Goal: Information Seeking & Learning: Learn about a topic

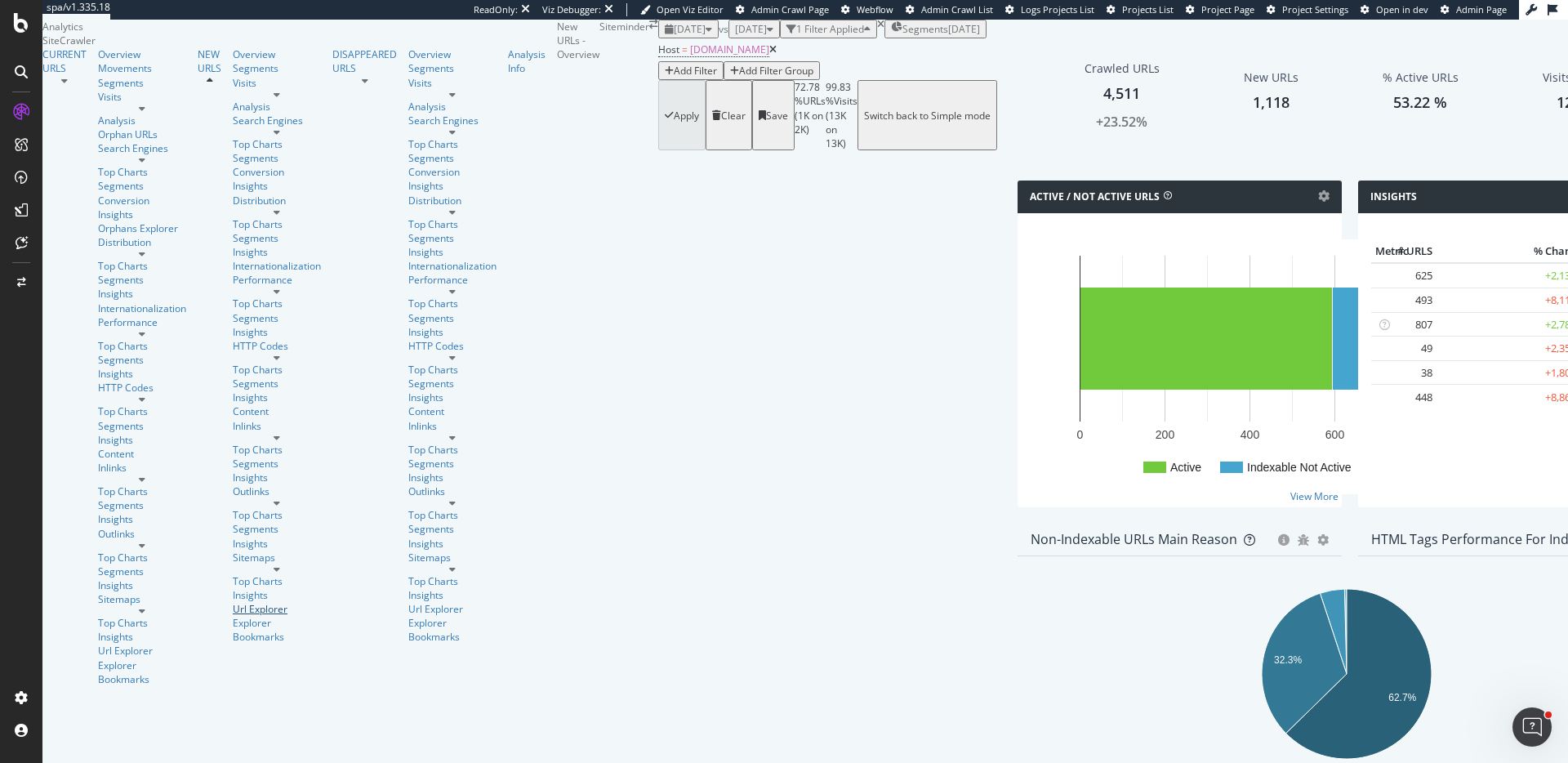
click at [232, 603] on div "Url Explorer" at bounding box center [276, 609] width 88 height 14
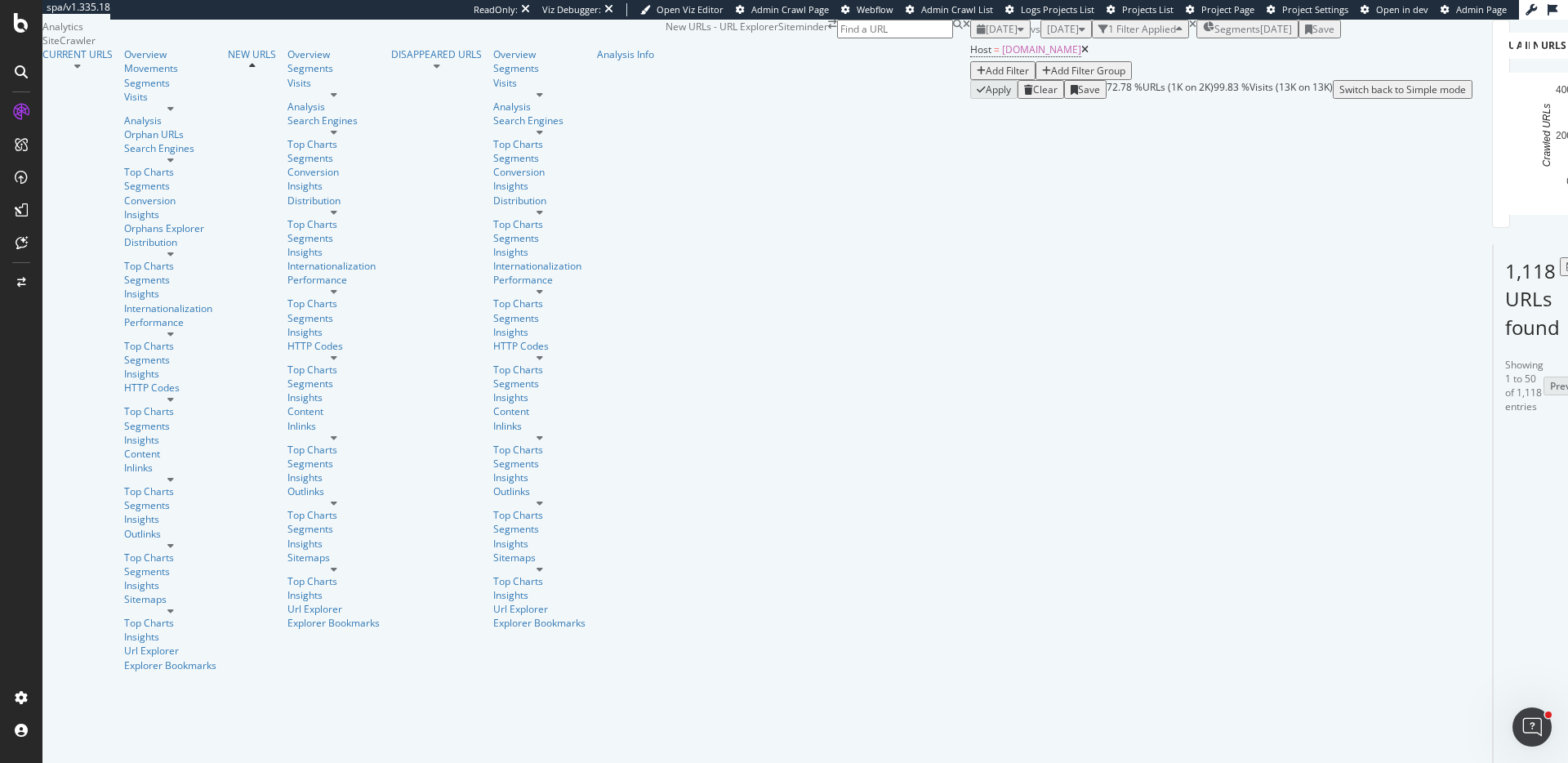
click at [112, 61] on div "CURRENT URLS" at bounding box center [78, 54] width 70 height 14
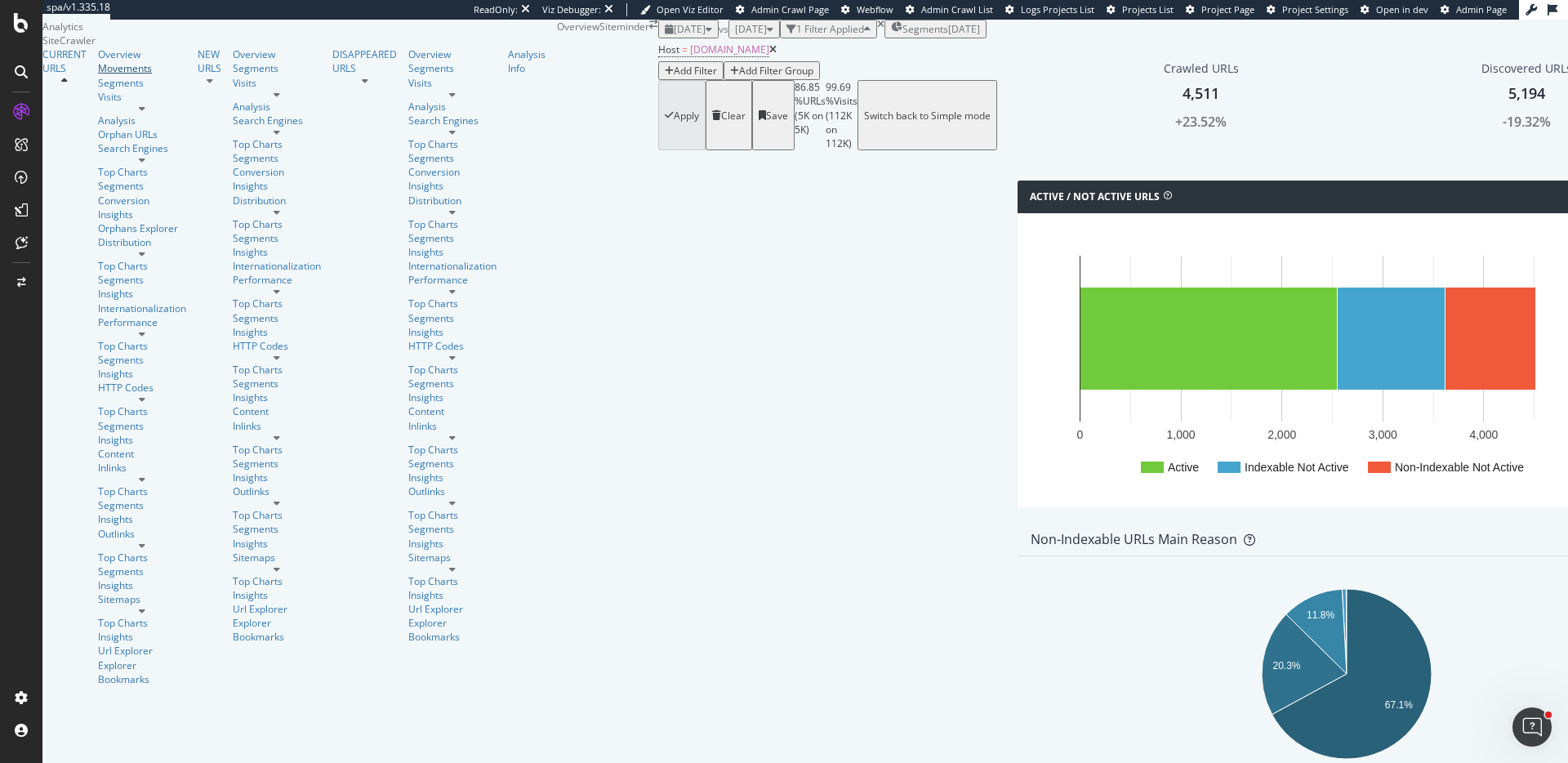
click at [98, 76] on div "Movements" at bounding box center [142, 68] width 88 height 14
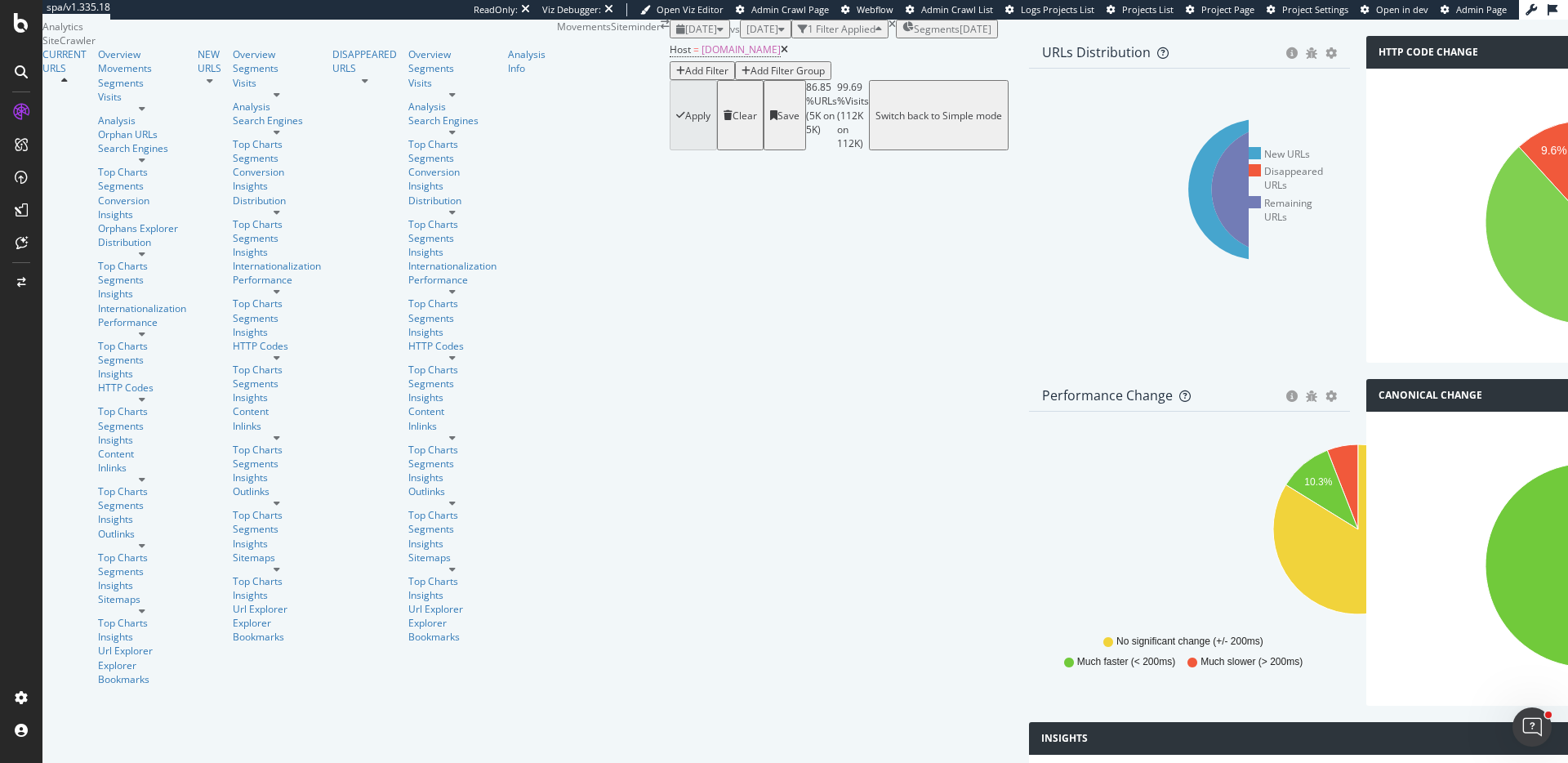
click at [1358, 379] on div "HTTP Code Change Chart (by Value) Table Expand Export as CSV Export as PNG × Cl…" at bounding box center [1526, 208] width 337 height 343
click at [1021, 379] on div "URLs Distribution Venn Table Export as CSV Add to Custom Report Hold CMD (⌘) wh…" at bounding box center [1189, 208] width 337 height 343
click at [1188, 260] on icon at bounding box center [1258, 190] width 141 height 141
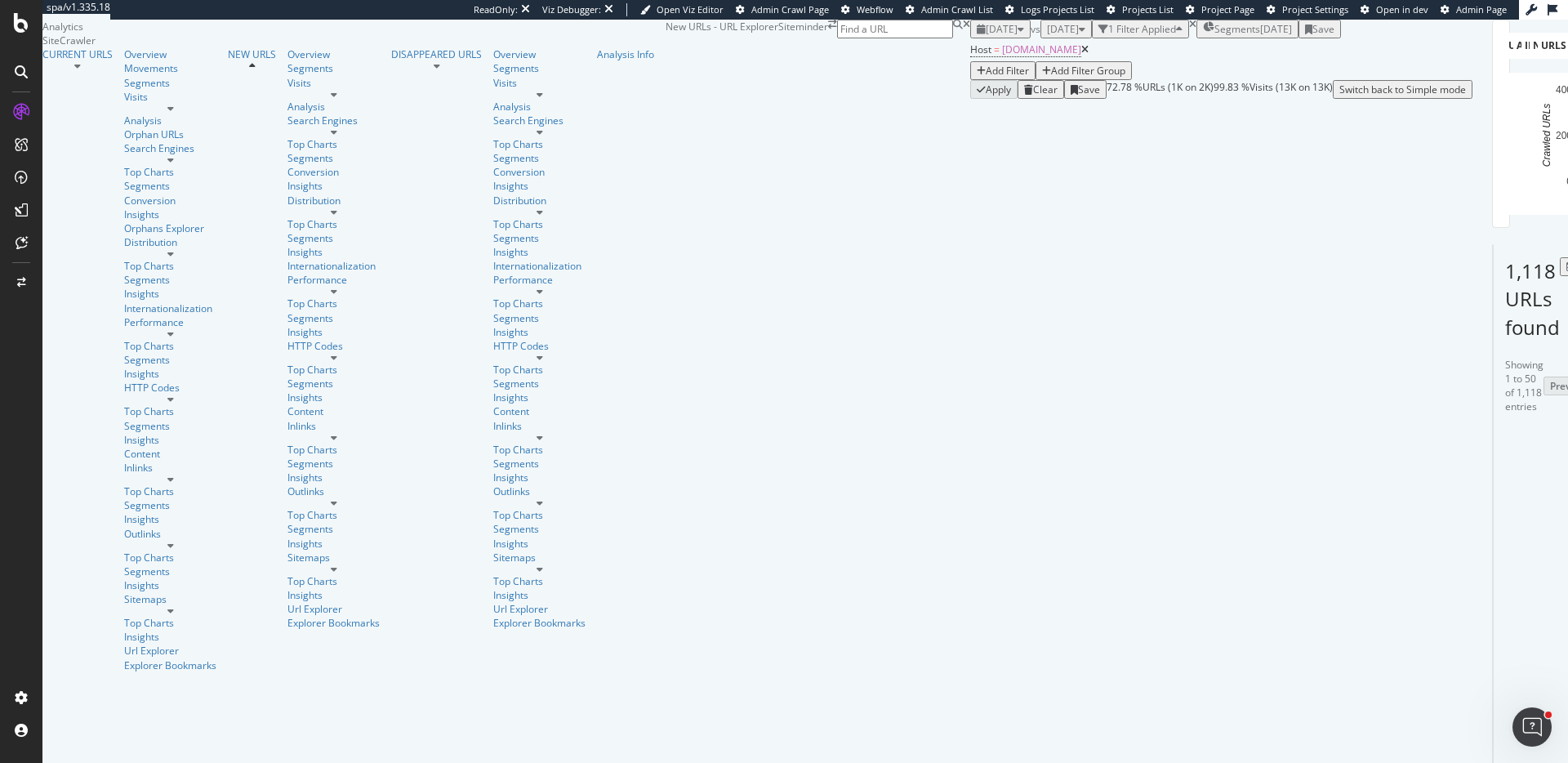
click at [1473, 99] on div "URLs Crawled By Botify By pagetype Chart (by Value) Table Expand Export as CSV …" at bounding box center [1473, 59] width 0 height 79
click at [1550, 197] on icon "A chart." at bounding box center [1578, 142] width 57 height 109
click at [970, 104] on div "Apply Clear Save 32.09 % URLs ( 493 on 2K ) 0.79 % Visits ( 103 on 13K ) Switch…" at bounding box center [1221, 94] width 503 height 19
click at [1558, 144] on icon "A chart." at bounding box center [1577, 116] width 40 height 57
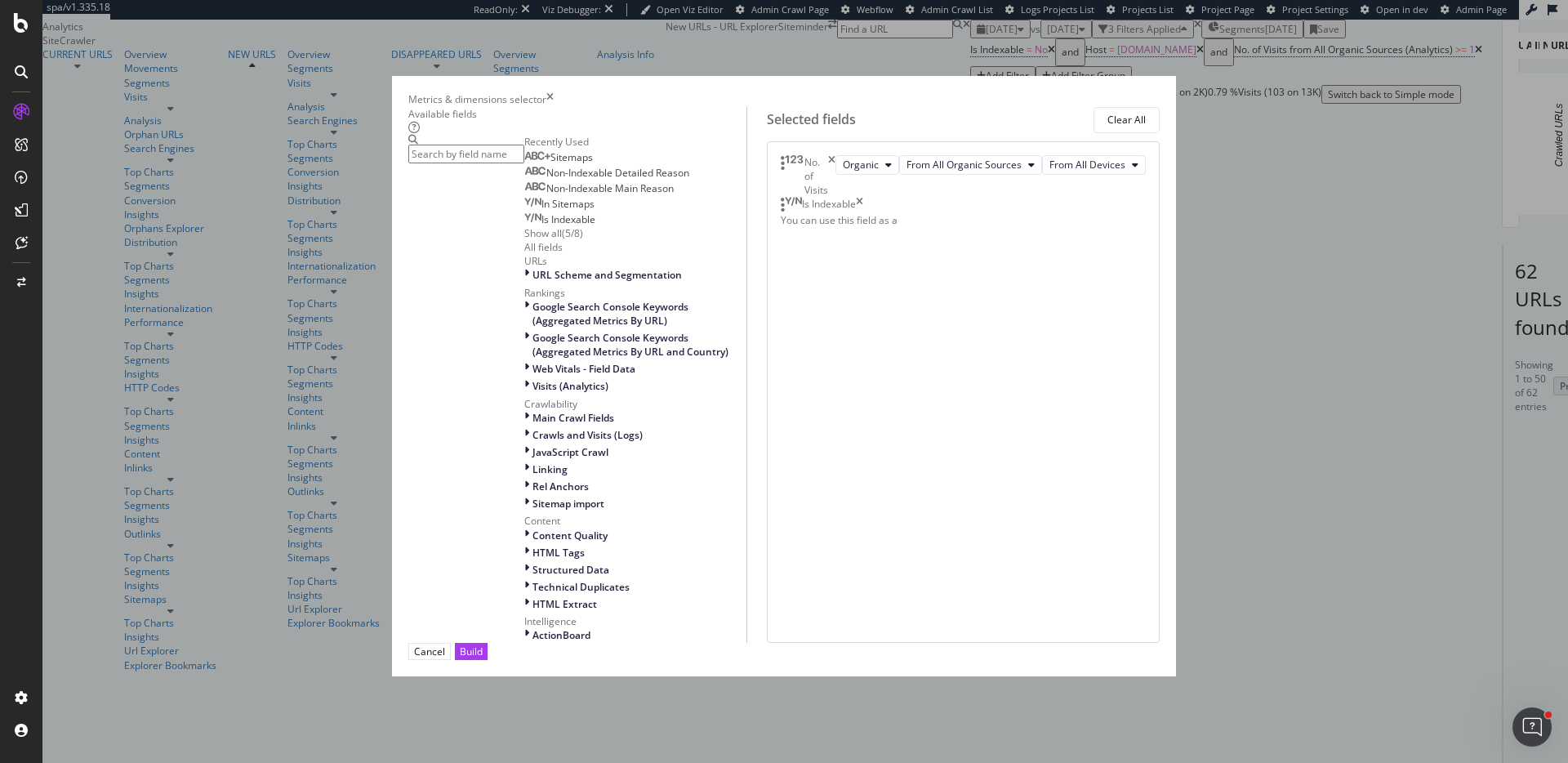
click at [524, 163] on input "modal" at bounding box center [466, 154] width 116 height 19
click at [1116, 93] on div "Metrics & dimensions selector" at bounding box center [784, 100] width 751 height 14
click at [1133, 93] on div "Metrics & dimensions selector" at bounding box center [784, 100] width 751 height 14
click at [1132, 93] on div "Metrics & dimensions selector" at bounding box center [784, 100] width 751 height 14
click at [554, 93] on icon "times" at bounding box center [550, 100] width 8 height 14
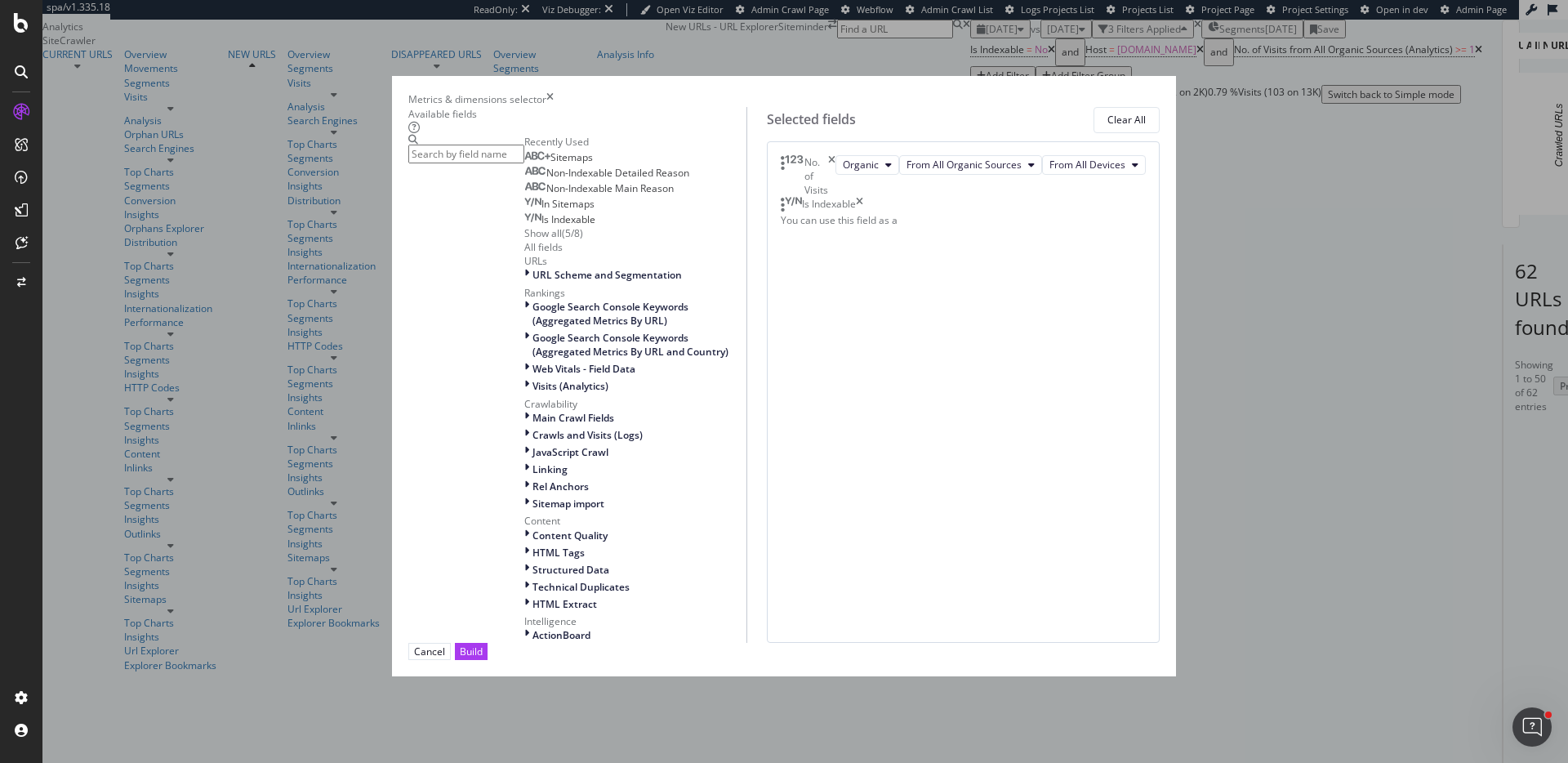
click at [524, 163] on input "modal" at bounding box center [466, 154] width 116 height 19
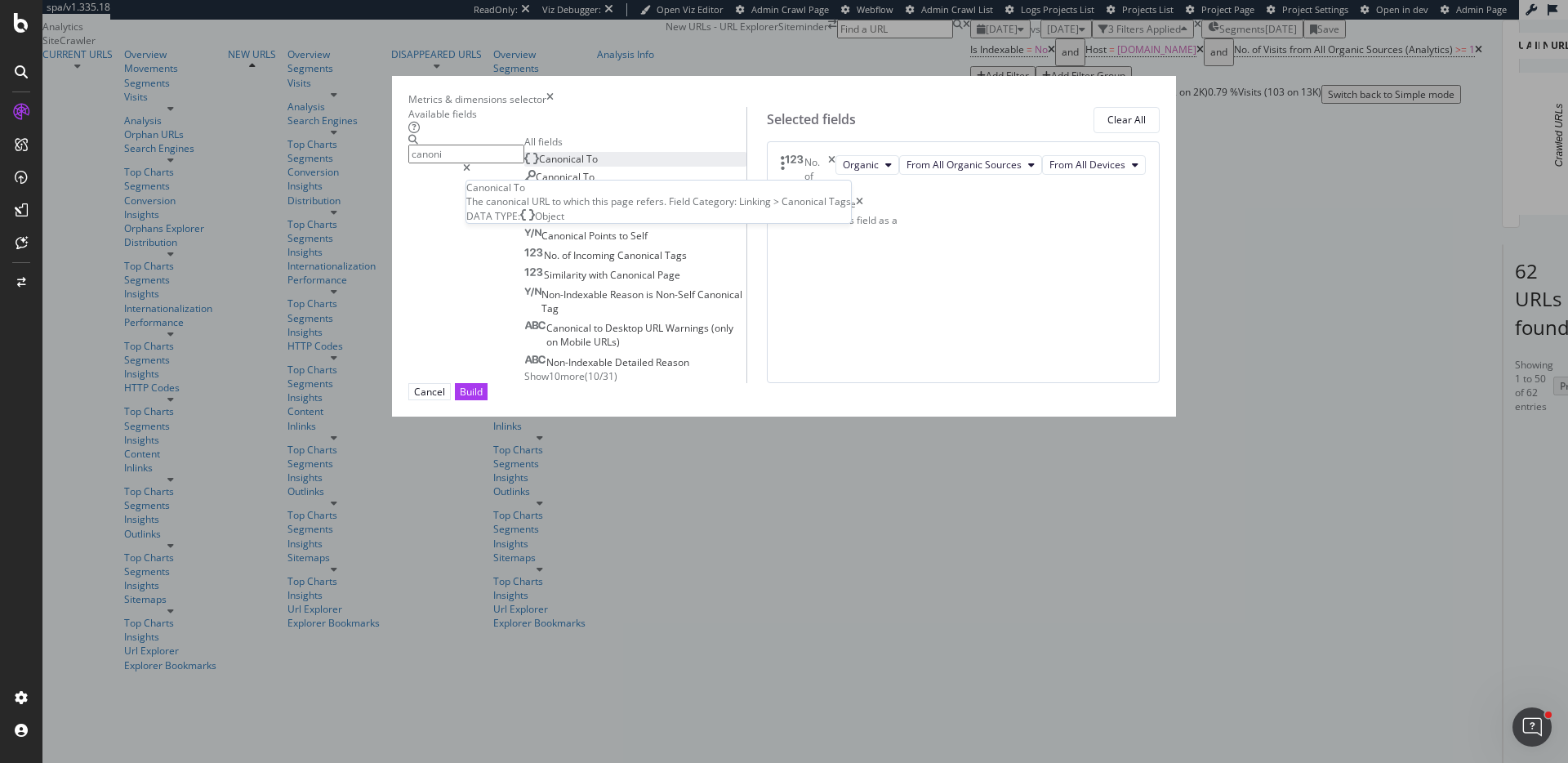
type input "canoni"
click at [598, 166] on div "Canonical To" at bounding box center [561, 159] width 74 height 14
click at [487, 401] on button "Build" at bounding box center [471, 392] width 33 height 17
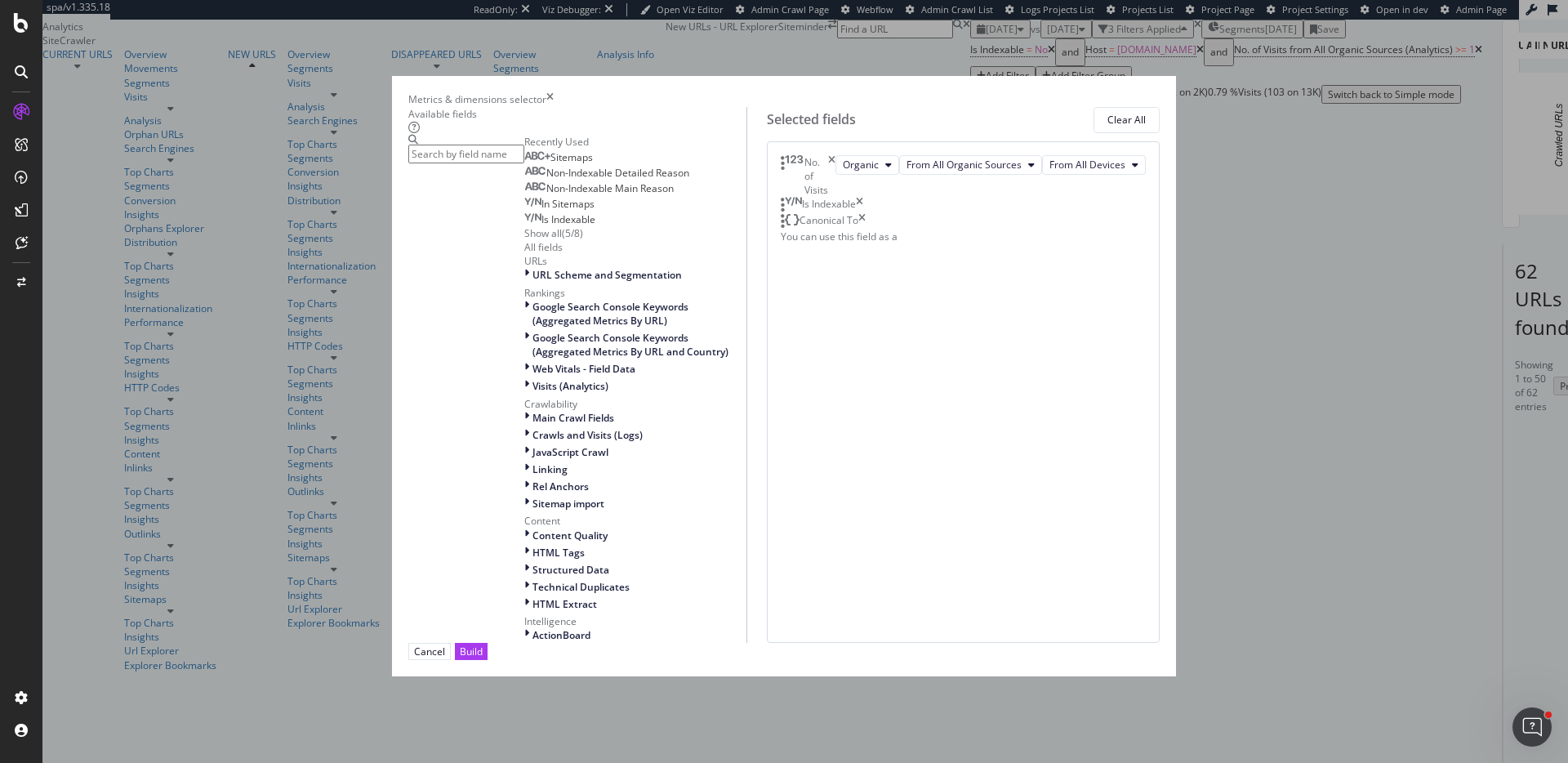
click at [524, 163] on input "modal" at bounding box center [466, 154] width 116 height 19
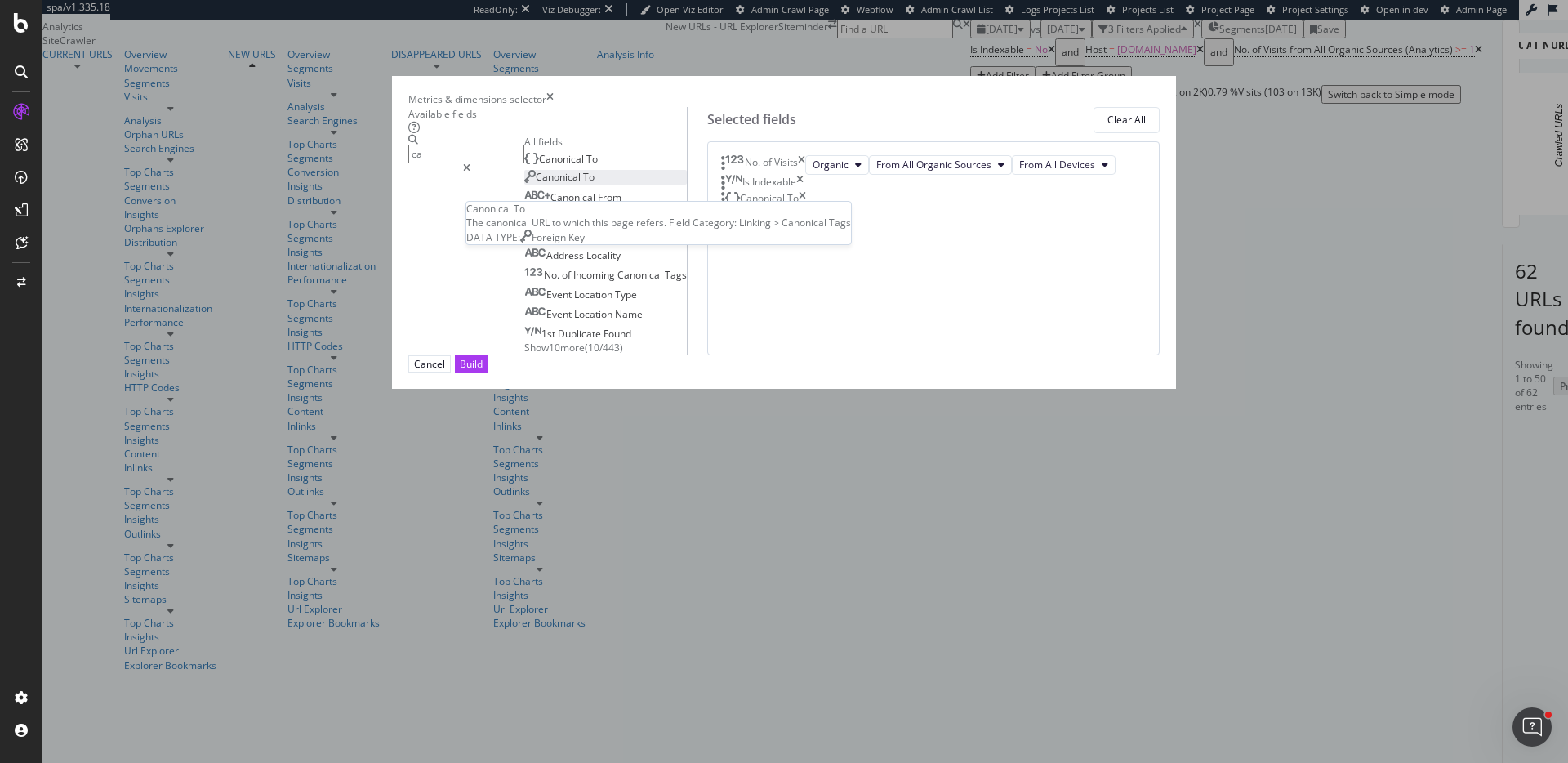
type input "ca"
click at [581, 184] on div "Canonical To" at bounding box center [559, 177] width 70 height 14
click at [868, 230] on div "Select a field (mandatory)" at bounding box center [839, 216] width 58 height 27
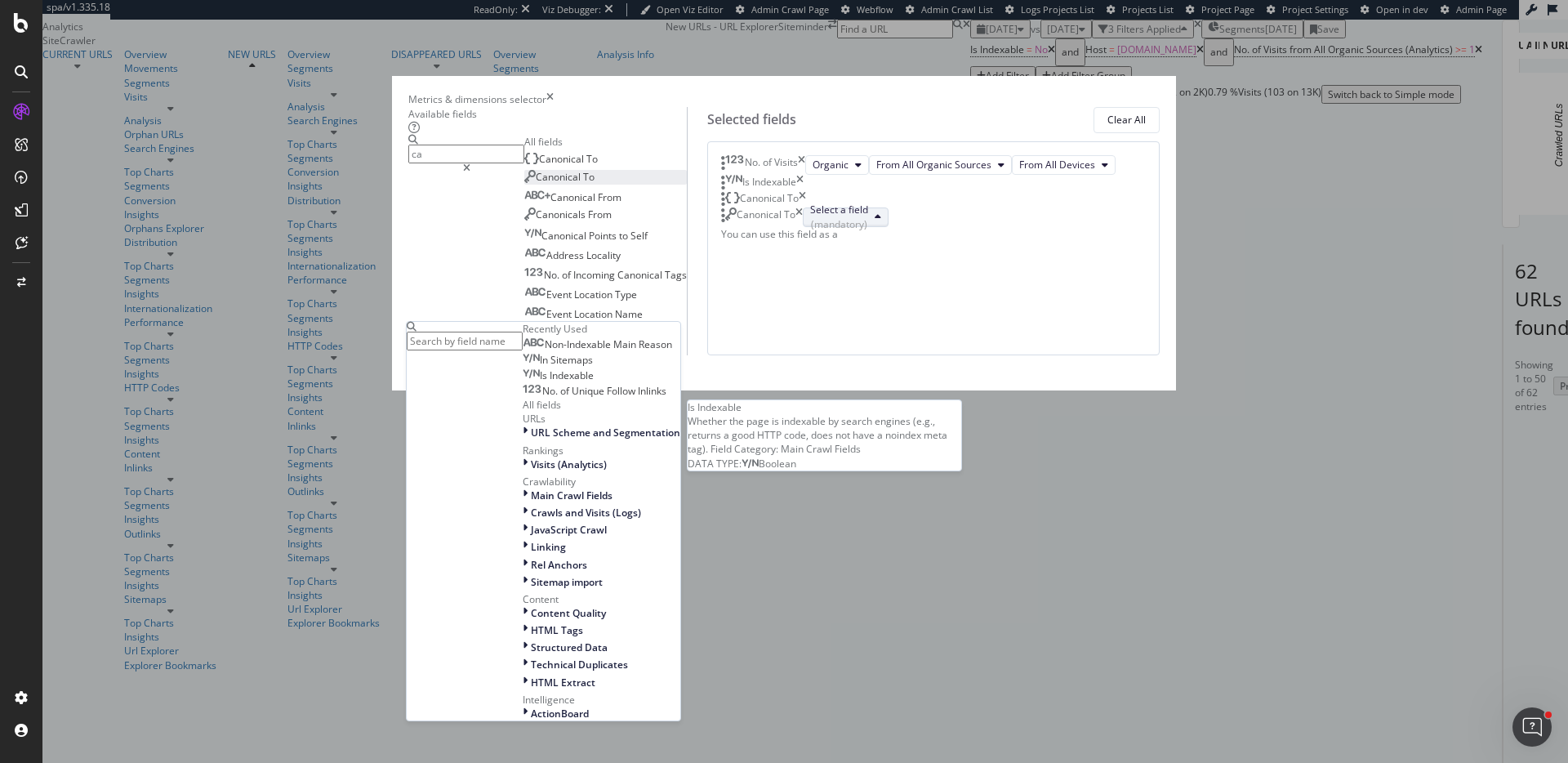
click at [594, 383] on span "Is Indexable" at bounding box center [566, 375] width 54 height 14
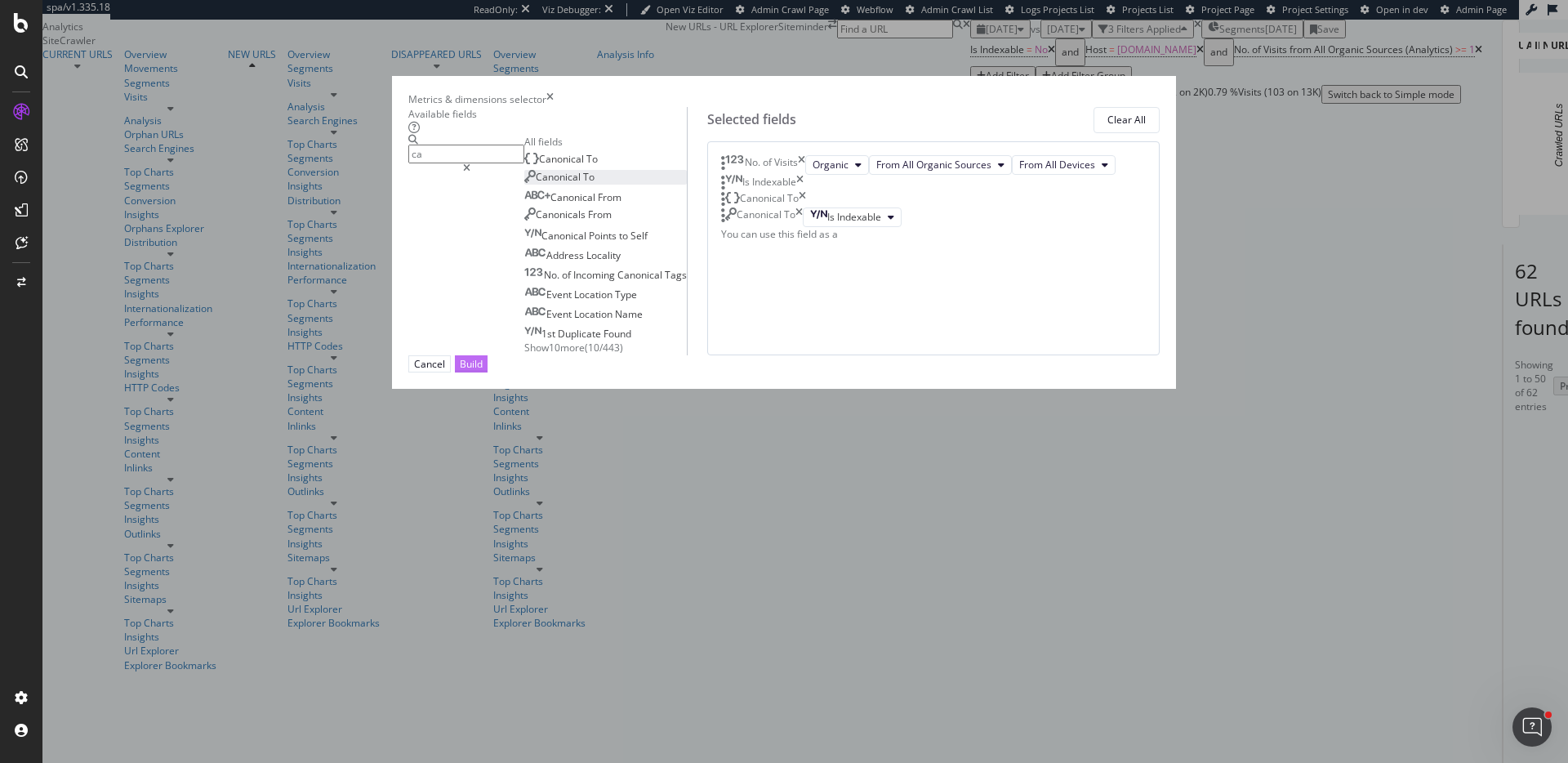
click at [483, 371] on div "Build" at bounding box center [471, 364] width 23 height 14
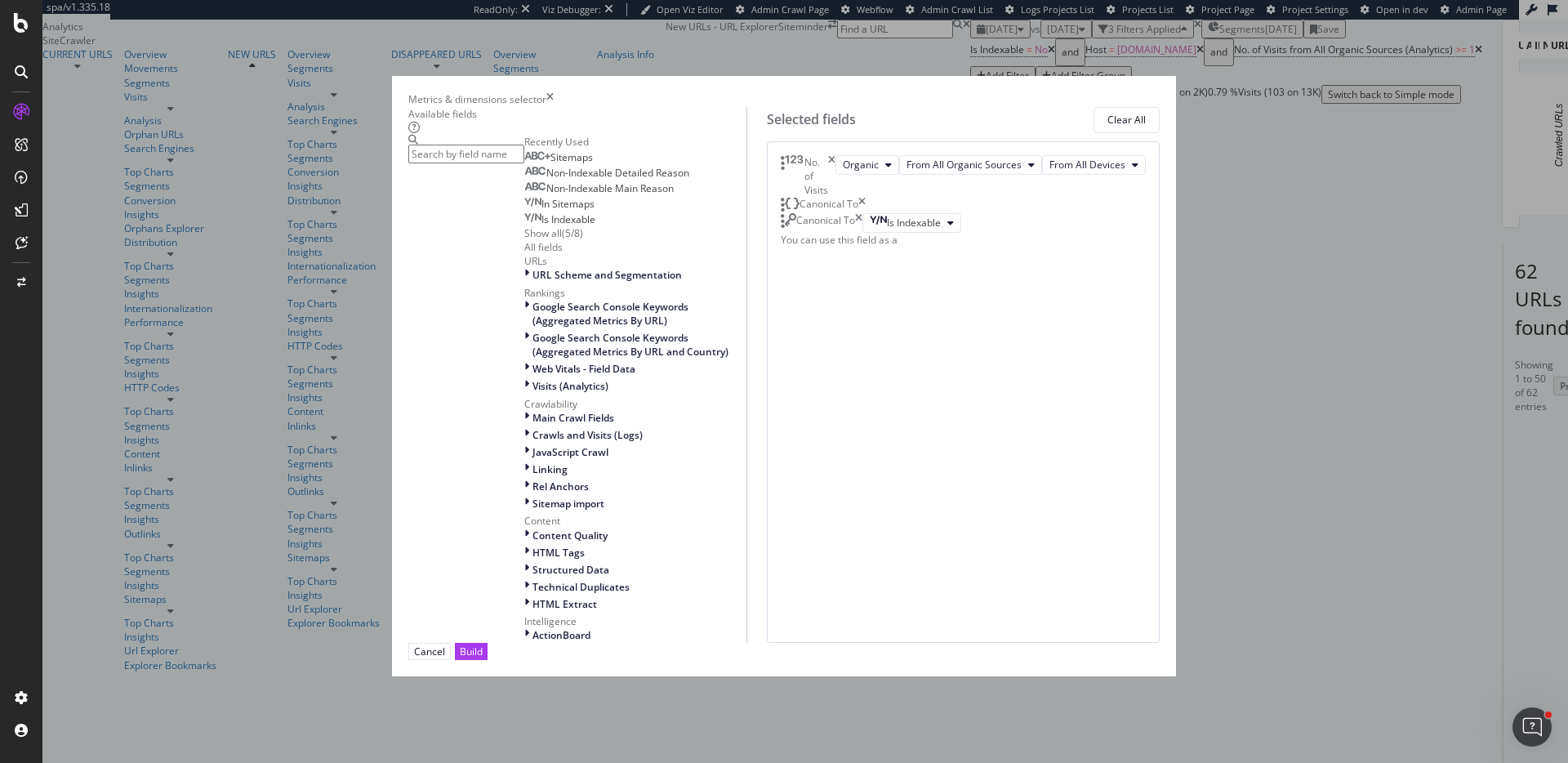
click at [524, 163] on input "modal" at bounding box center [466, 154] width 116 height 19
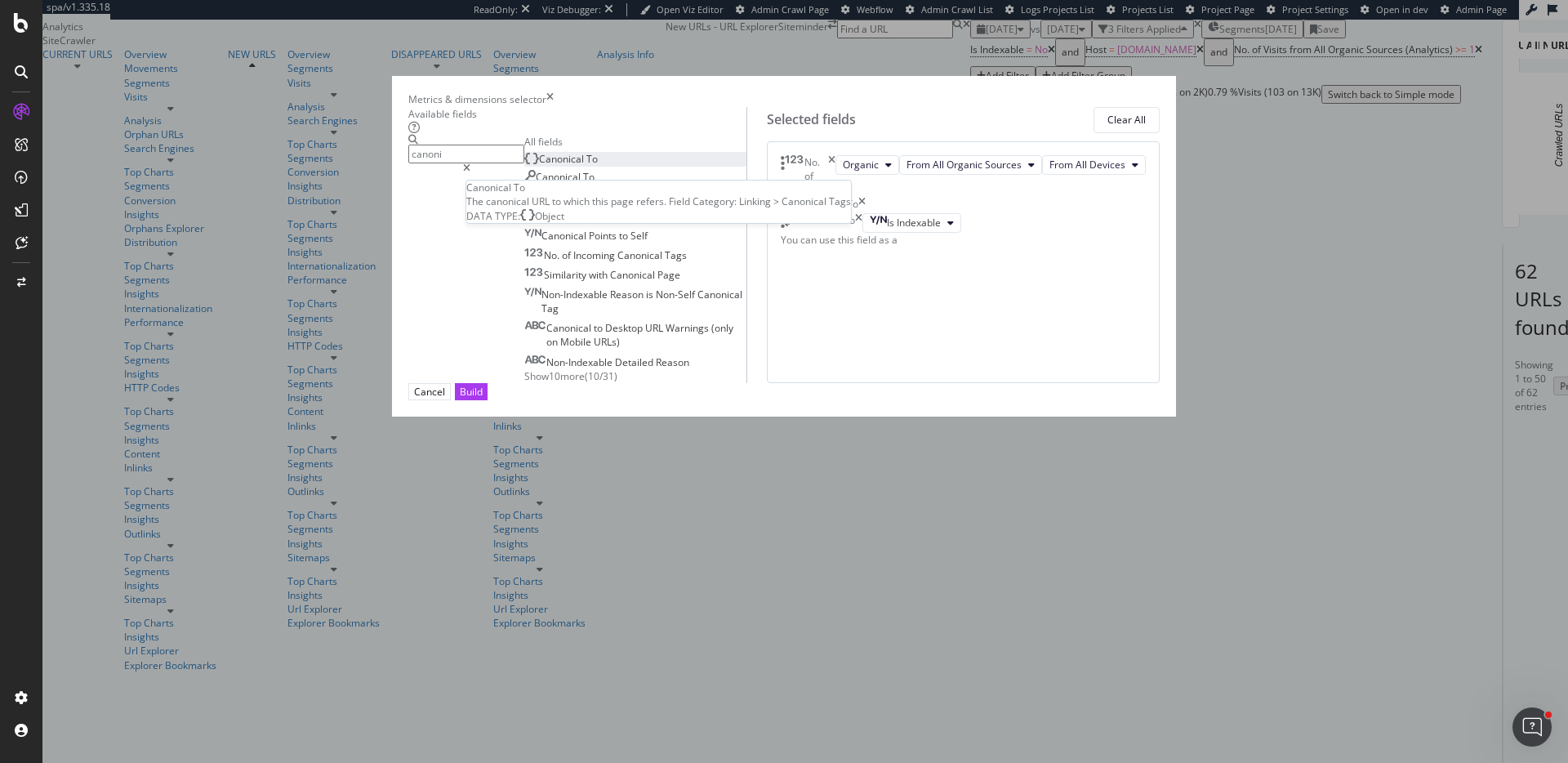
type input "canoni"
click at [592, 166] on div "Canonical To" at bounding box center [561, 159] width 74 height 14
click at [865, 249] on icon "times" at bounding box center [862, 240] width 8 height 16
click at [576, 184] on div "Canonical To" at bounding box center [559, 177] width 70 height 14
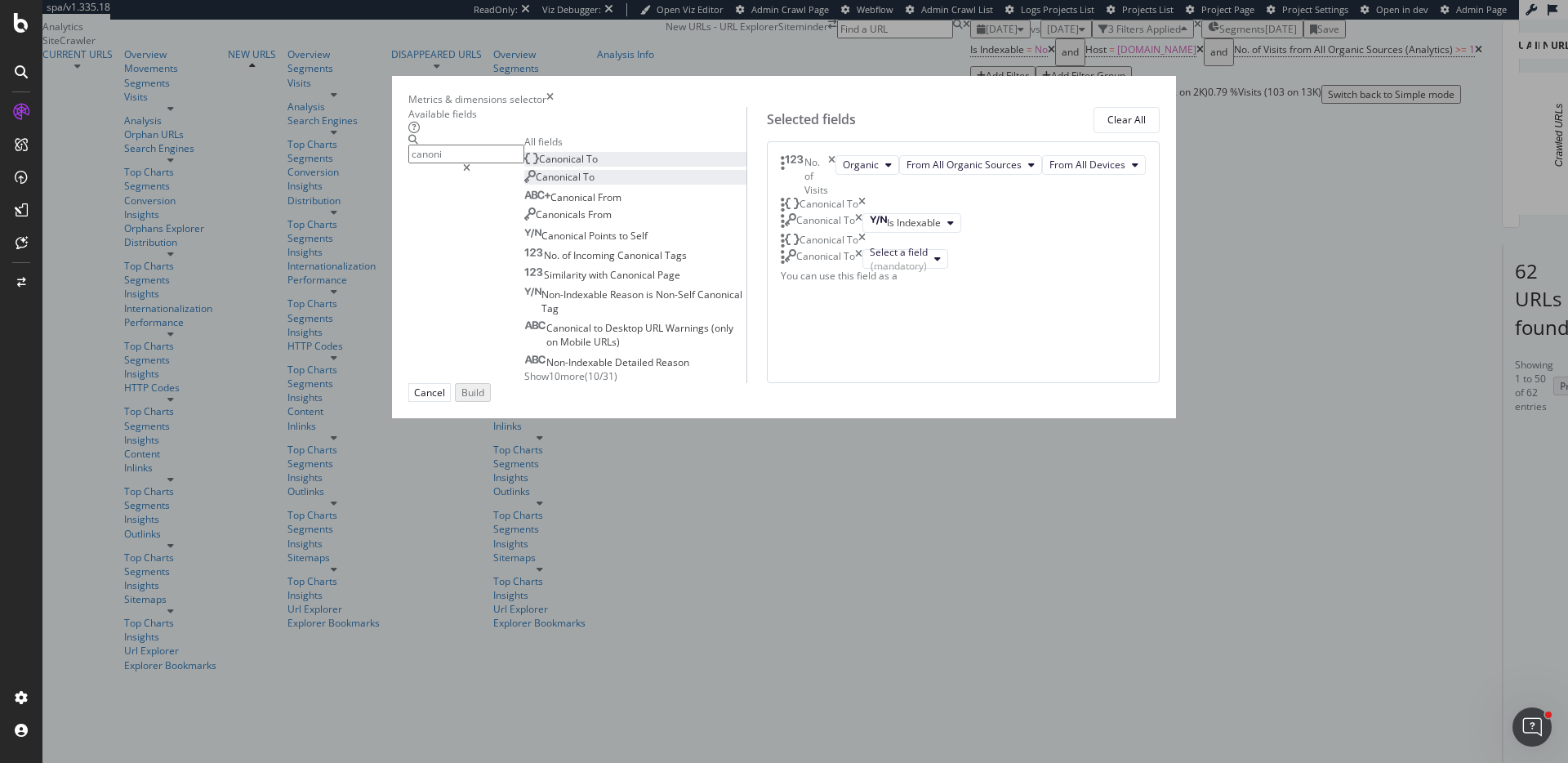
click at [865, 249] on icon "times" at bounding box center [862, 240] width 8 height 16
click at [920, 257] on div "(mandatory)" at bounding box center [899, 250] width 58 height 14
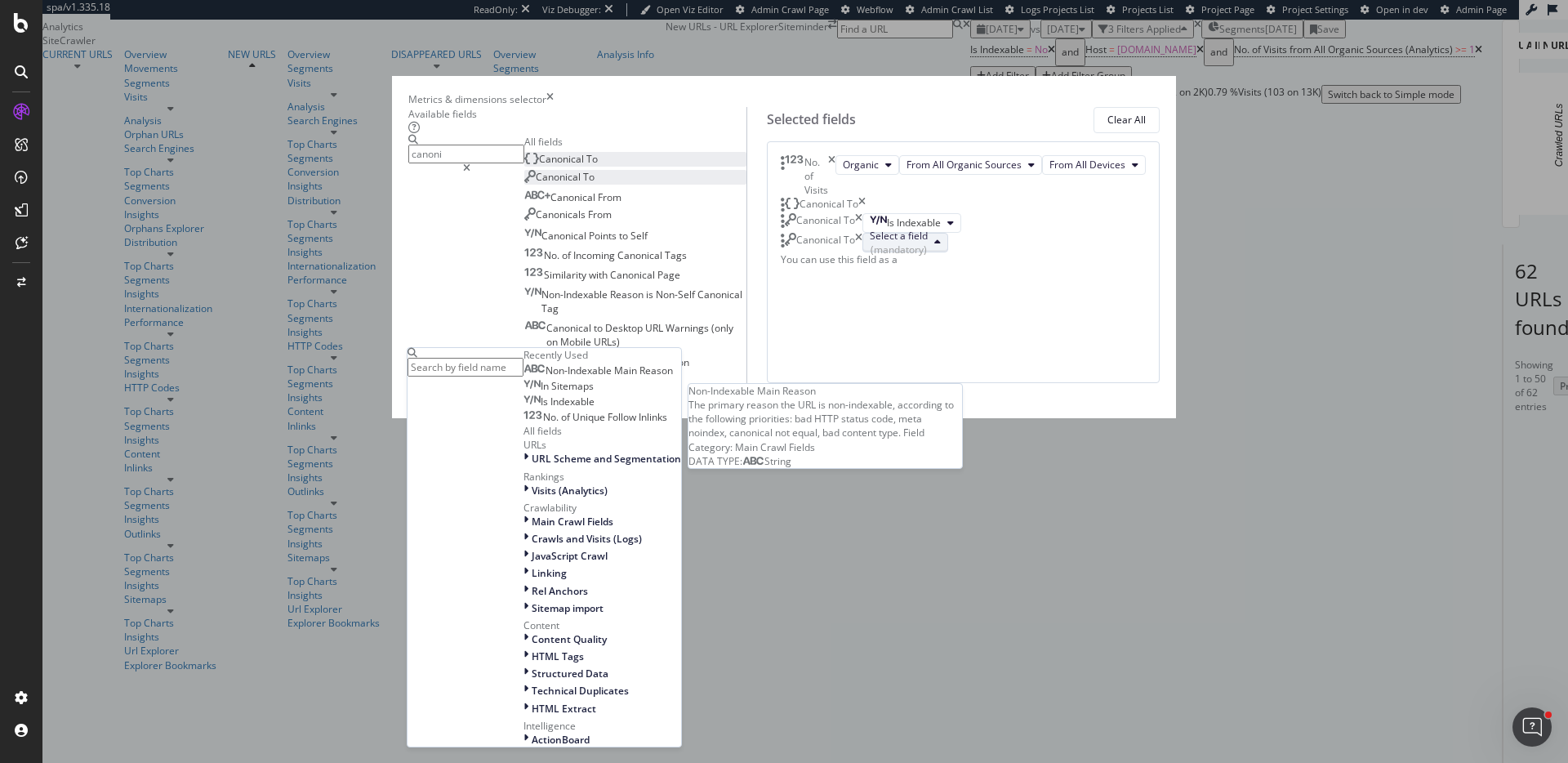
click at [673, 378] on span "Non-Indexable Main Reason" at bounding box center [609, 371] width 128 height 14
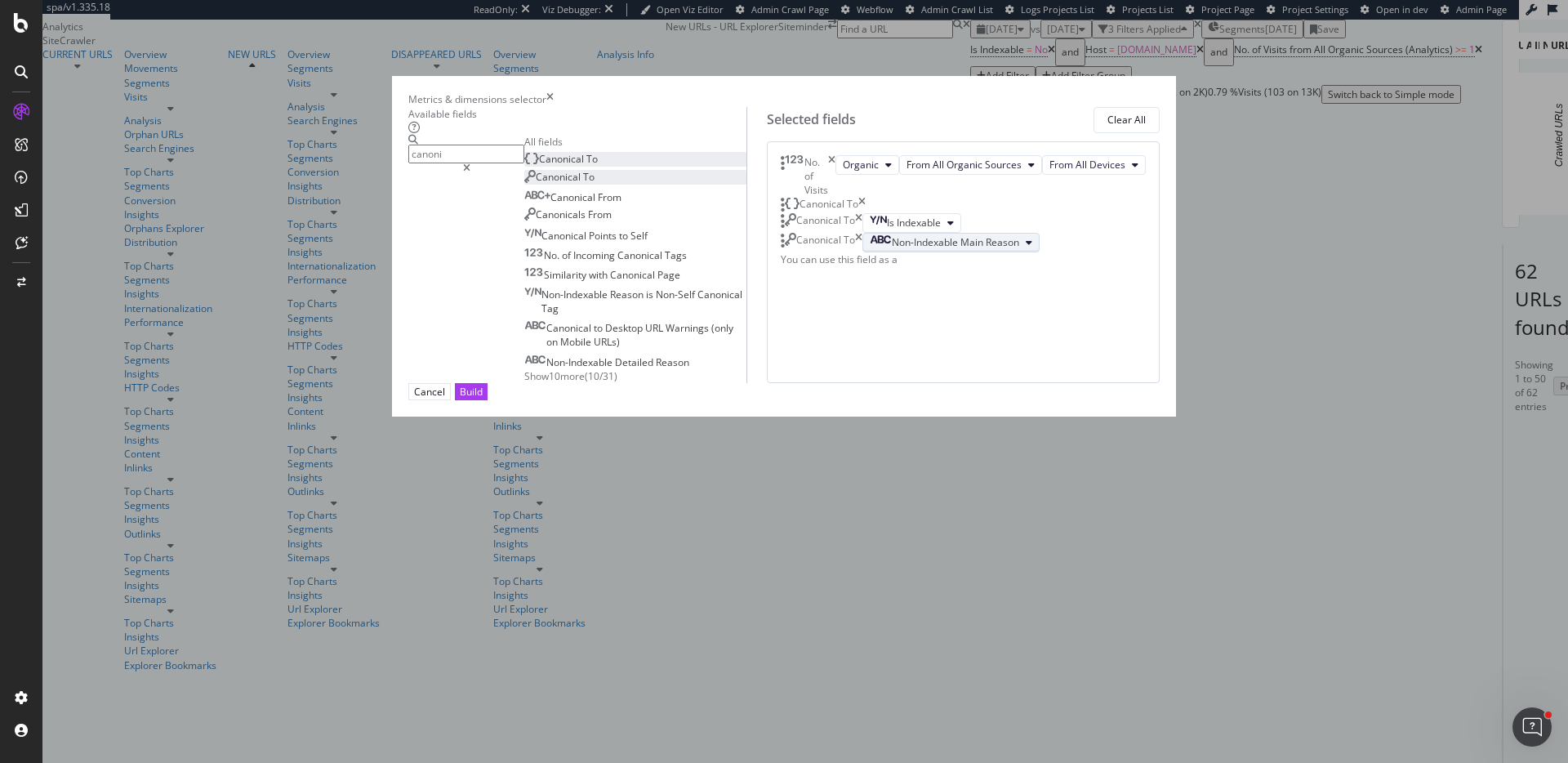
click at [1004, 249] on div "Non-Indexable Main Reason" at bounding box center [944, 242] width 149 height 14
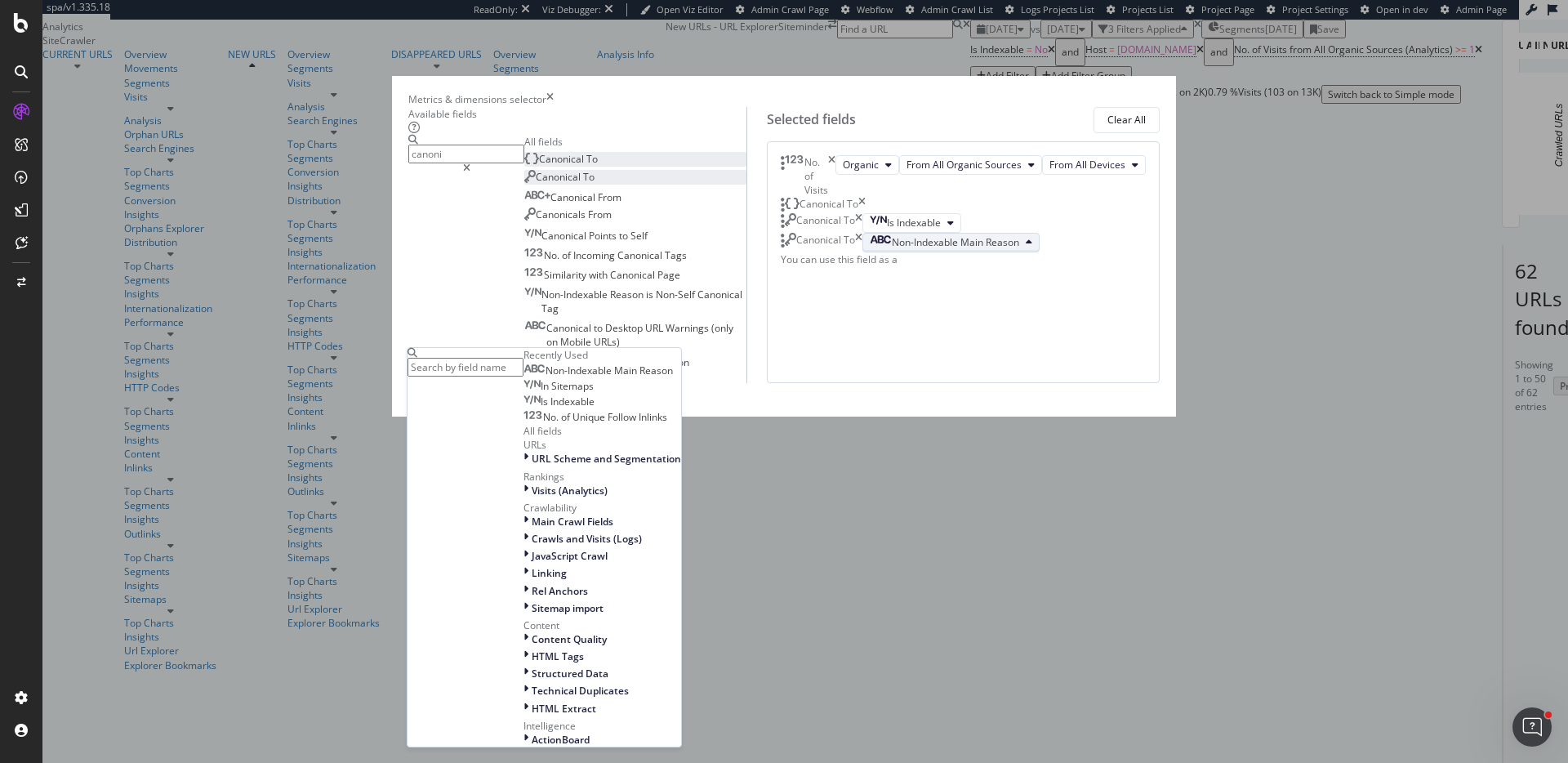
click at [523, 377] on input "modal" at bounding box center [465, 367] width 116 height 19
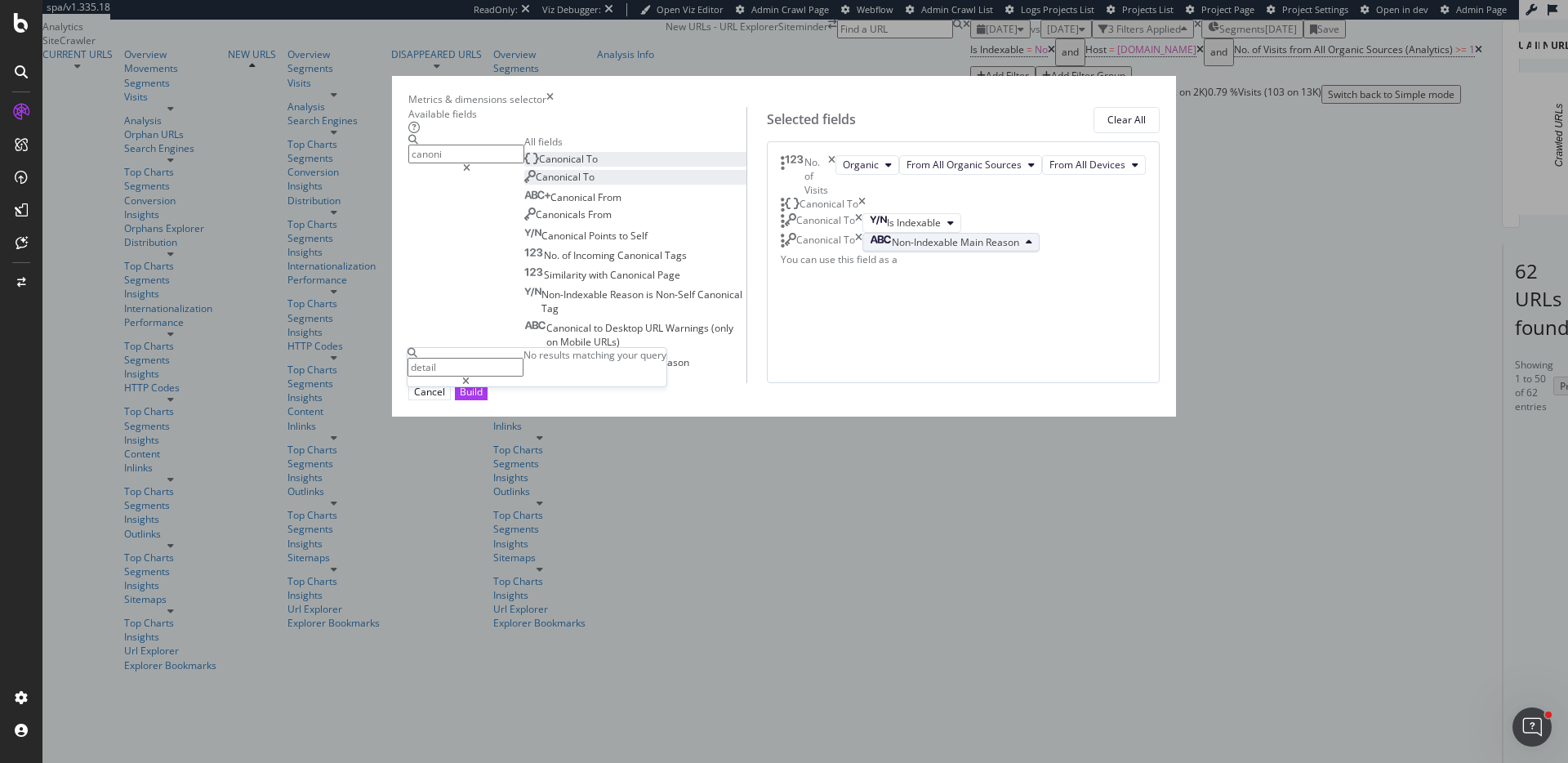
type input "detail"
click at [523, 386] on div "modal" at bounding box center [465, 381] width 116 height 9
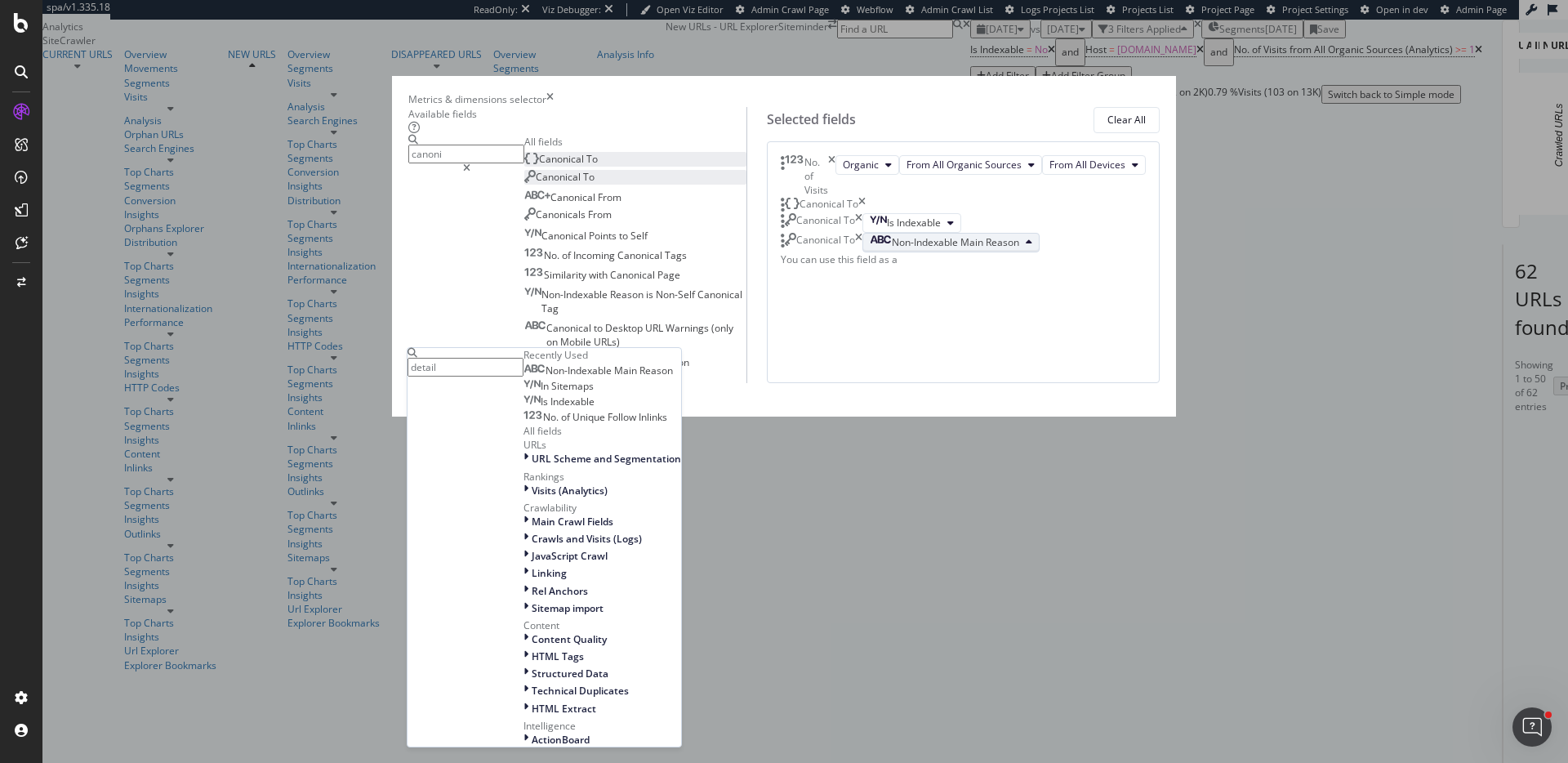
click at [813, 384] on div "No. of Visits Organic From All Organic Sources From All Devices Canonical To Ca…" at bounding box center [963, 263] width 393 height 242
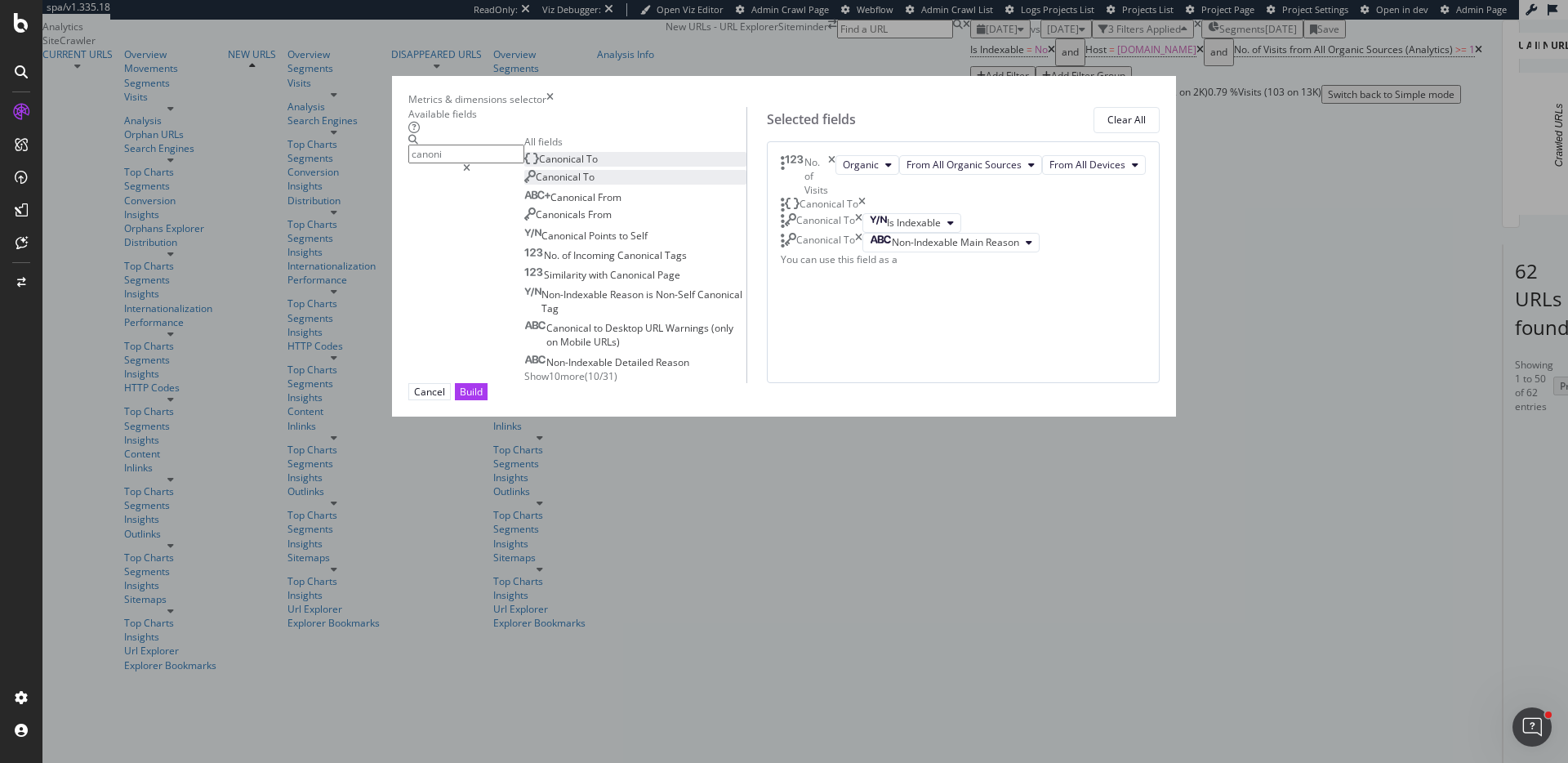
click at [1005, 384] on div "No. of Visits Organic From All Organic Sources From All Devices Canonical To Ca…" at bounding box center [963, 263] width 393 height 242
click at [483, 400] on div "Build" at bounding box center [471, 391] width 23 height 15
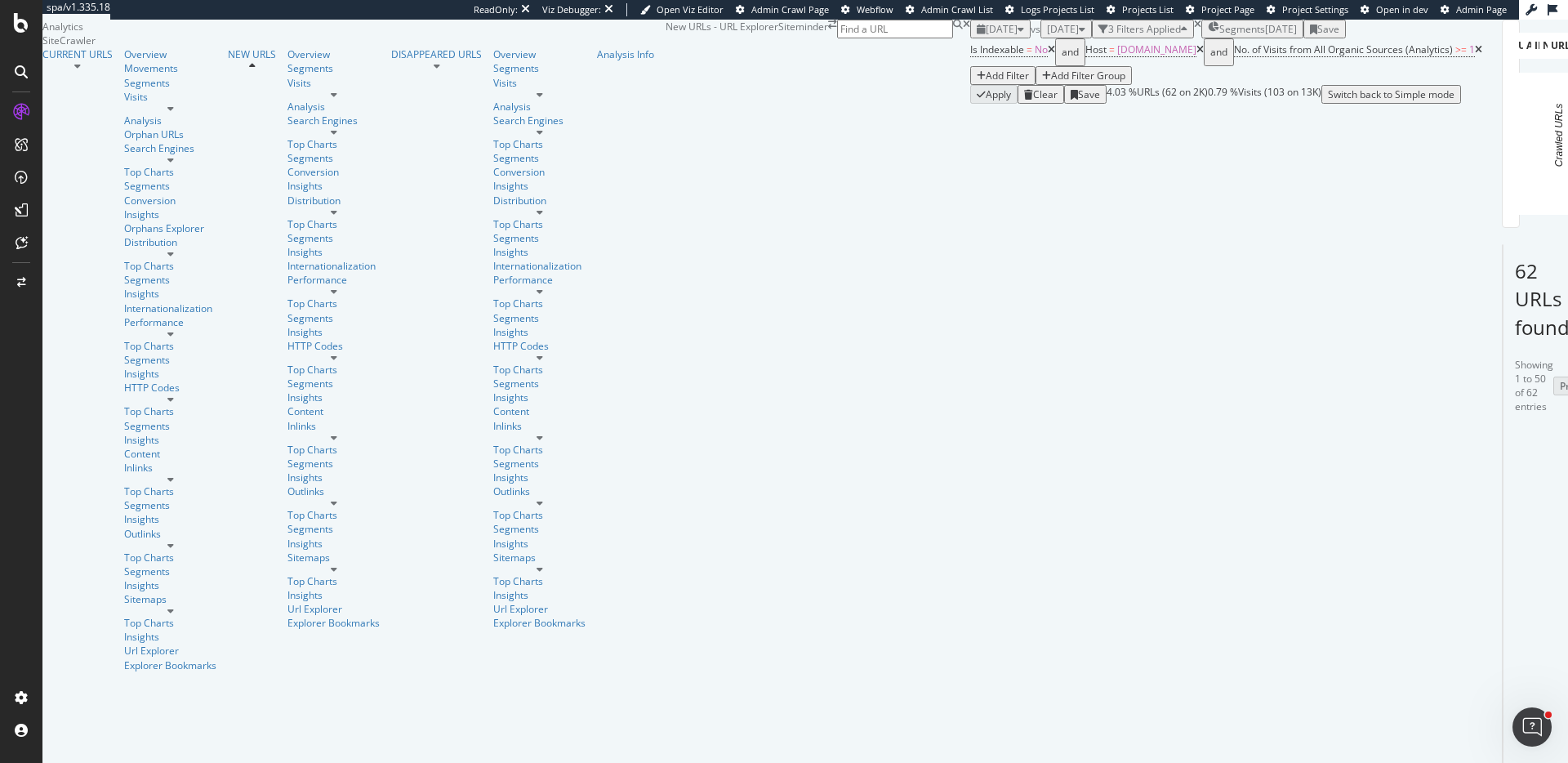
click at [1475, 55] on icon at bounding box center [1478, 49] width 8 height 9
click at [986, 82] on div "Add Filter" at bounding box center [1007, 76] width 43 height 14
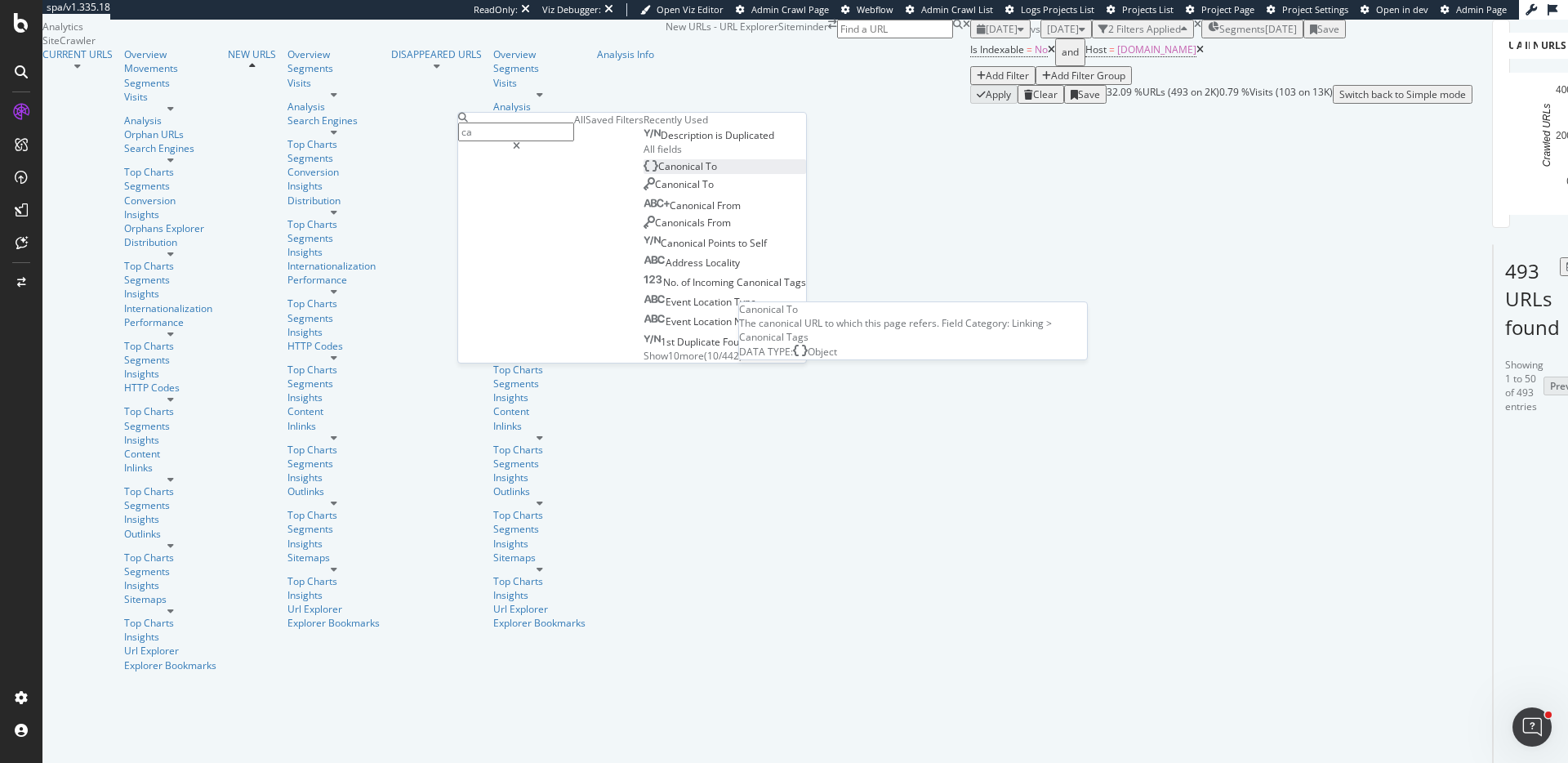
type input "ca"
click at [658, 173] on span "Canonical" at bounding box center [681, 167] width 47 height 14
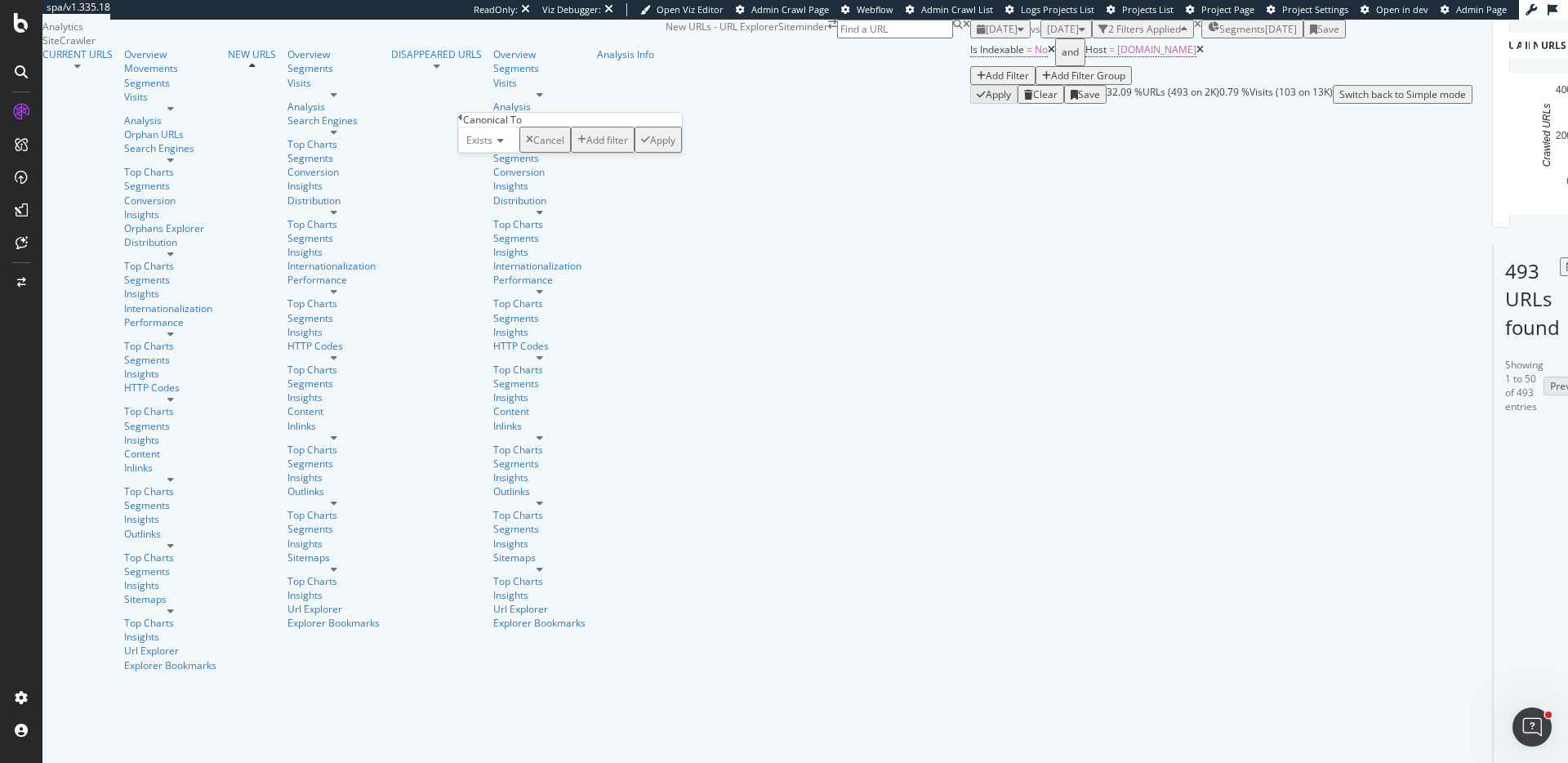
click at [503, 145] on icon at bounding box center [498, 140] width 11 height 9
click at [463, 123] on icon at bounding box center [461, 117] width 5 height 9
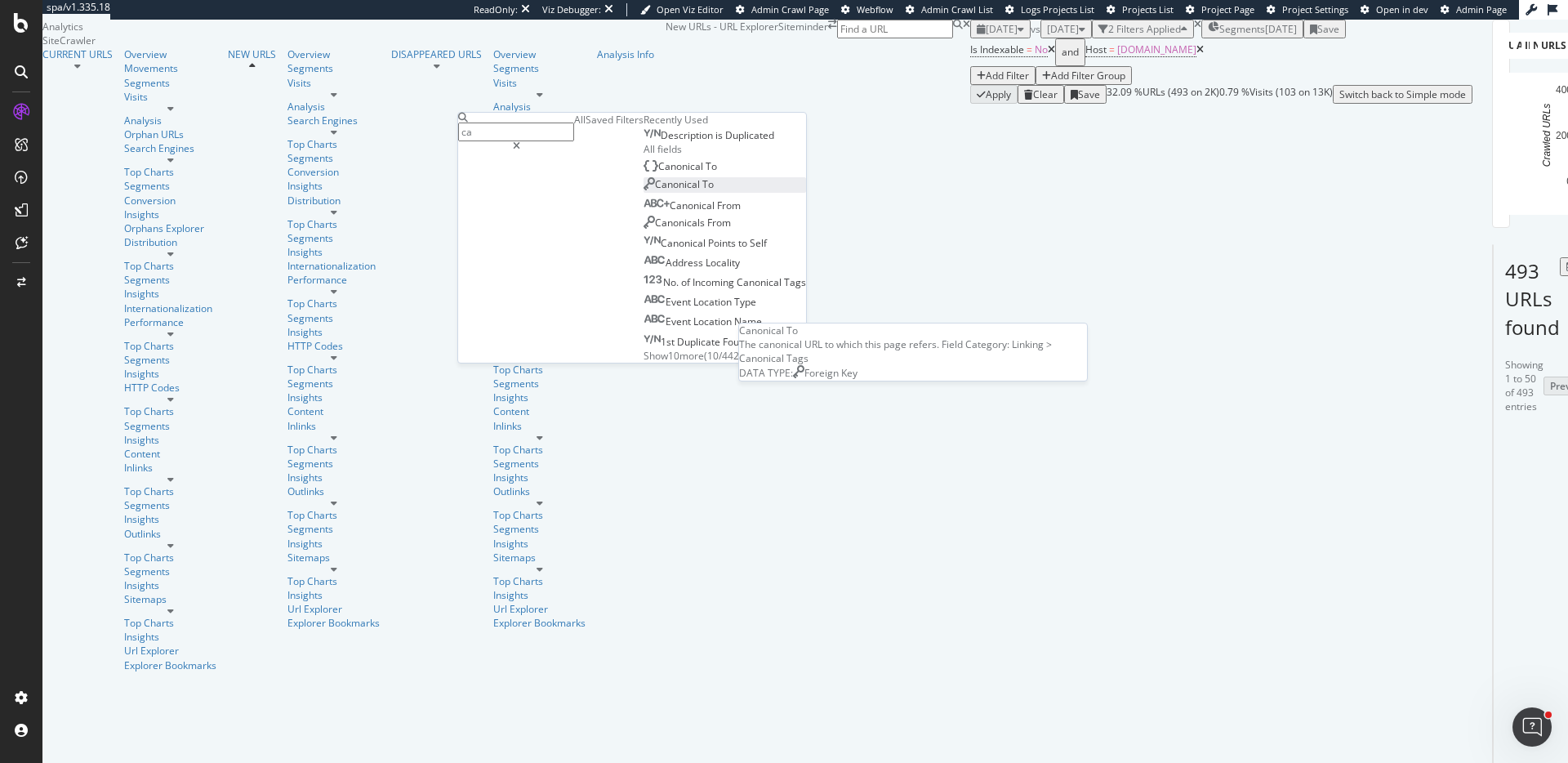
click at [643, 191] on div "Canonical To" at bounding box center [678, 185] width 70 height 14
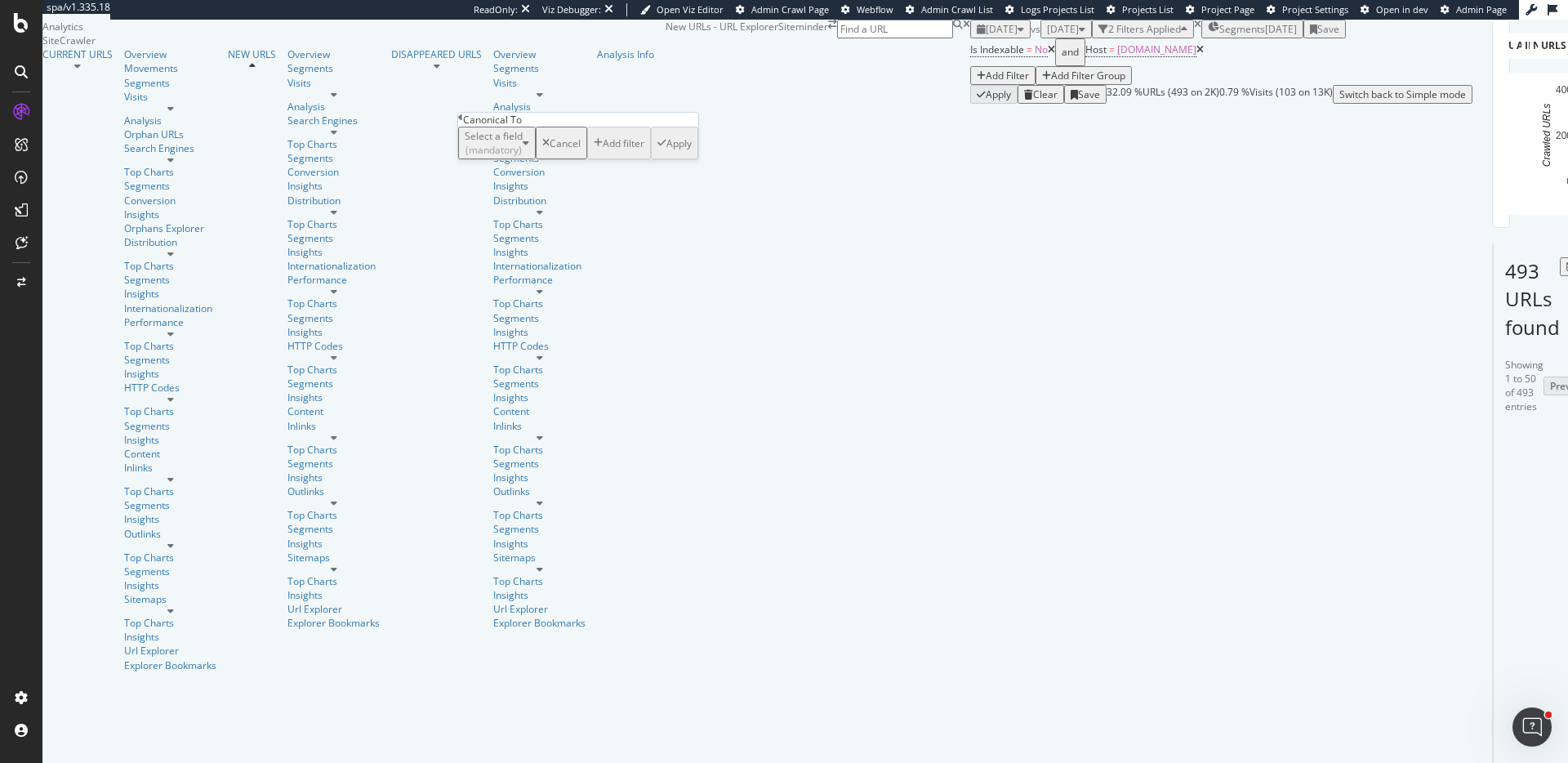
click at [515, 157] on div "Select a field (mandatory)" at bounding box center [494, 142] width 58 height 27
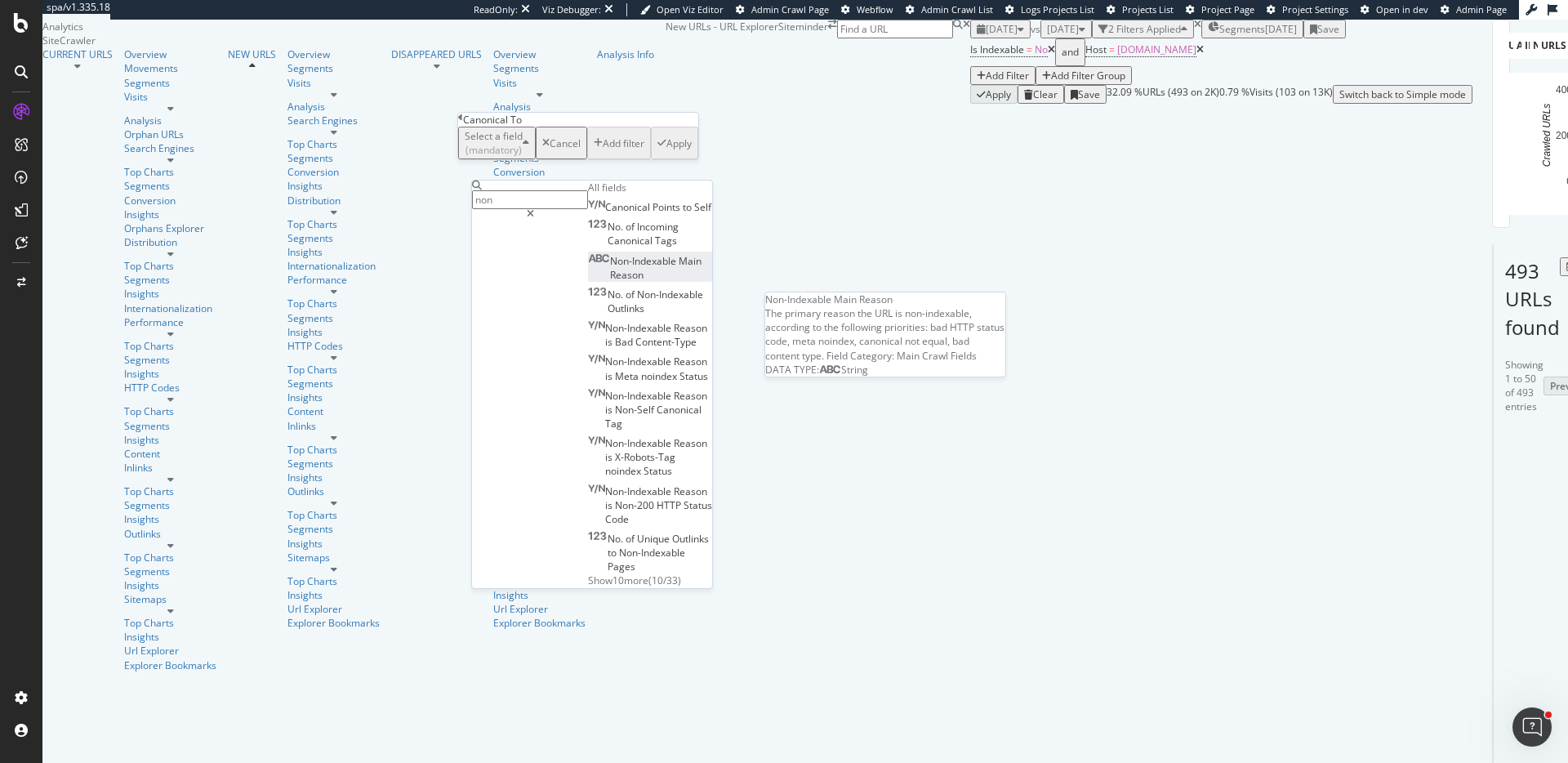
type input "non"
click at [639, 282] on span "Reason" at bounding box center [626, 275] width 33 height 14
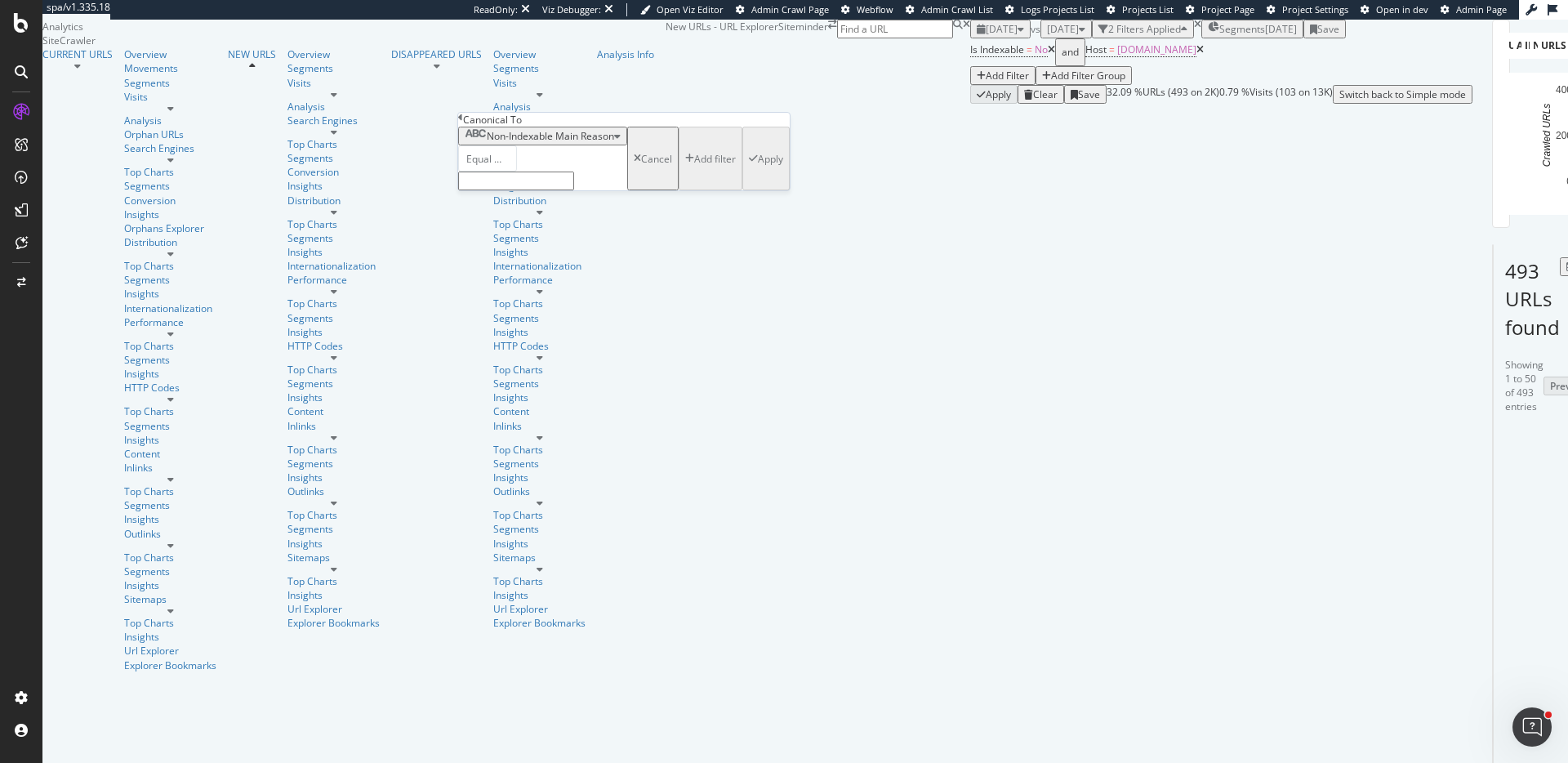
click at [546, 191] on input "text" at bounding box center [516, 181] width 116 height 19
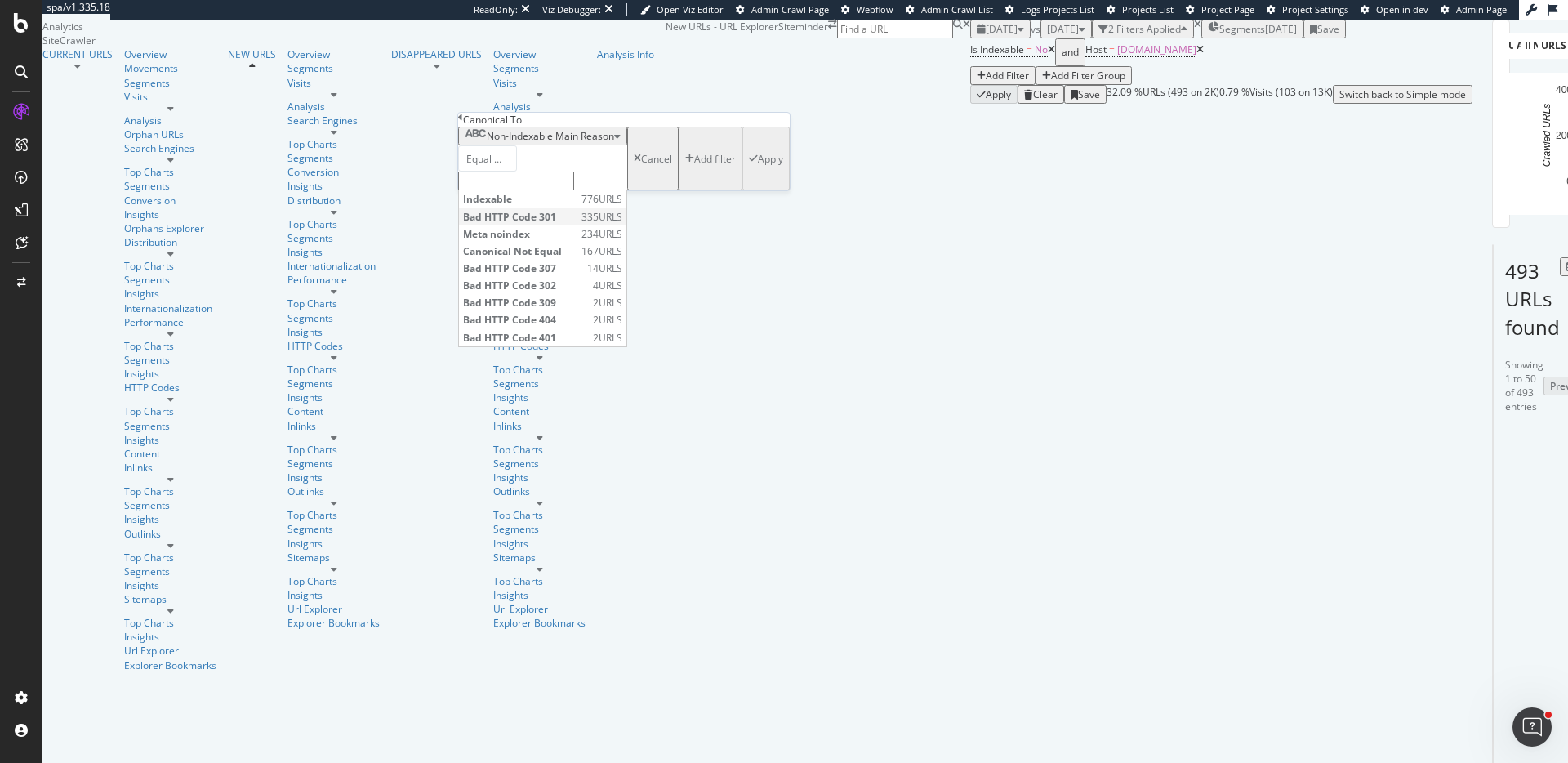
click at [558, 224] on span "Bad HTTP Code 301" at bounding box center [520, 217] width 114 height 14
type input "Bad HTTP Code 301"
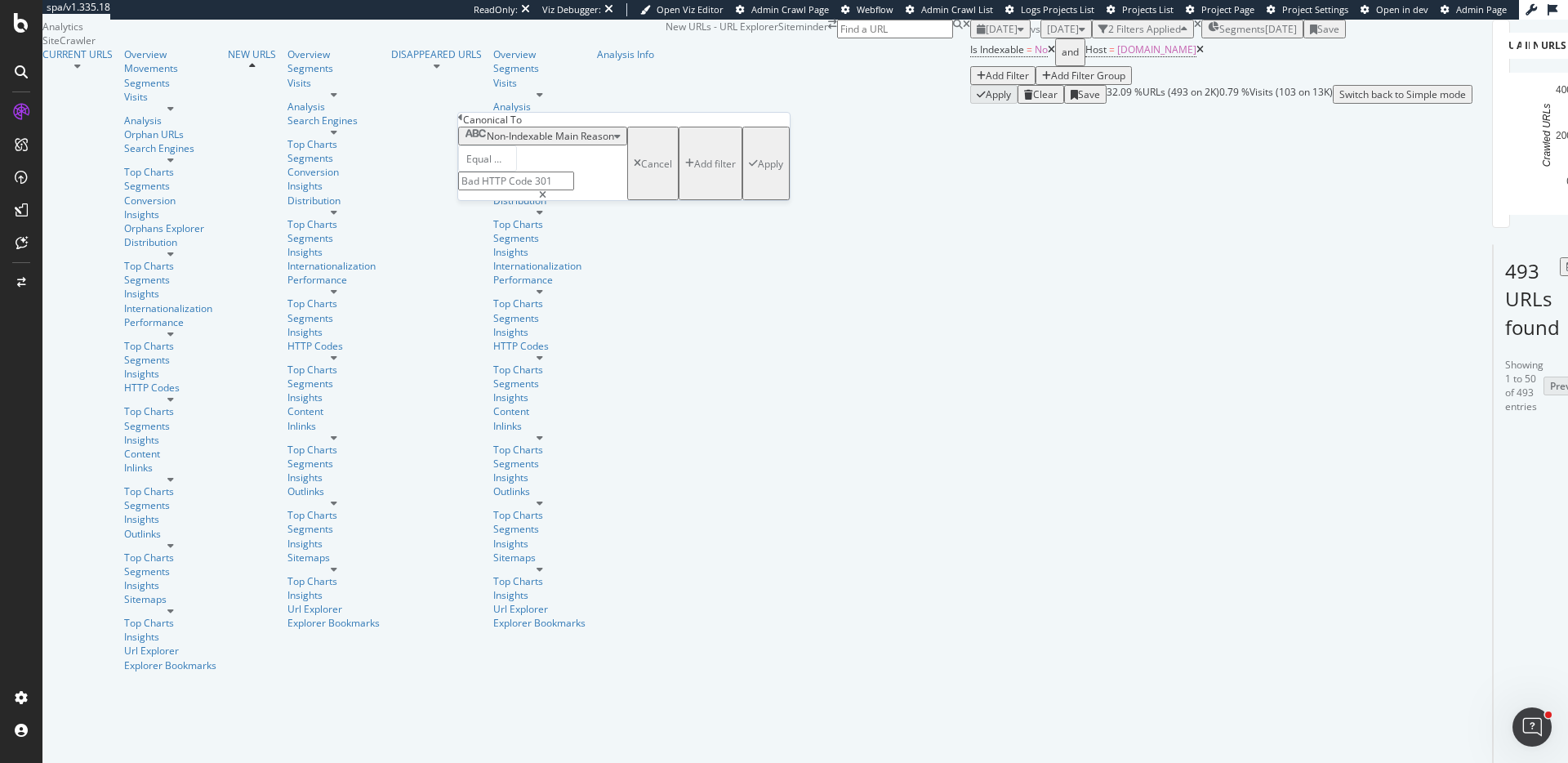
click at [749, 168] on div "button" at bounding box center [753, 163] width 9 height 9
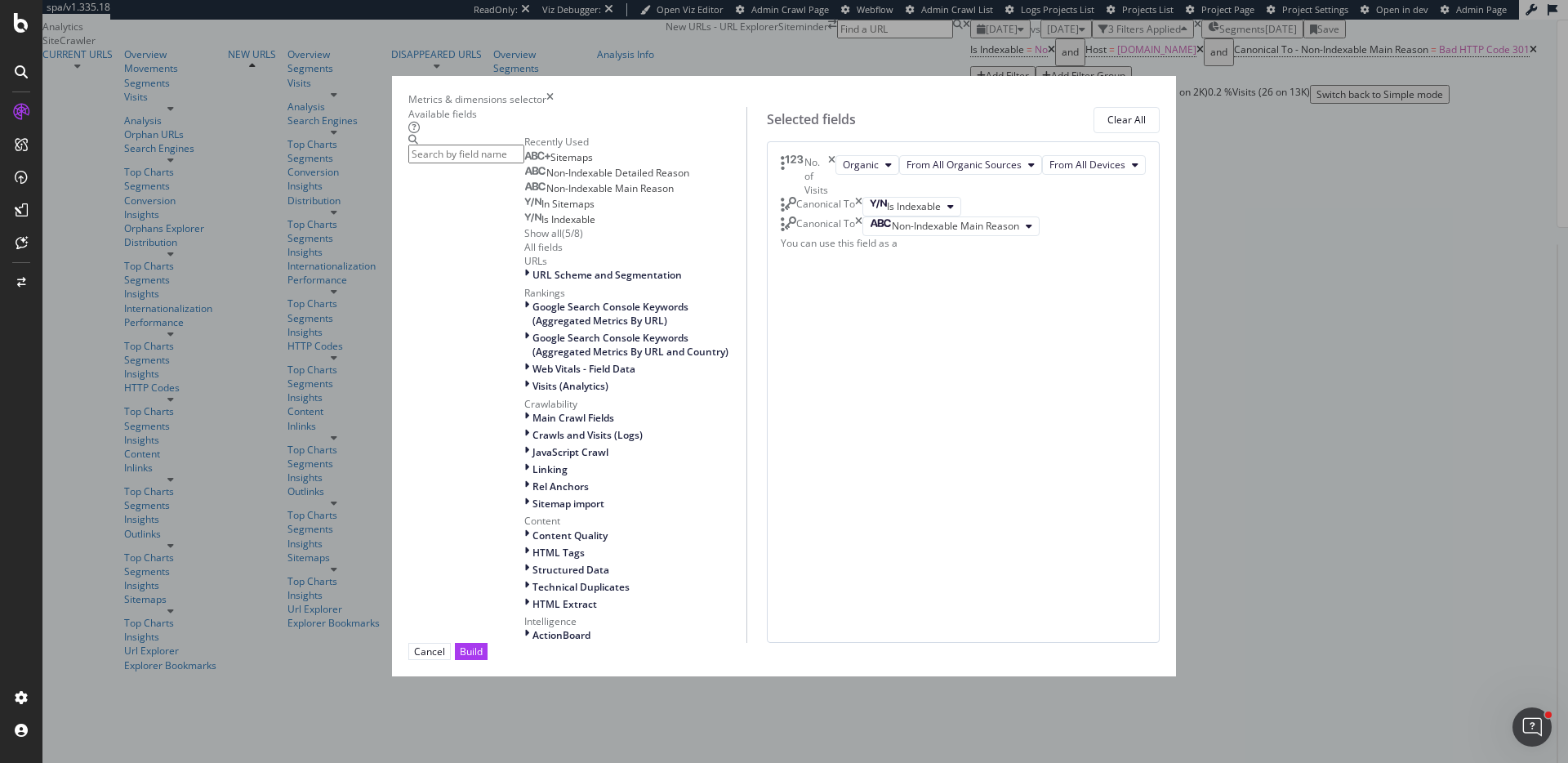
click at [524, 163] on input "modal" at bounding box center [466, 154] width 116 height 19
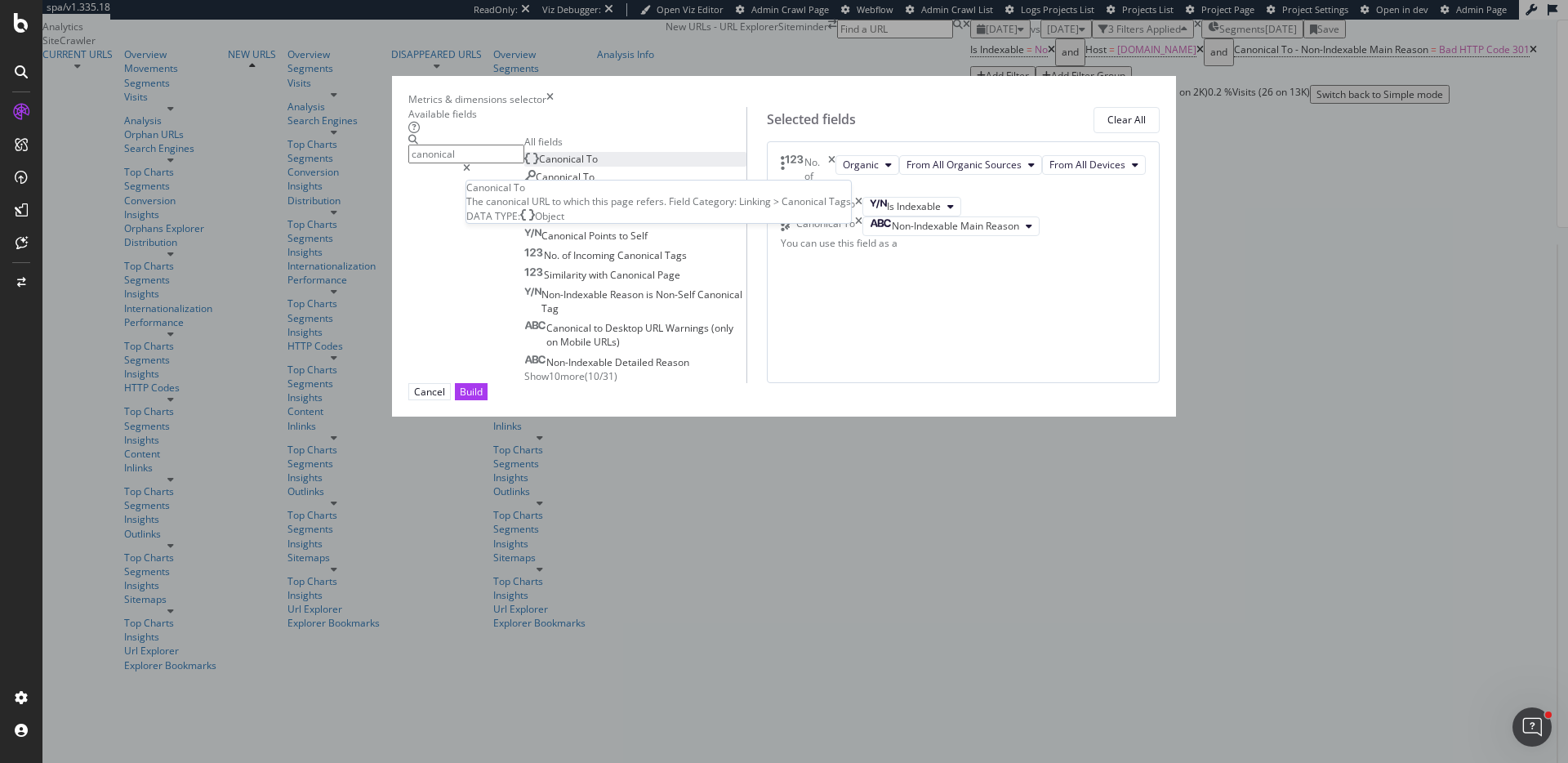
type input "canonical"
click at [570, 166] on div "Canonical To" at bounding box center [561, 159] width 74 height 14
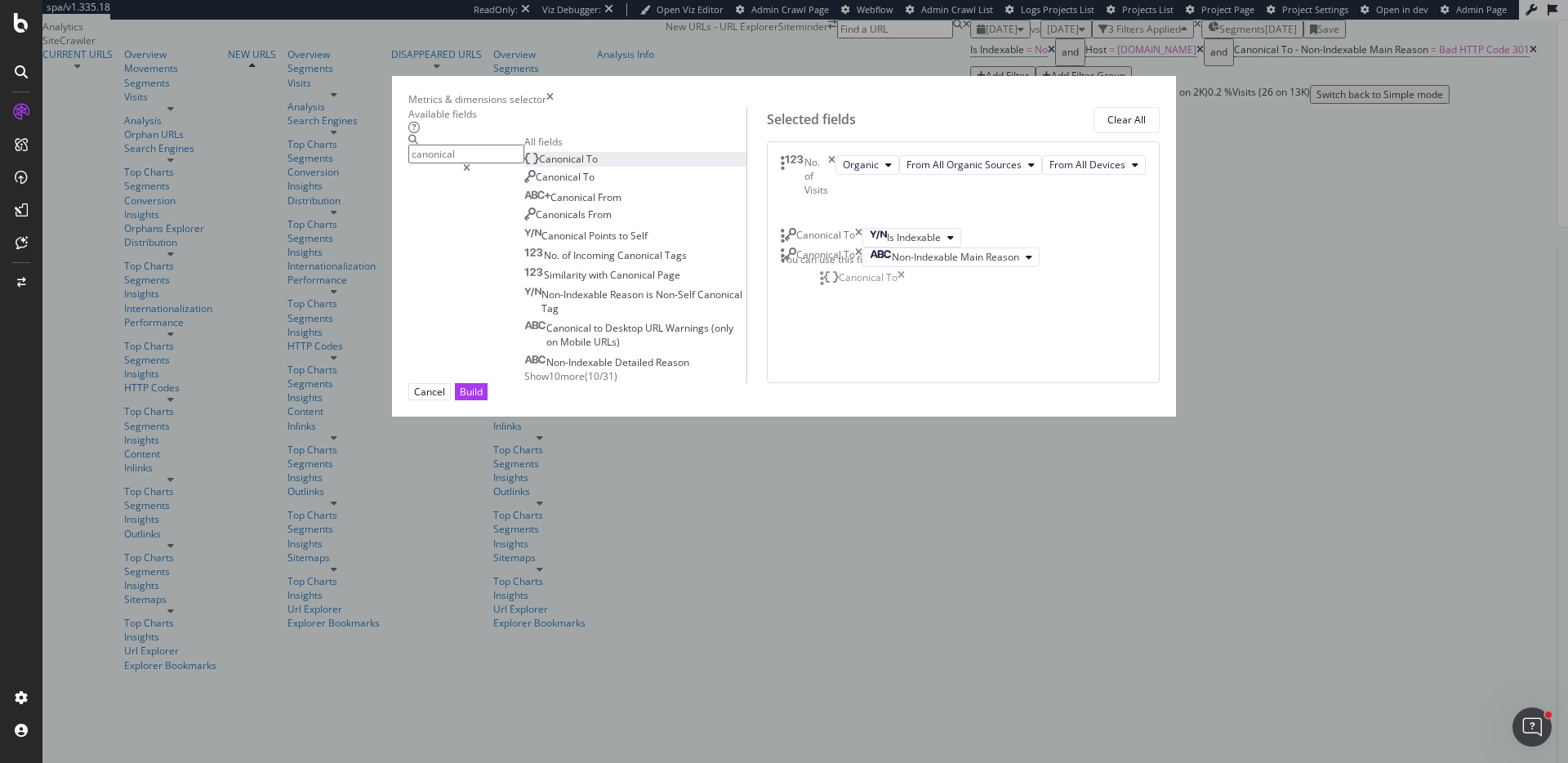
drag, startPoint x: 831, startPoint y: 391, endPoint x: 832, endPoint y: 280, distance: 111.0
click at [832, 280] on body "spa/v1.335.18 ReadOnly: Viz Debugger: Open Viz Editor Admin Crawl Page Webflow …" at bounding box center [784, 381] width 1568 height 763
click at [483, 399] on div "Build" at bounding box center [471, 391] width 23 height 14
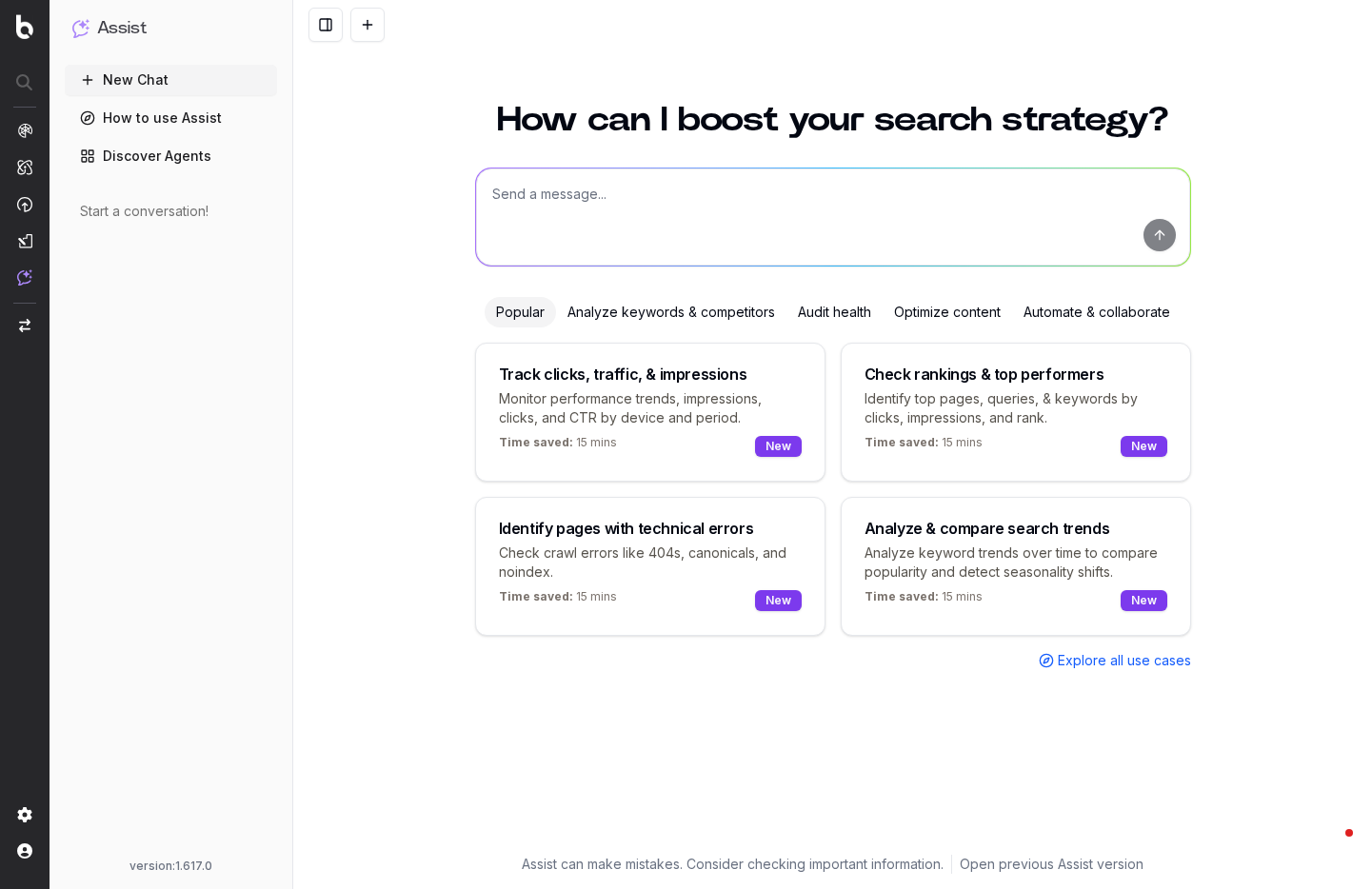
click at [674, 179] on textarea at bounding box center [833, 217] width 714 height 97
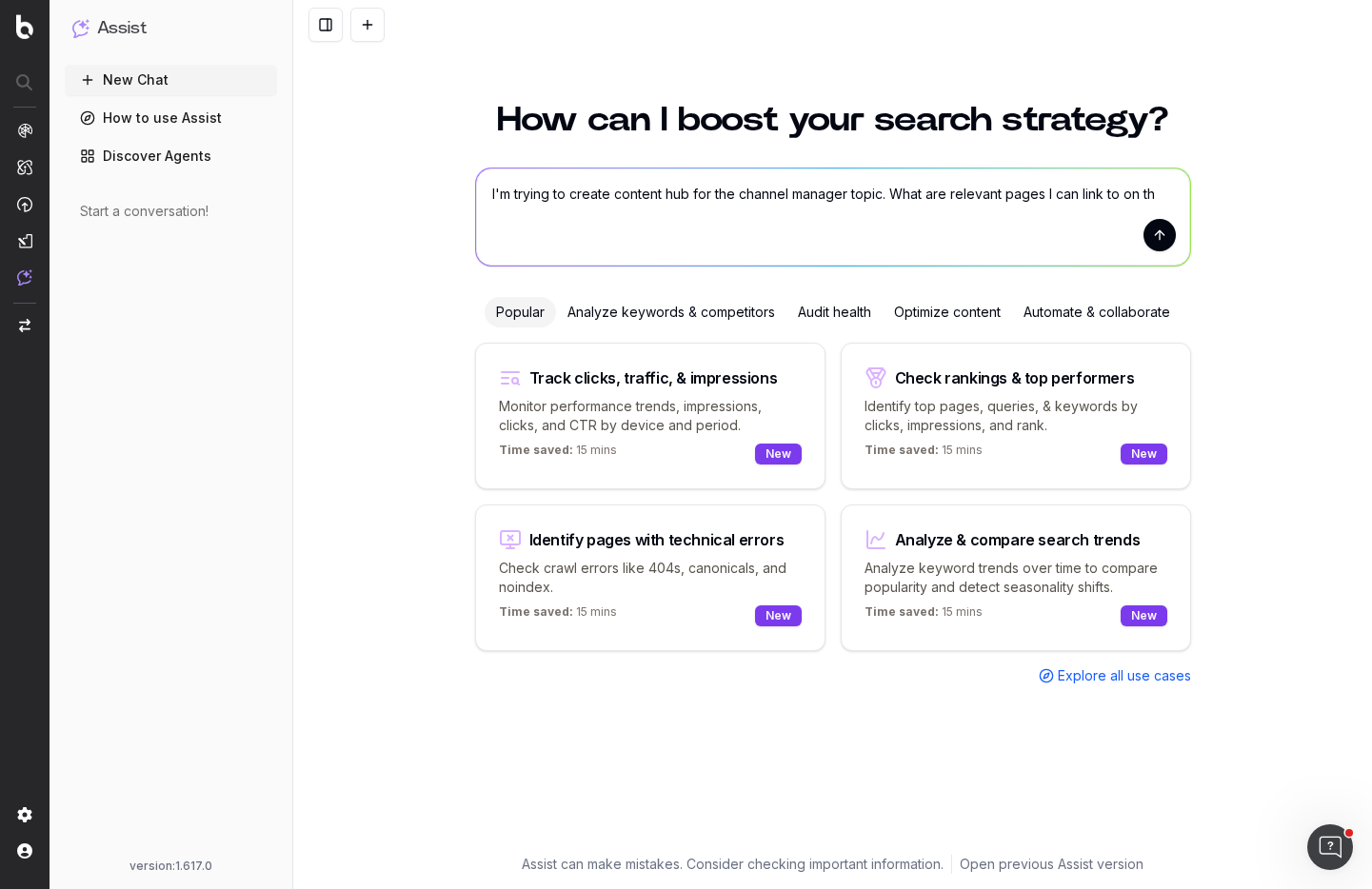
click at [949, 200] on textarea "I'm trying to create content hub for the channel manager topic. What are releva…" at bounding box center [833, 217] width 714 height 97
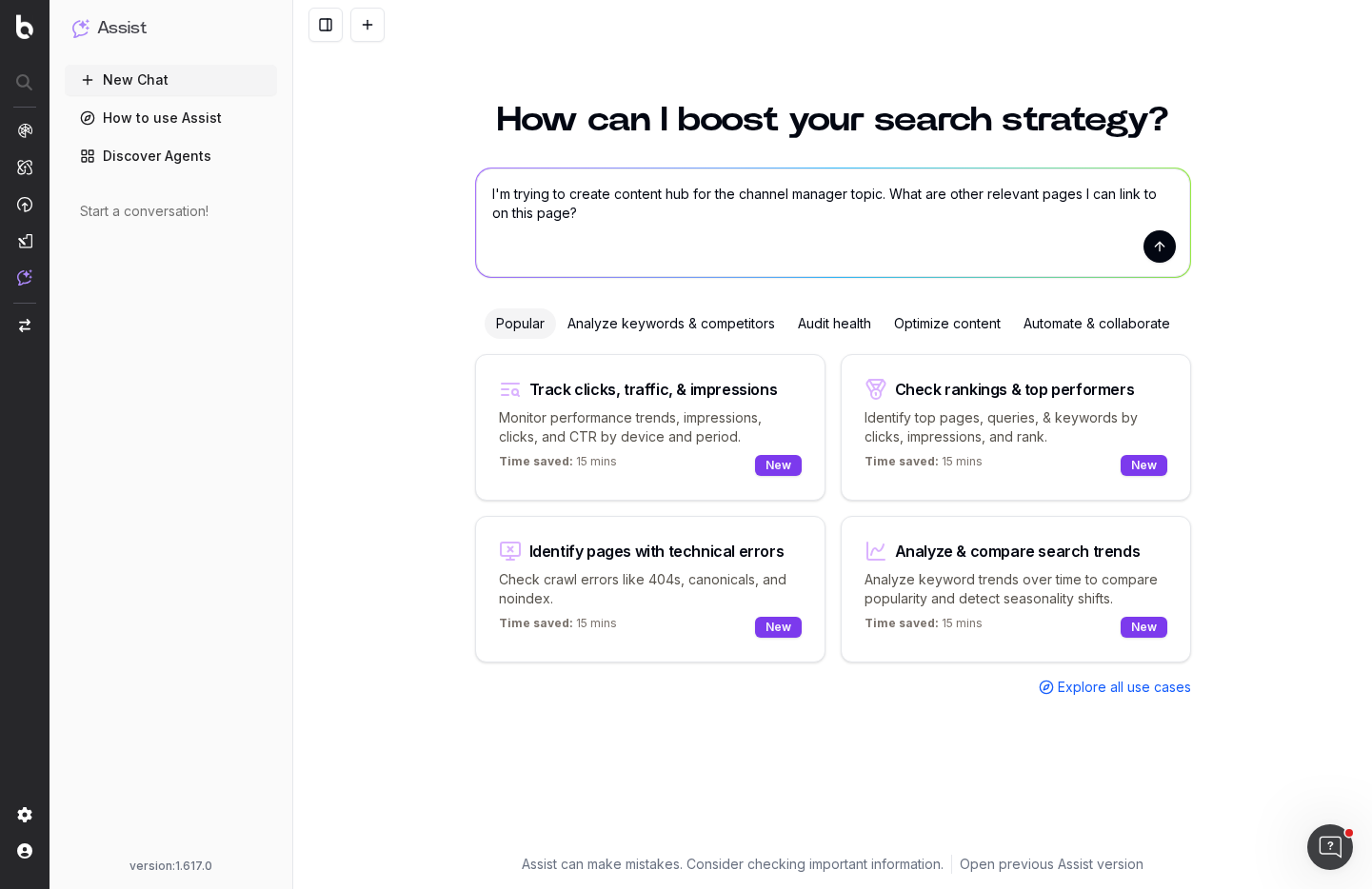
paste textarea "https://www.siteminder.com/r/channel-manager-hotel/"
type textarea "I'm trying to create content hub for the channel manager topic. What are other …"
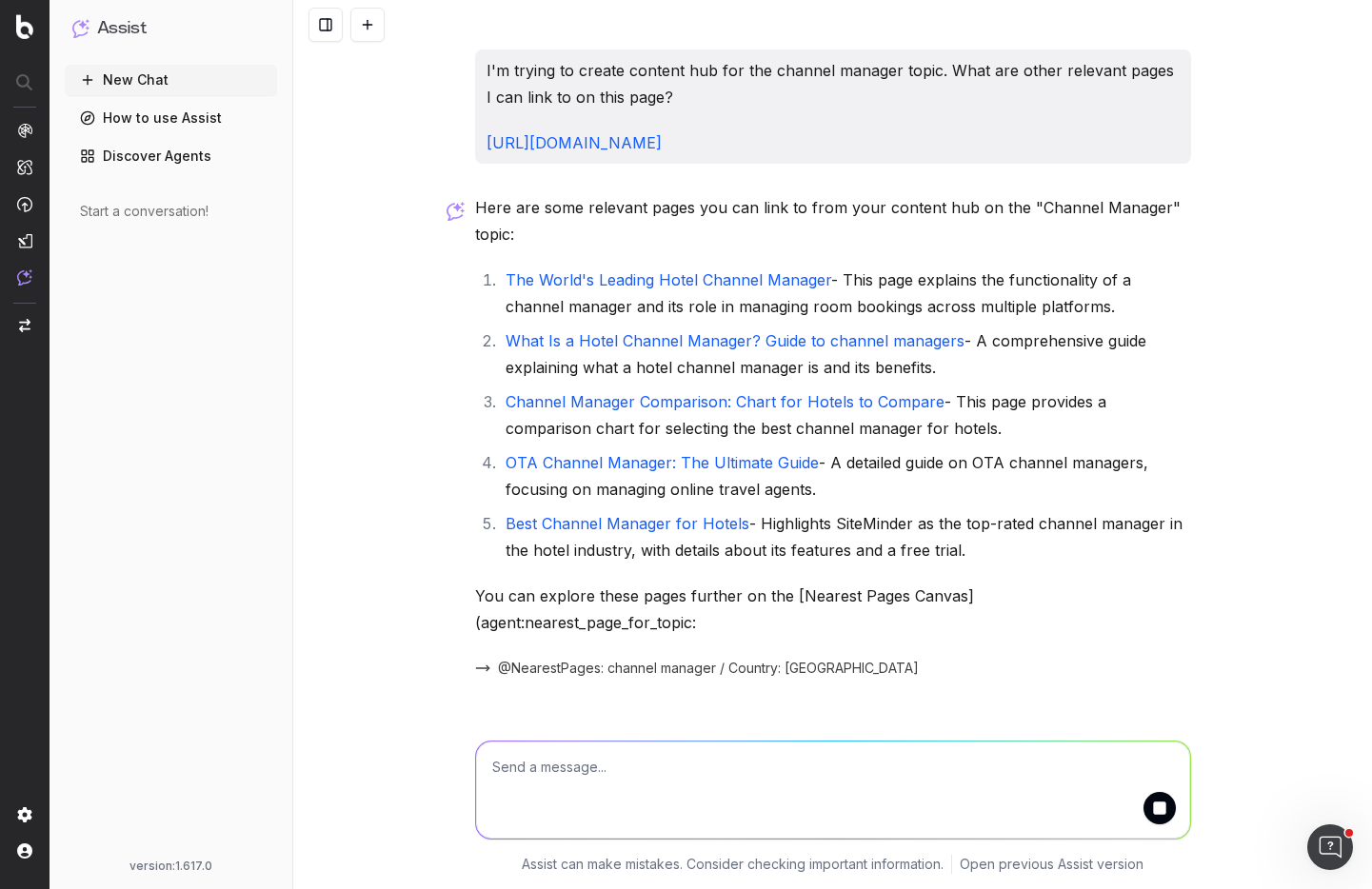
scroll to position [17, 0]
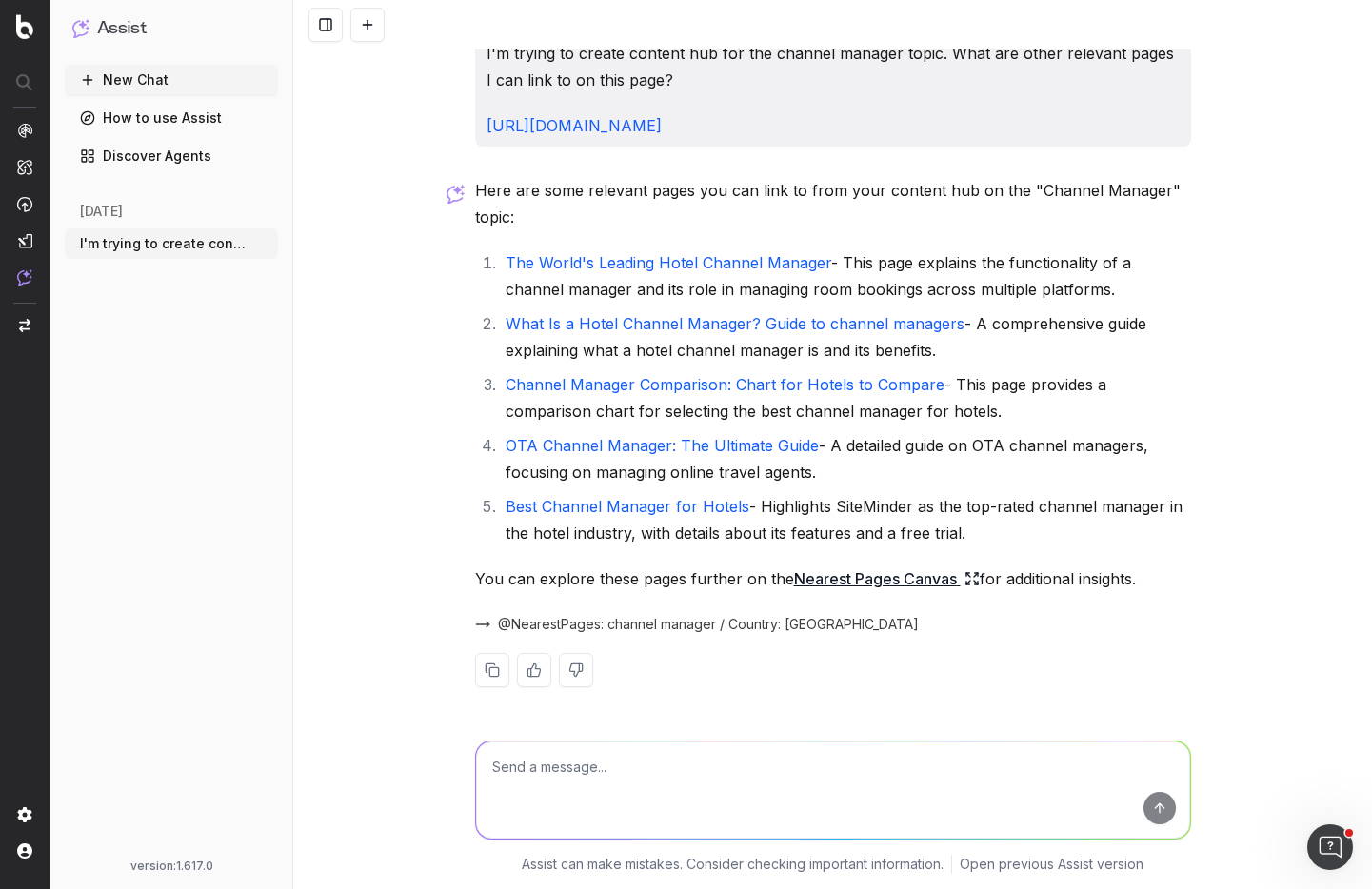
click at [662, 120] on link "https://www.siteminder.com/r/channel-manager-hotel/" at bounding box center [574, 125] width 175 height 19
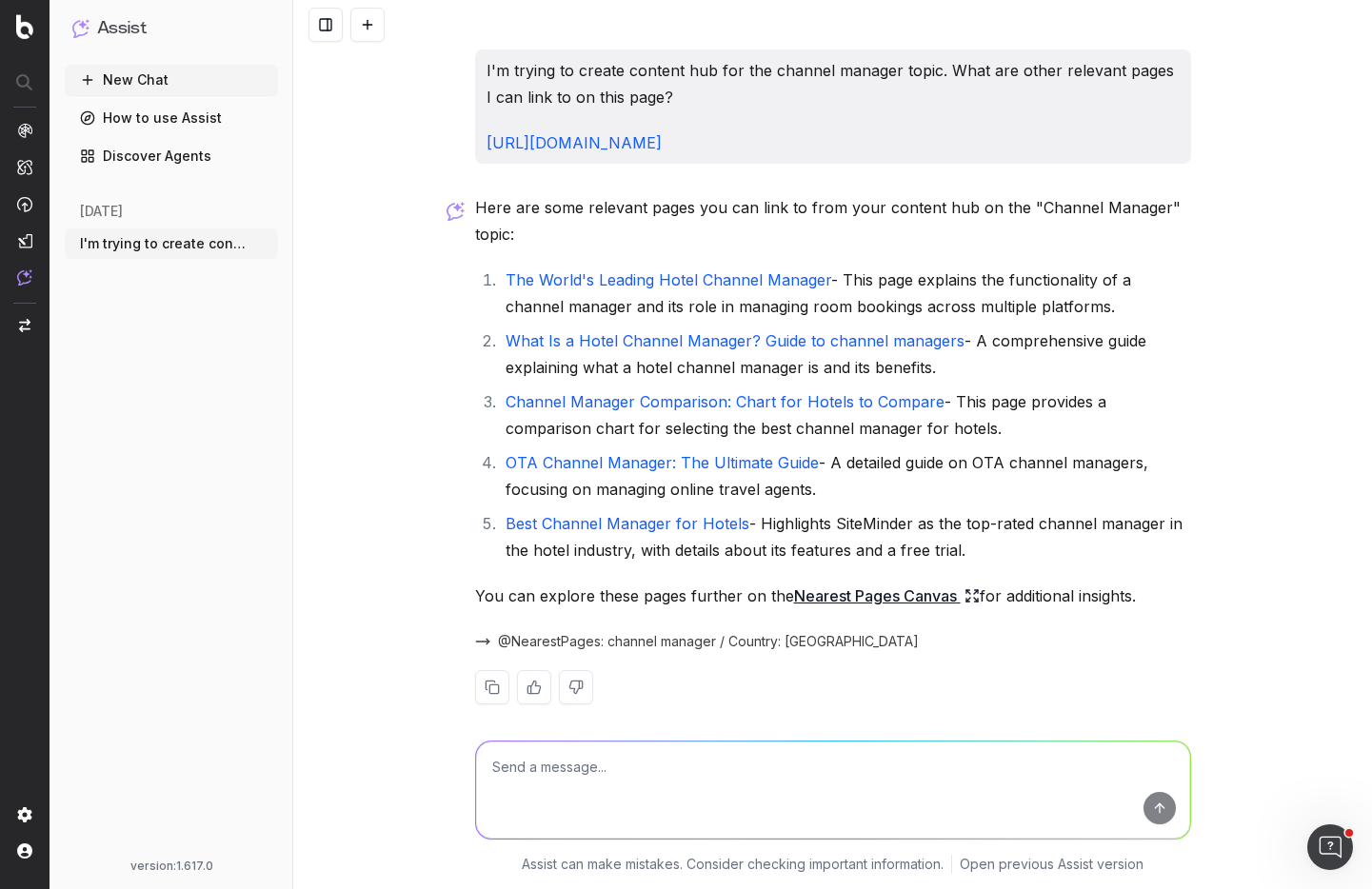
click at [964, 597] on icon at bounding box center [971, 595] width 15 height 15
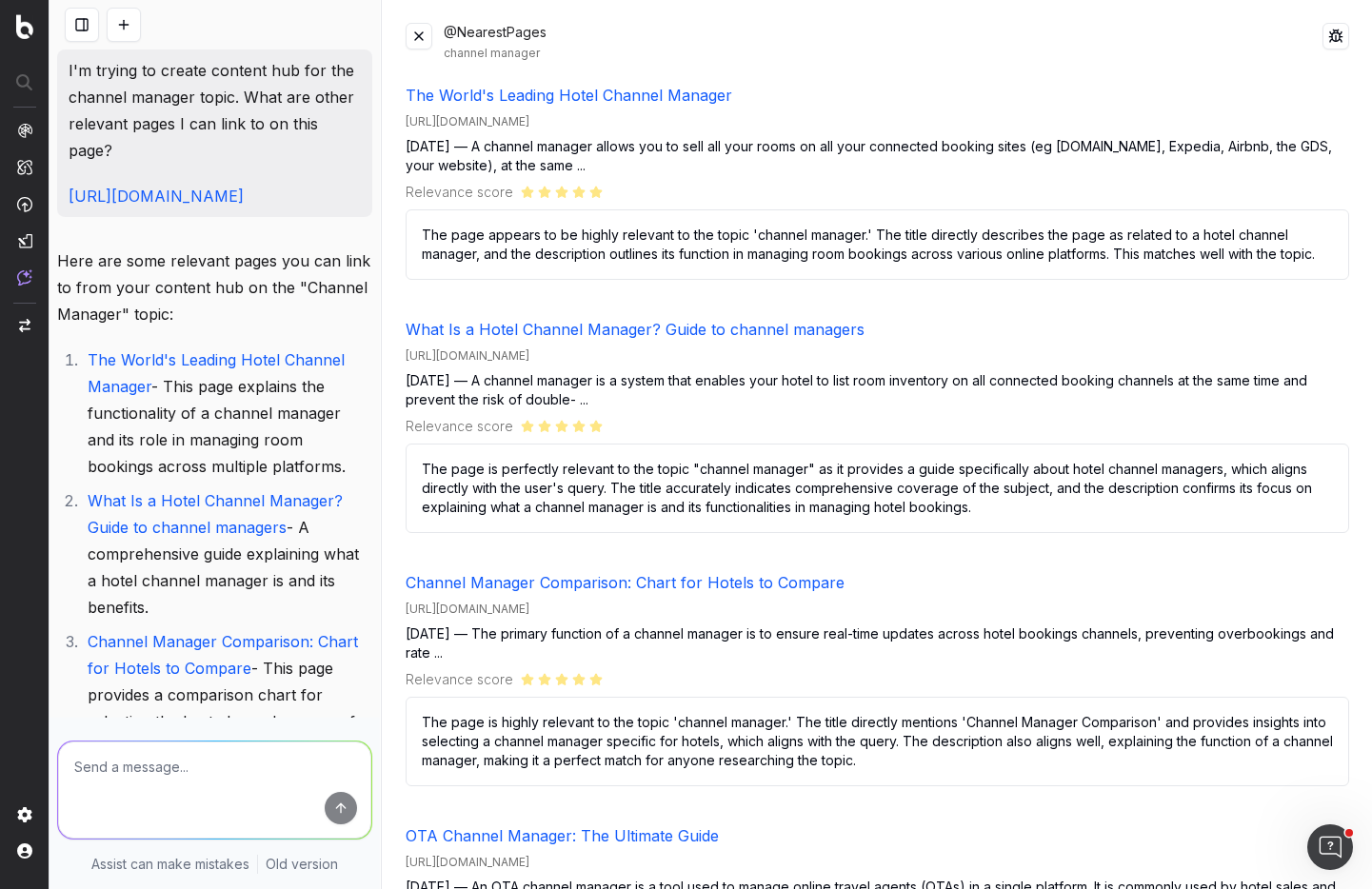
click at [427, 35] on button at bounding box center [419, 36] width 27 height 27
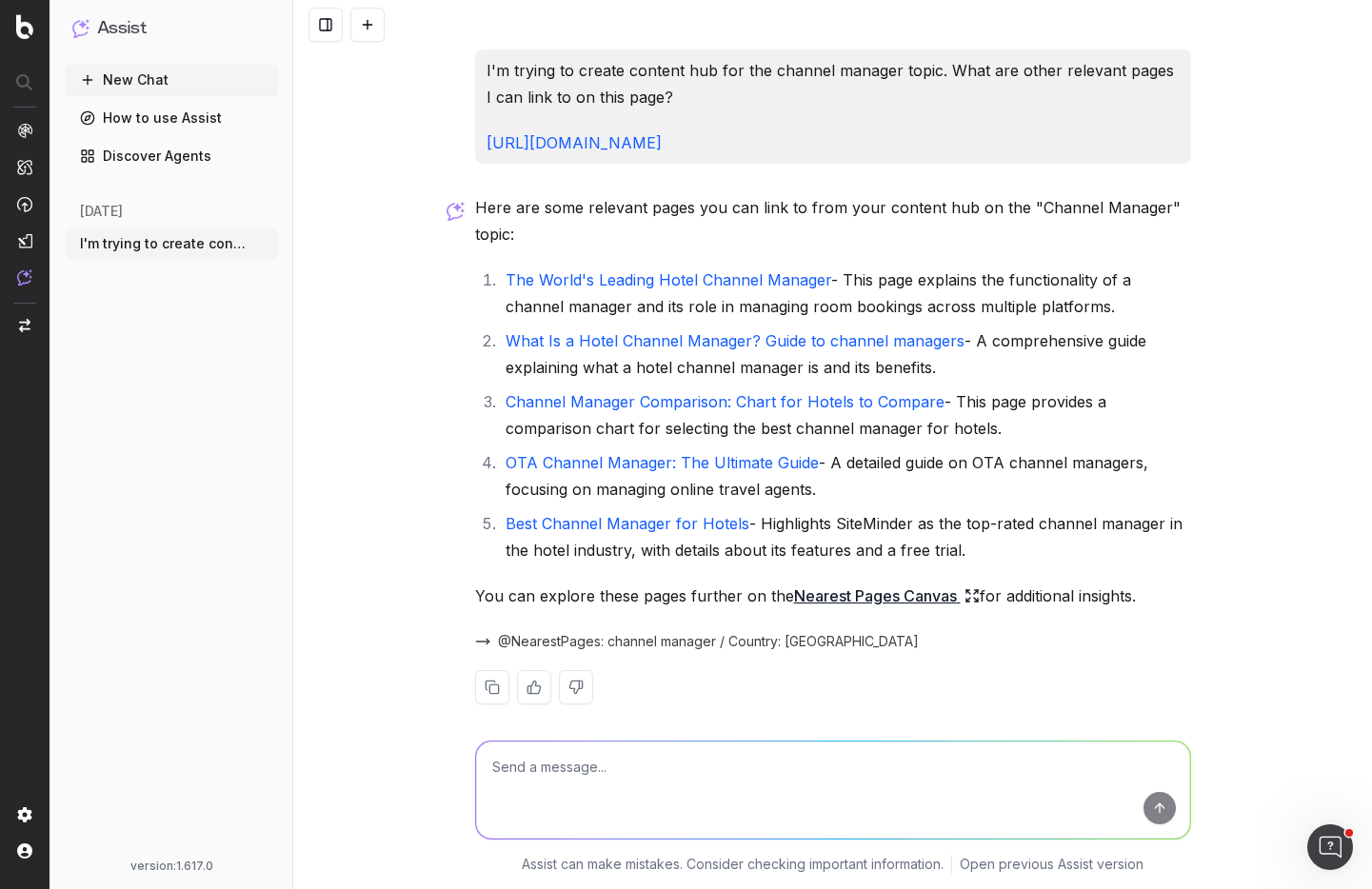
drag, startPoint x: 945, startPoint y: 143, endPoint x: 475, endPoint y: 138, distance: 470.4
click at [475, 138] on div "I'm trying to create content hub for the channel manager topic. What are other …" at bounding box center [833, 107] width 716 height 114
copy link "https://www.siteminder.com/r/channel-manager-hotel/"
click at [902, 785] on textarea at bounding box center [833, 790] width 714 height 97
paste textarea "https://www.siteminder.com/r/channel-manager-hotel/"
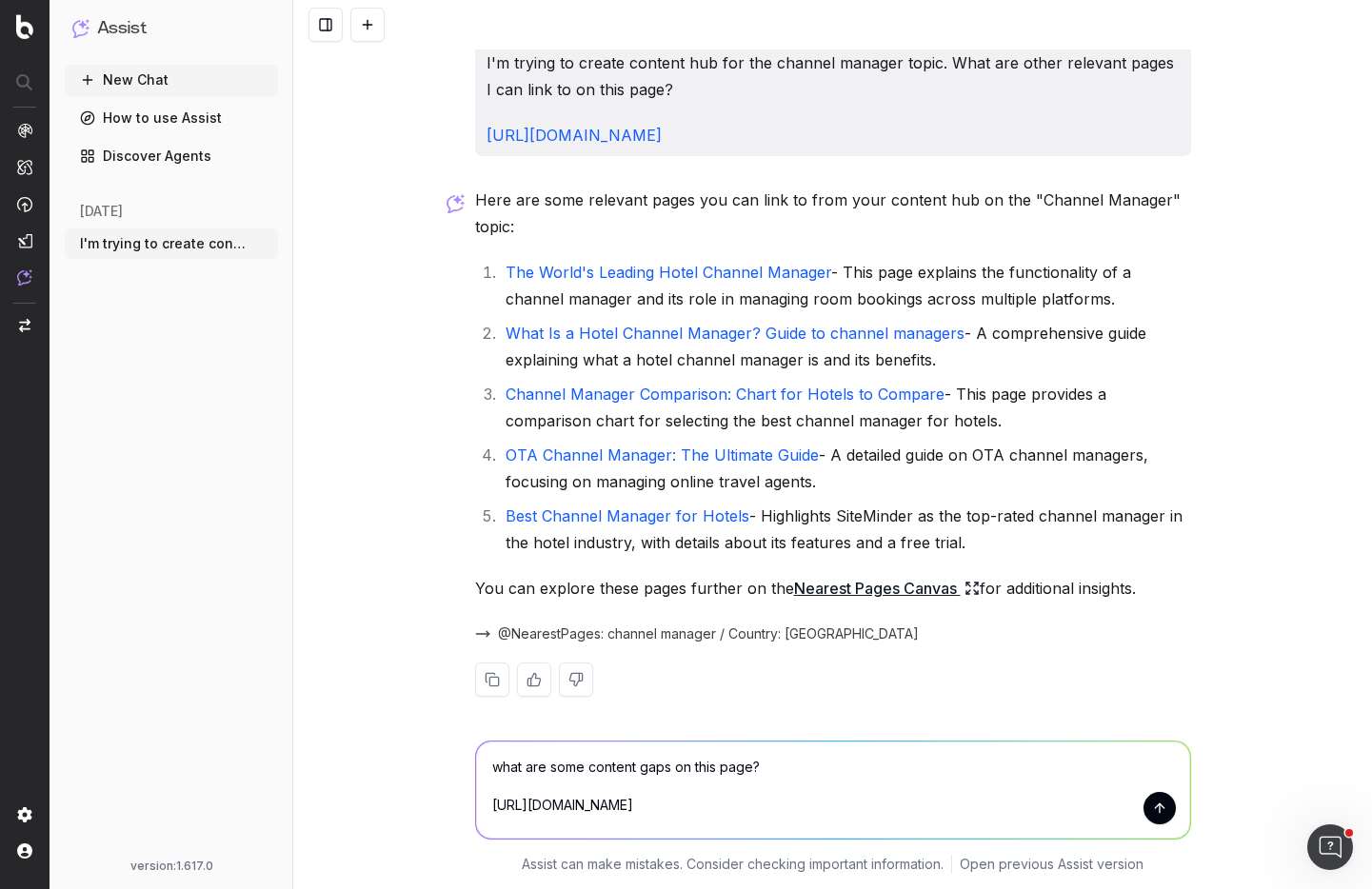
scroll to position [17, 0]
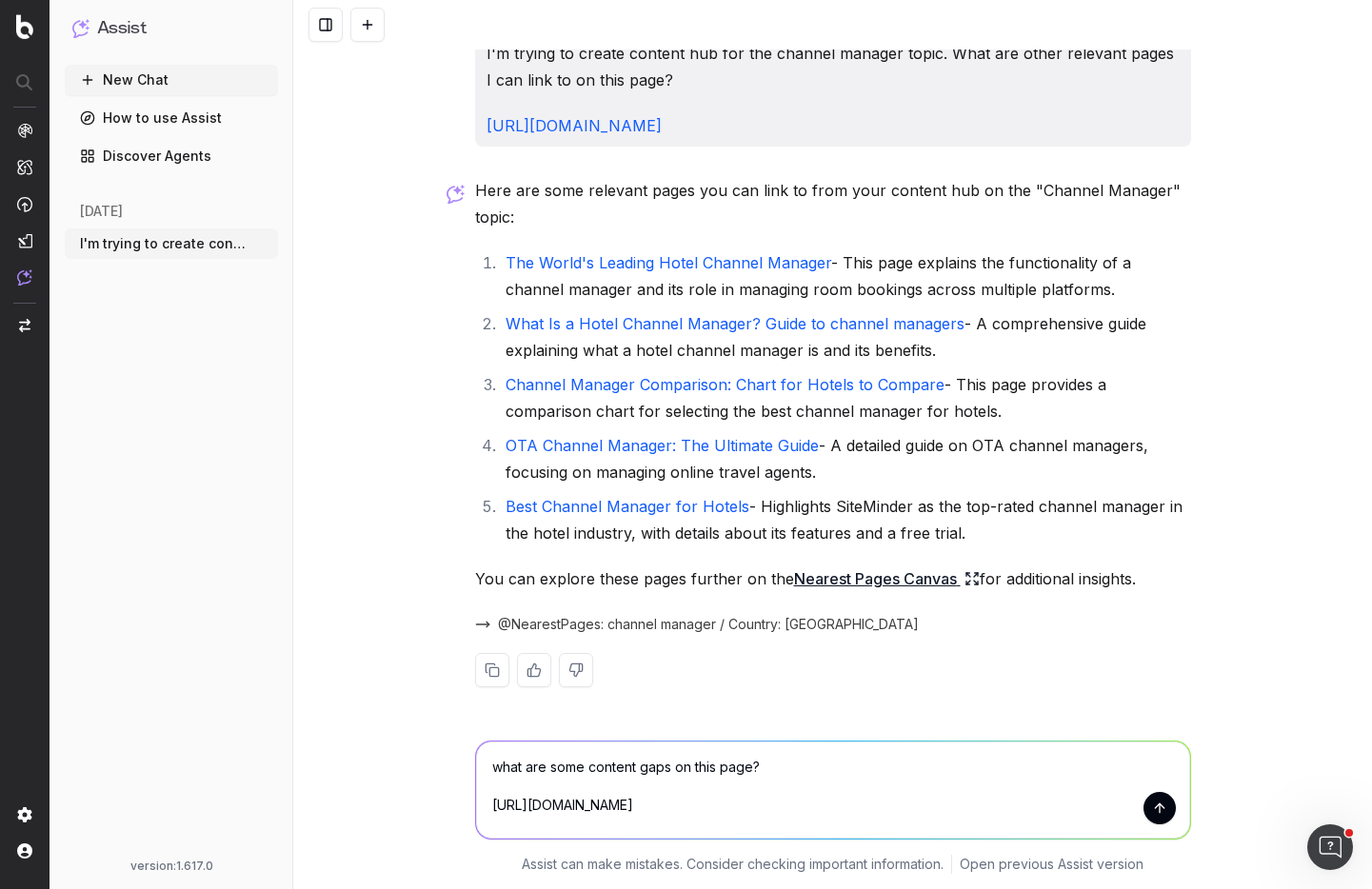
click at [790, 766] on textarea "what are some content gaps on this page? https://www.siteminder.com/r/channel-m…" at bounding box center [833, 790] width 714 height 97
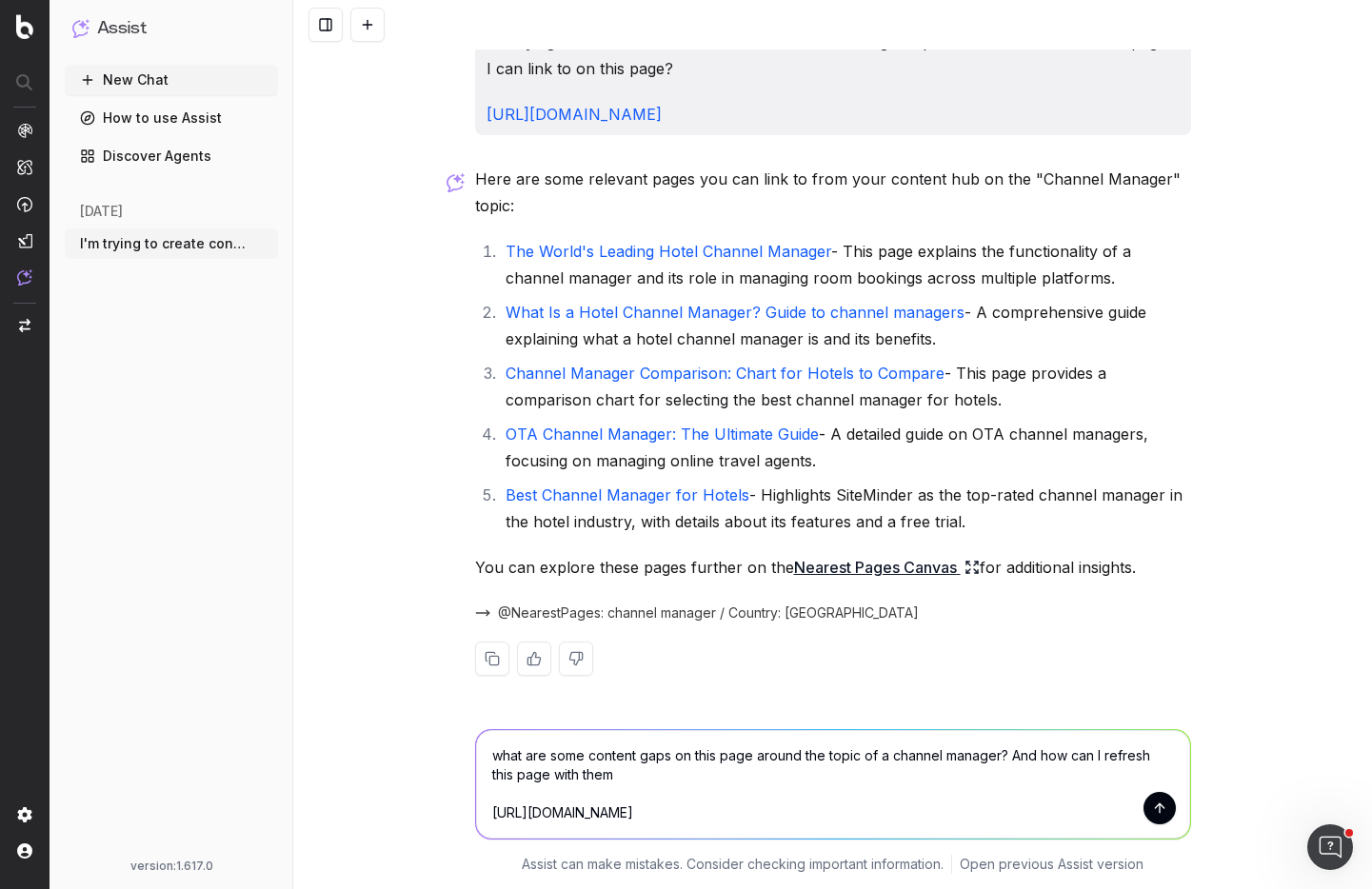
type textarea "what are some content gaps on this page around the topic of a channel manager? …"
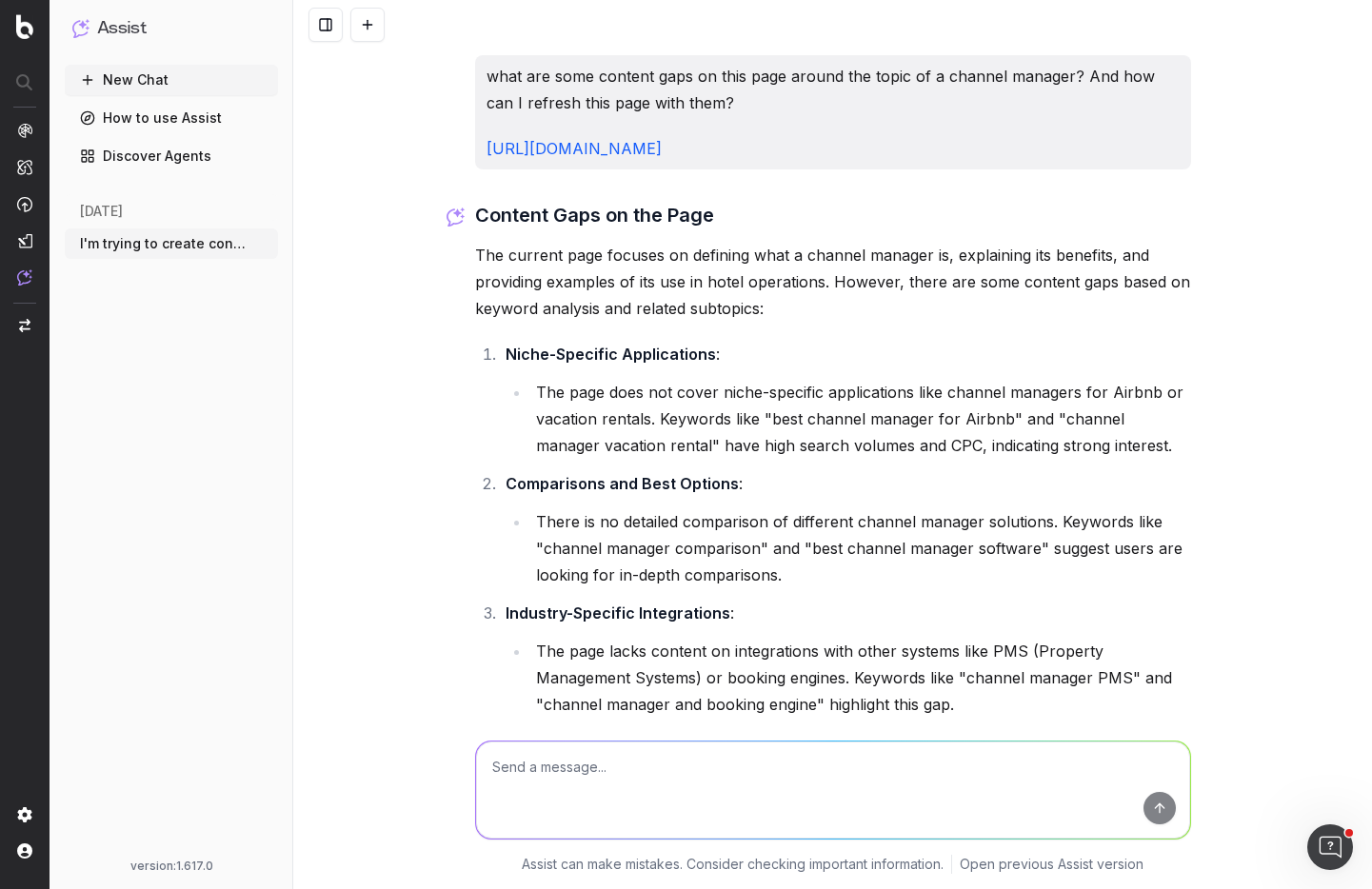
scroll to position [664, 0]
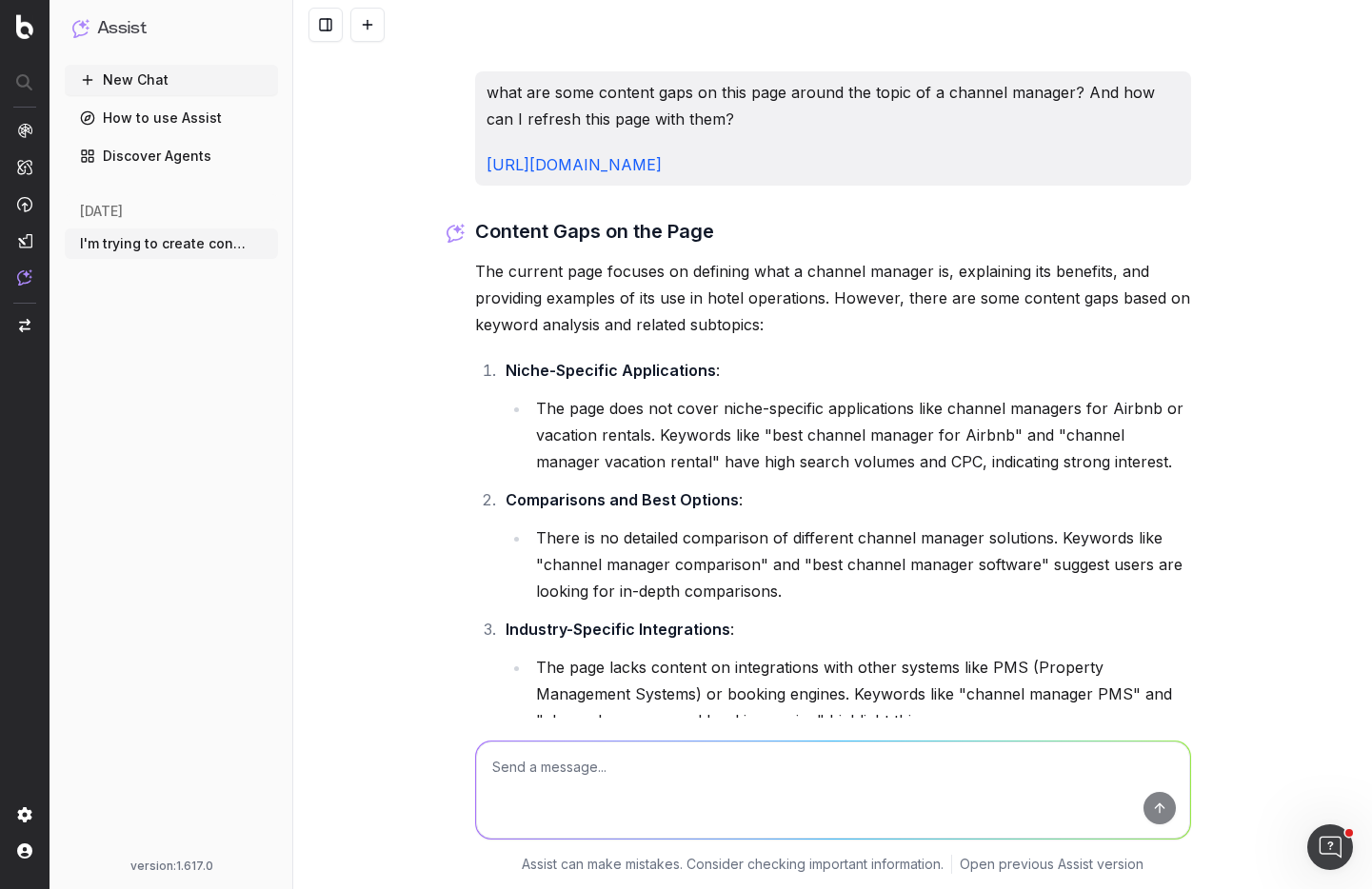
click at [765, 788] on textarea at bounding box center [833, 790] width 714 height 97
paste textarea "Using the latest crawl data from [Site Name] in Botify, identify keywords where…"
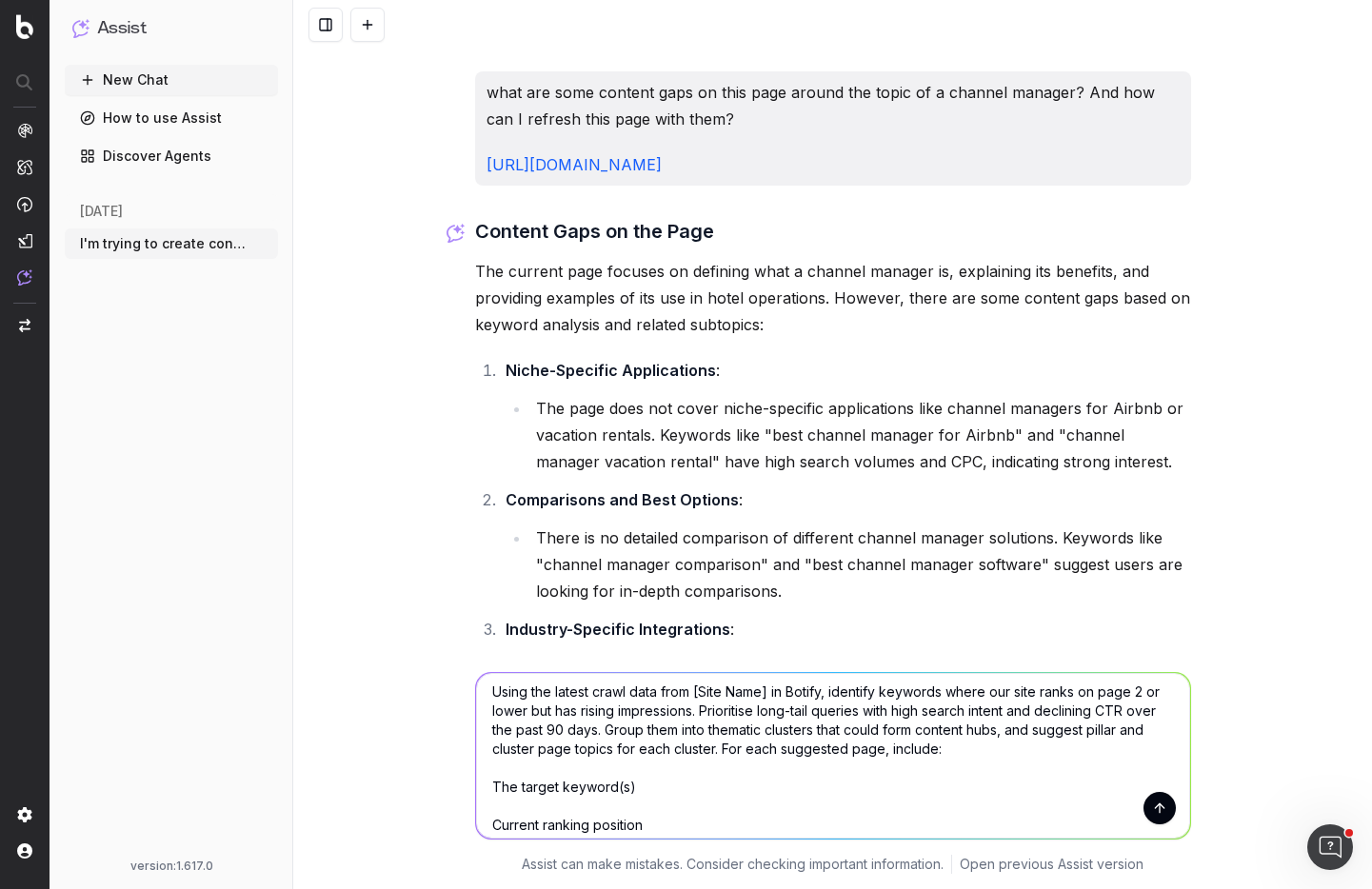
scroll to position [0, 0]
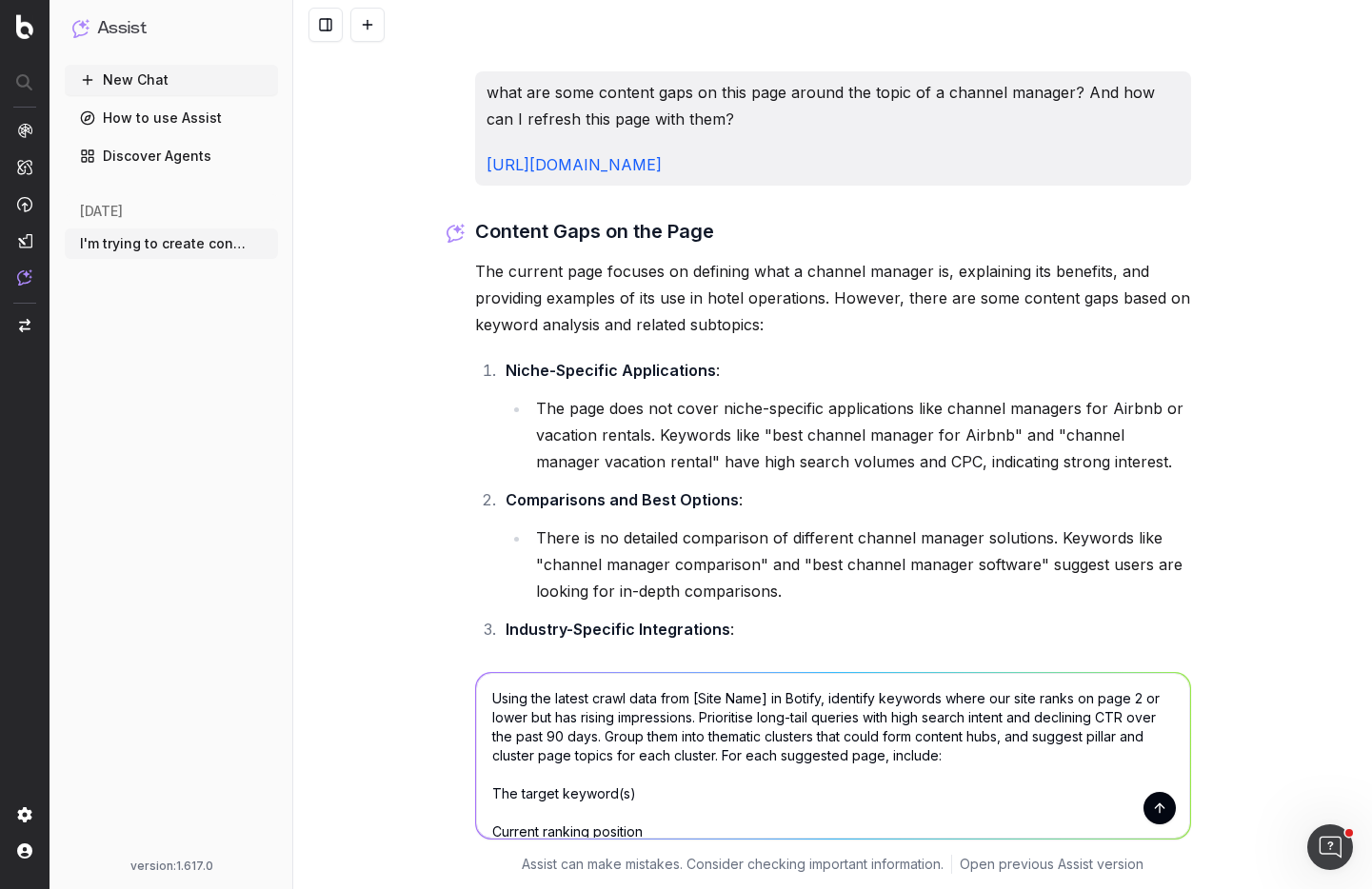
click at [483, 792] on textarea "Using the latest crawl data from [Site Name] in Botify, identify keywords where…" at bounding box center [833, 756] width 714 height 166
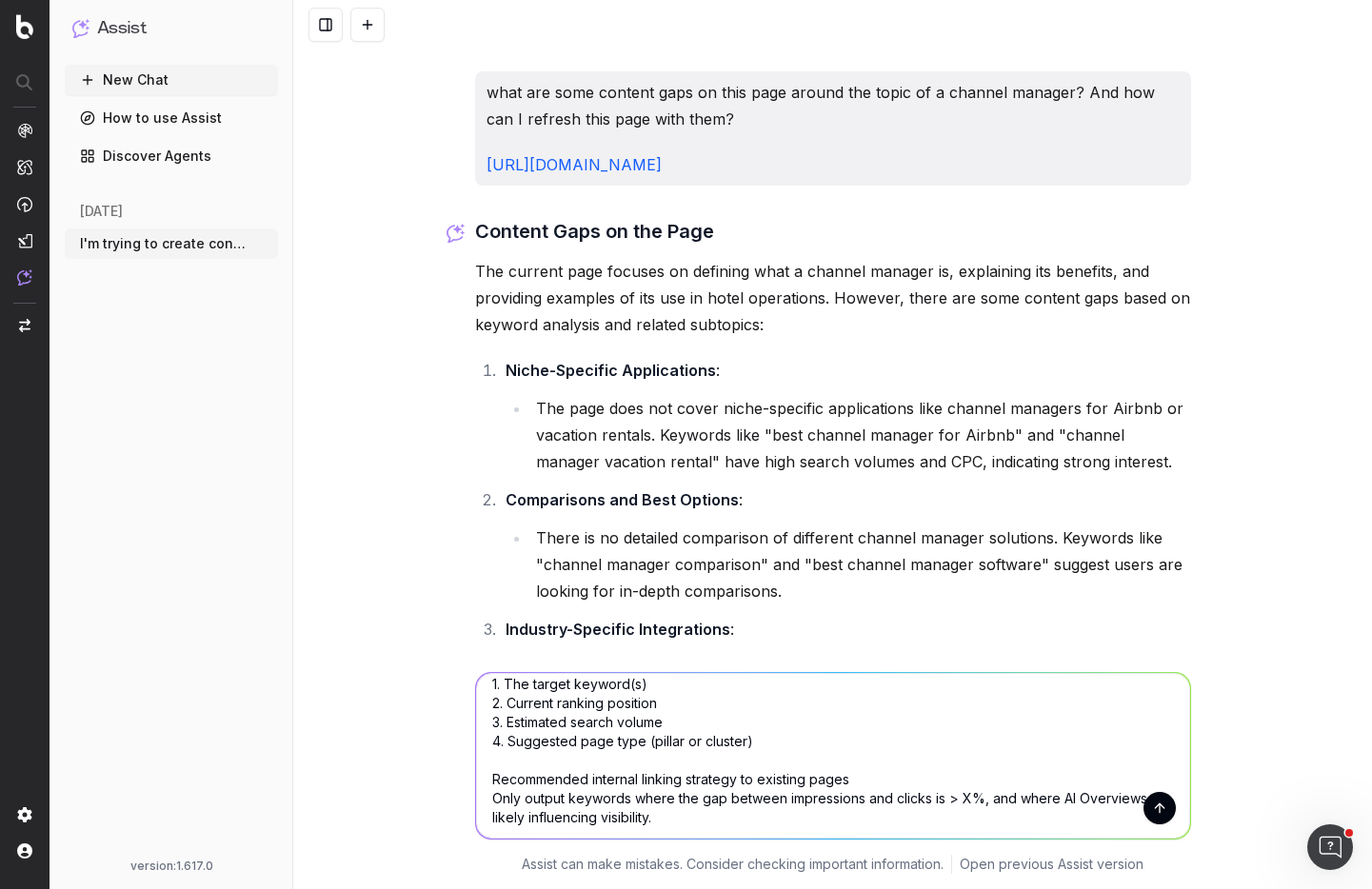
scroll to position [114, 0]
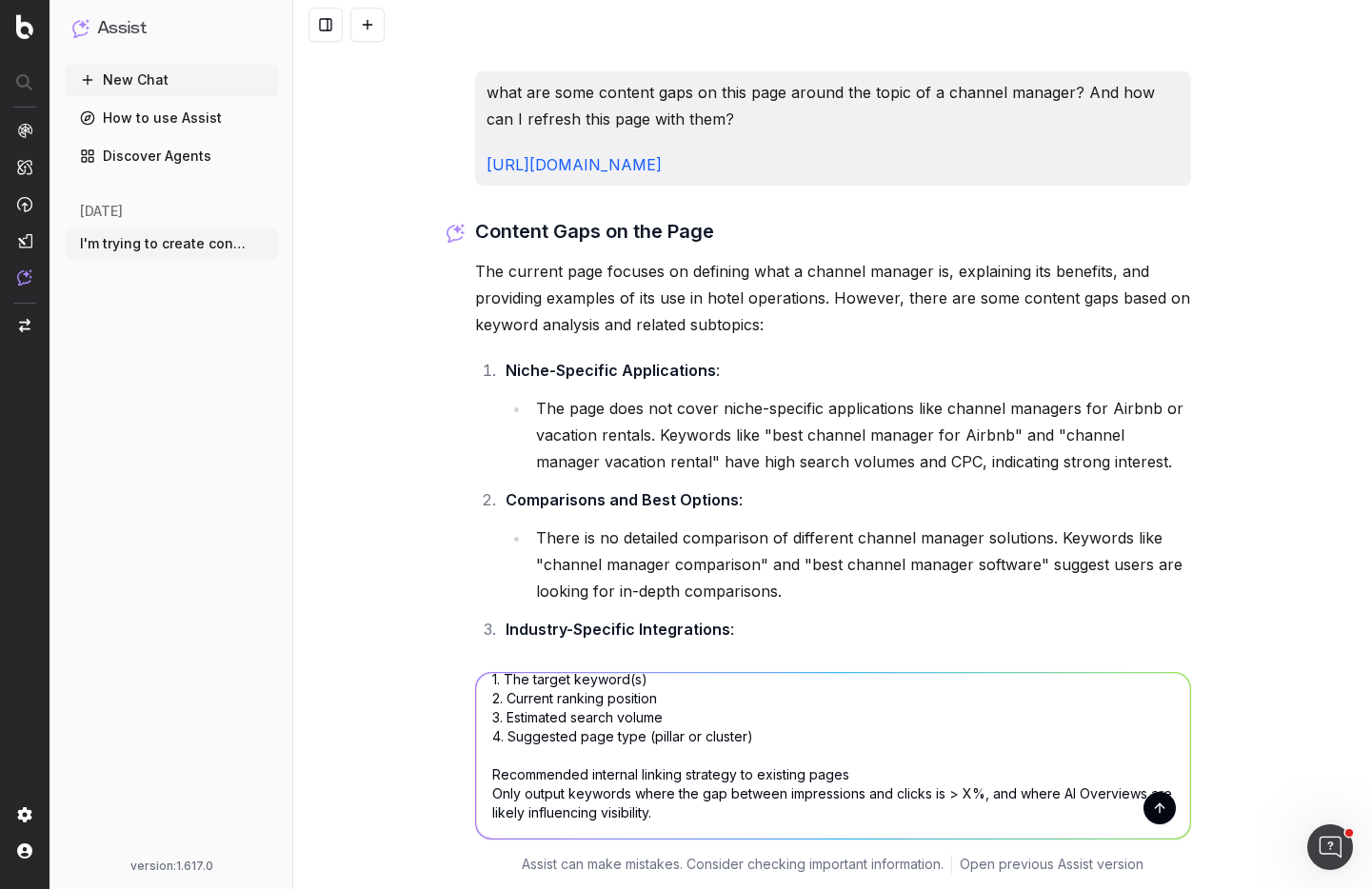
click at [489, 768] on textarea "Using the latest crawl data from [Site Name] in Botify, identify keywords where…" at bounding box center [833, 756] width 714 height 166
click at [486, 769] on textarea "Using the latest crawl data from [Site Name] in Botify, identify keywords where…" at bounding box center [833, 756] width 714 height 166
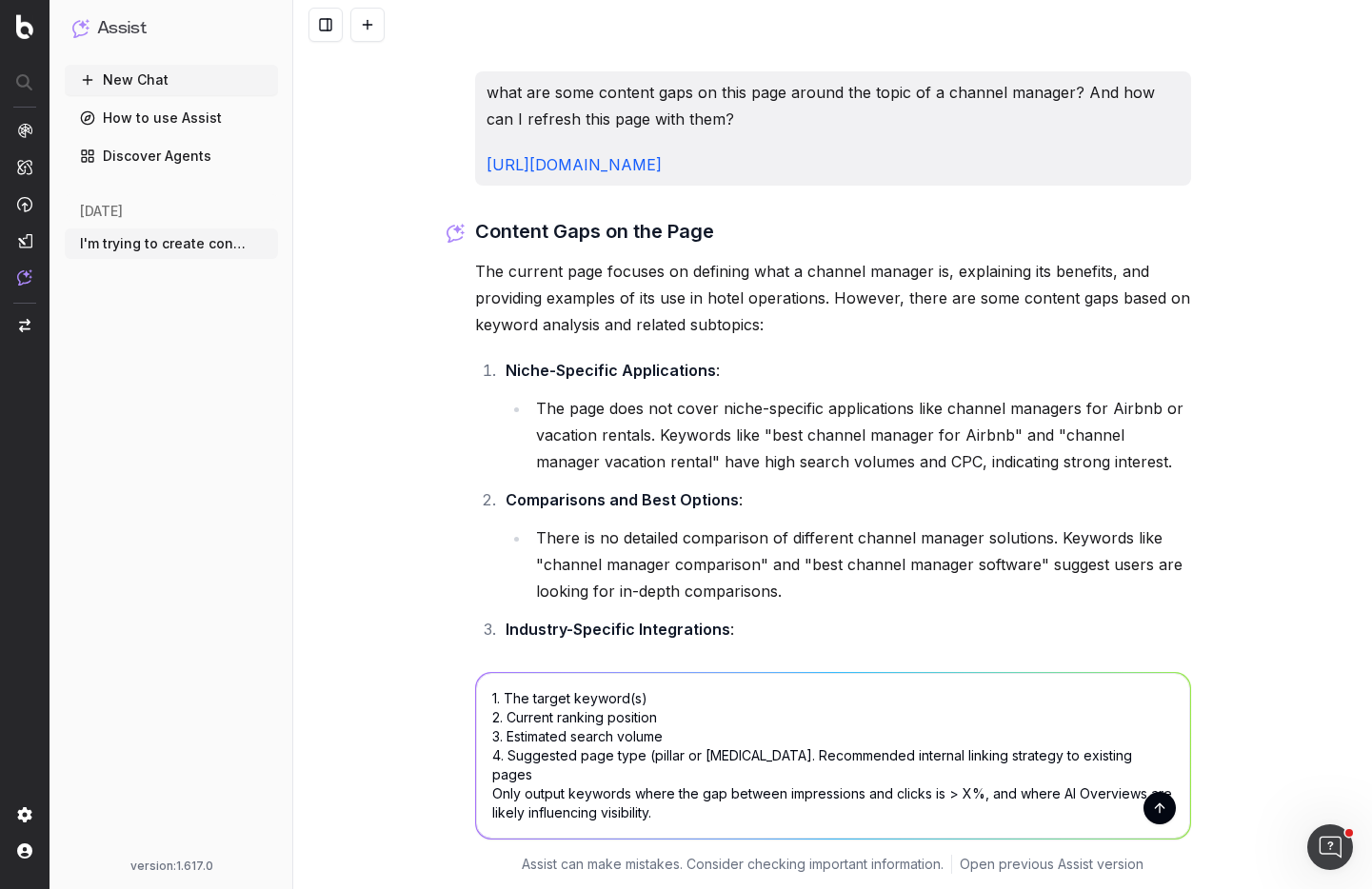
click at [963, 837] on textarea "Using the latest crawl data from [Site Name] in Botify, identify keywords where…" at bounding box center [833, 756] width 714 height 166
click at [904, 811] on textarea "Using the latest crawl data from [Site Name] in Botify, identify keywords where…" at bounding box center [833, 756] width 714 height 166
click at [959, 793] on textarea "Using the latest crawl data from [Site Name] in Botify, identify keywords where…" at bounding box center [833, 756] width 714 height 166
type textarea "Using the latest crawl data from [Site Name] in Botify, identify keywords where…"
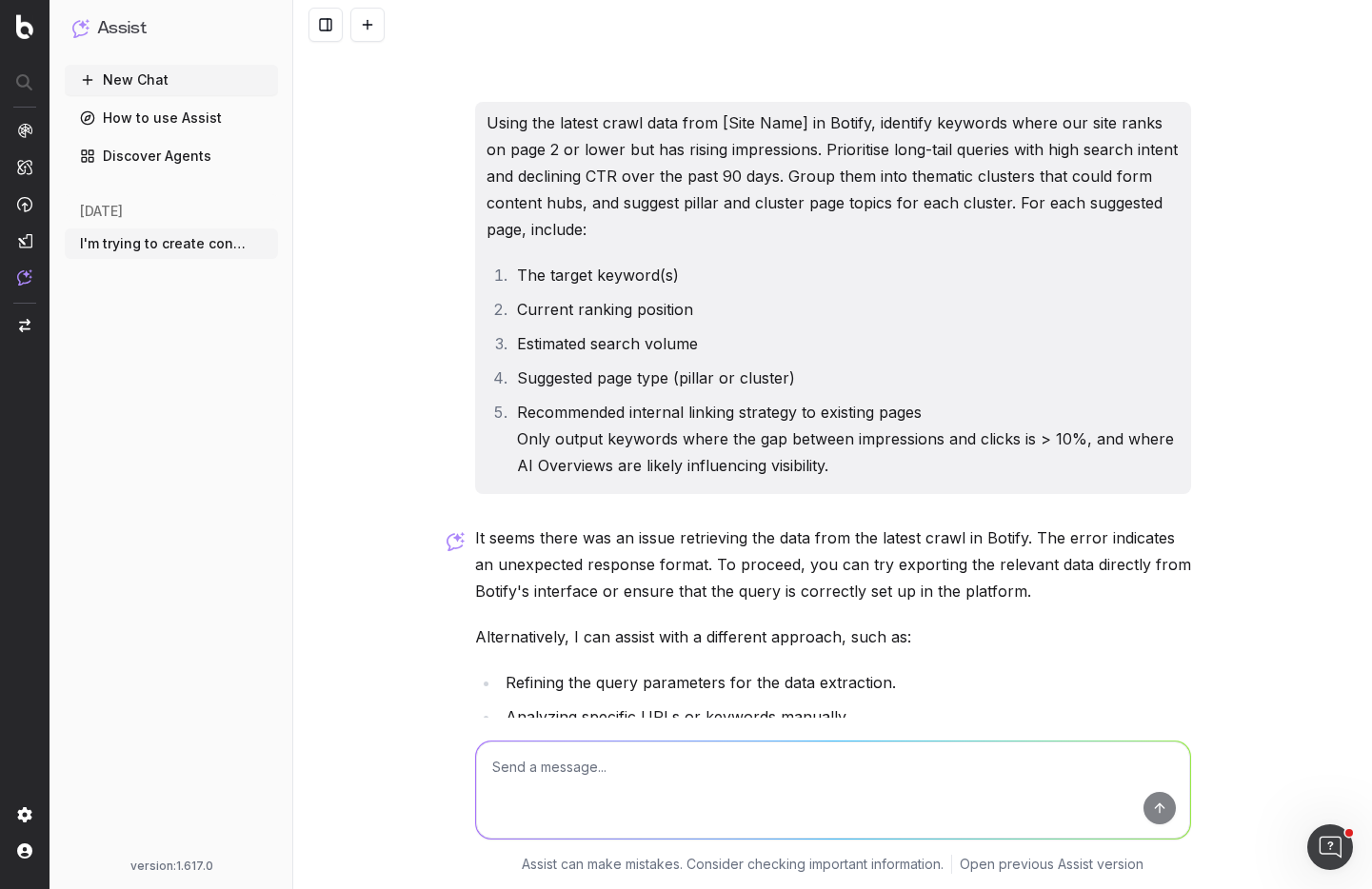
scroll to position [2561, 0]
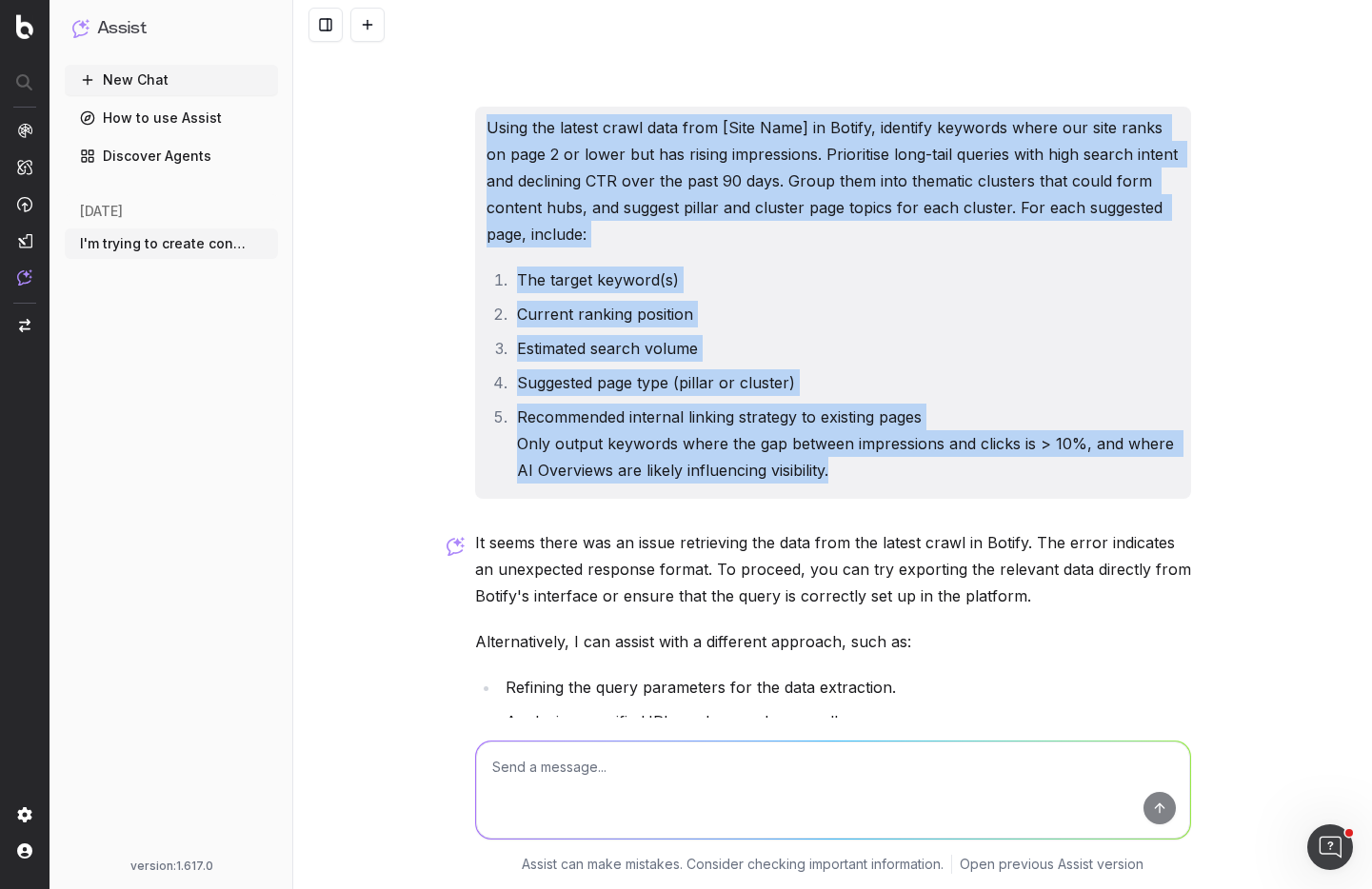
drag, startPoint x: 826, startPoint y: 467, endPoint x: 447, endPoint y: 129, distance: 508.4
click at [446, 128] on div "I'm trying to create content hub for the channel manager topic. What are other …" at bounding box center [832, 444] width 1079 height 889
copy div "Using the latest crawl data from [Site Name] in Botify, identify keywords where…"
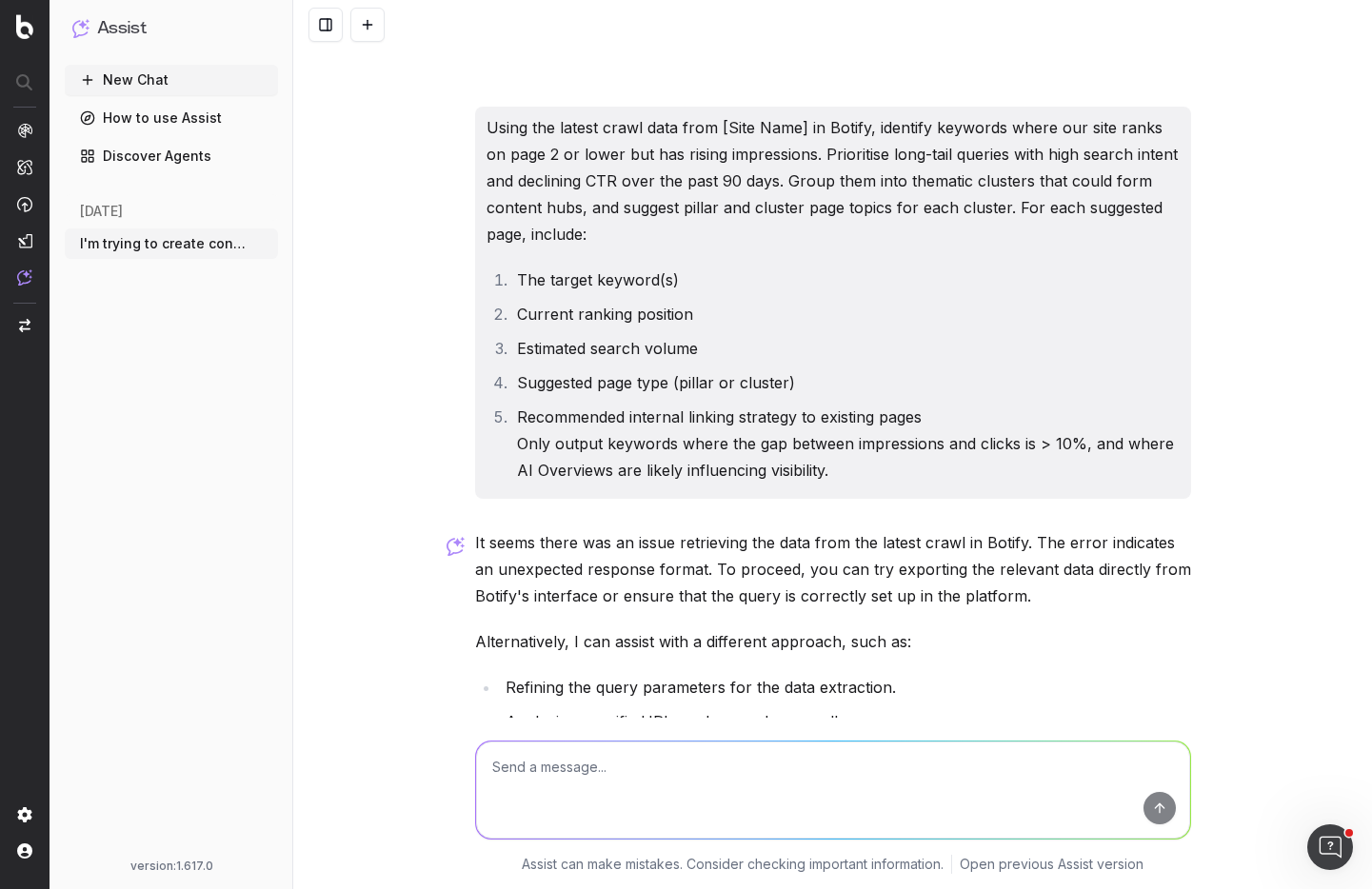
click at [767, 765] on textarea at bounding box center [833, 790] width 714 height 97
paste textarea "Using the latest crawl data from [Site Name] in Botify, identify keywords where…"
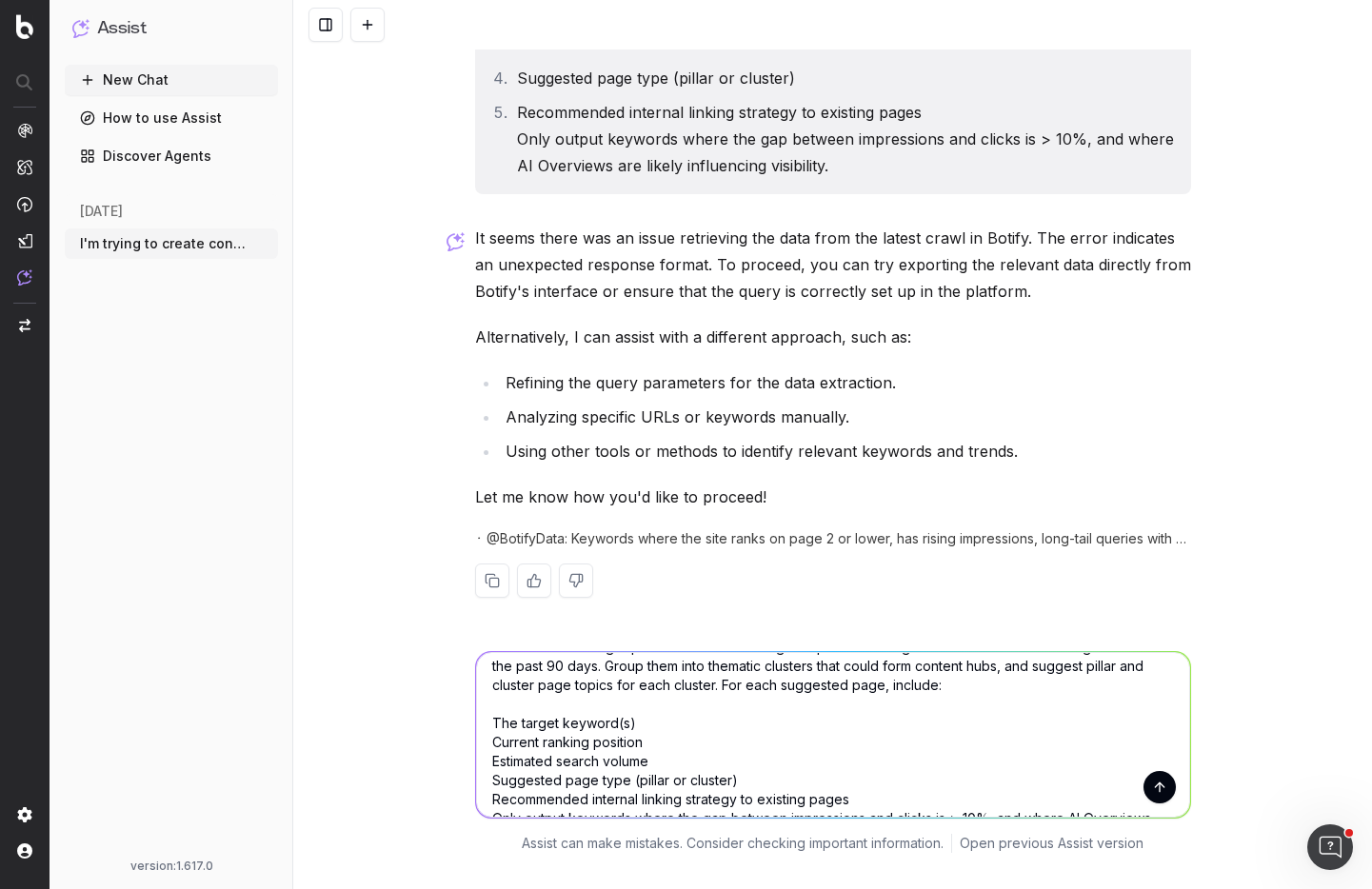
scroll to position [0, 0]
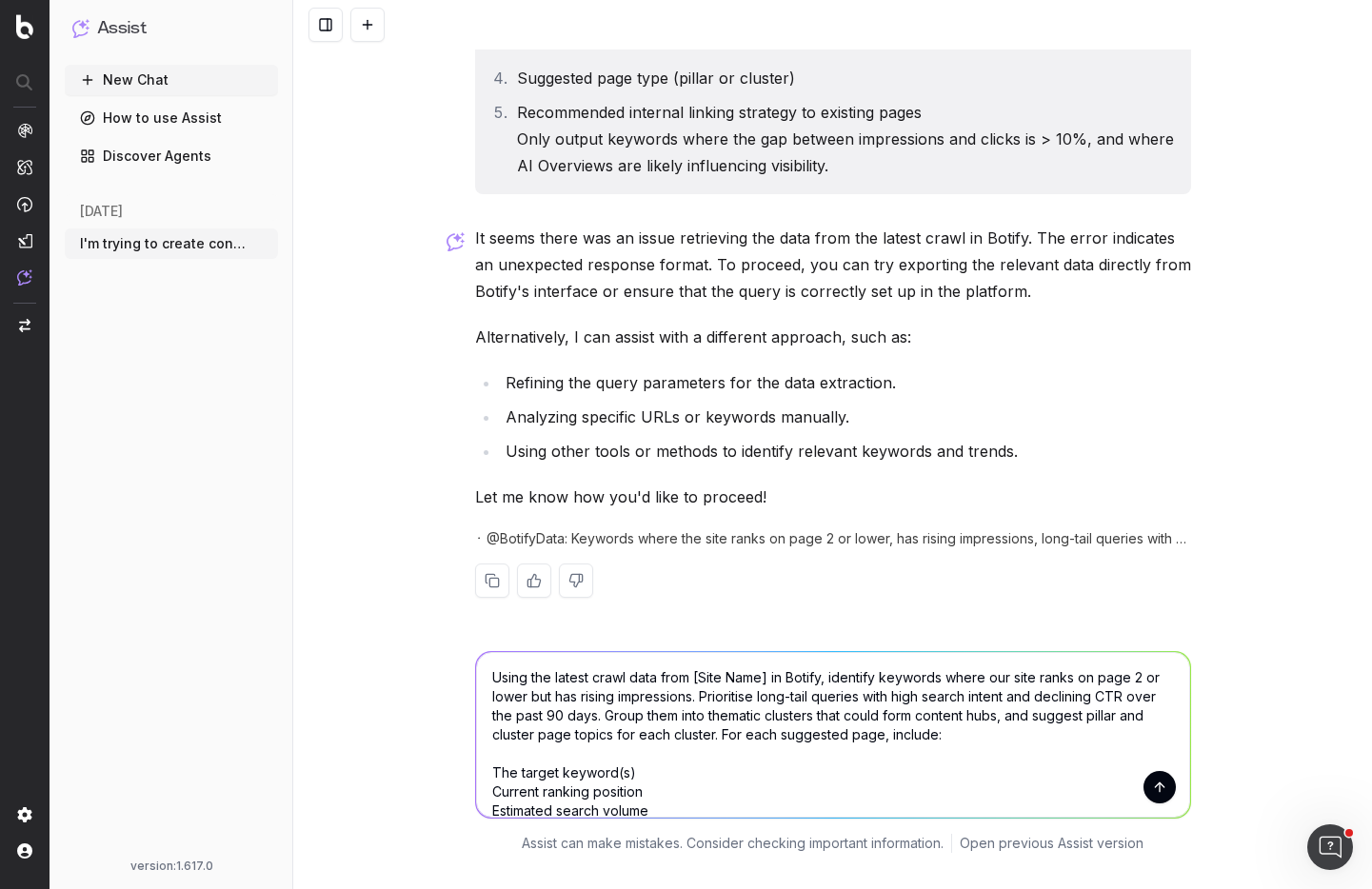
click at [614, 678] on textarea "Using the latest crawl data from [Site Name] in Botify, identify keywords where…" at bounding box center [833, 735] width 714 height 166
drag, startPoint x: 725, startPoint y: 678, endPoint x: 649, endPoint y: 676, distance: 76.2
click at [649, 676] on textarea "Using the latest data from [Site Name] in Botify, identify keywords where our s…" at bounding box center [833, 735] width 714 height 166
click at [838, 694] on textarea "Using the latest data from Siteminder in Botify, identify keywords where our si…" at bounding box center [833, 735] width 714 height 166
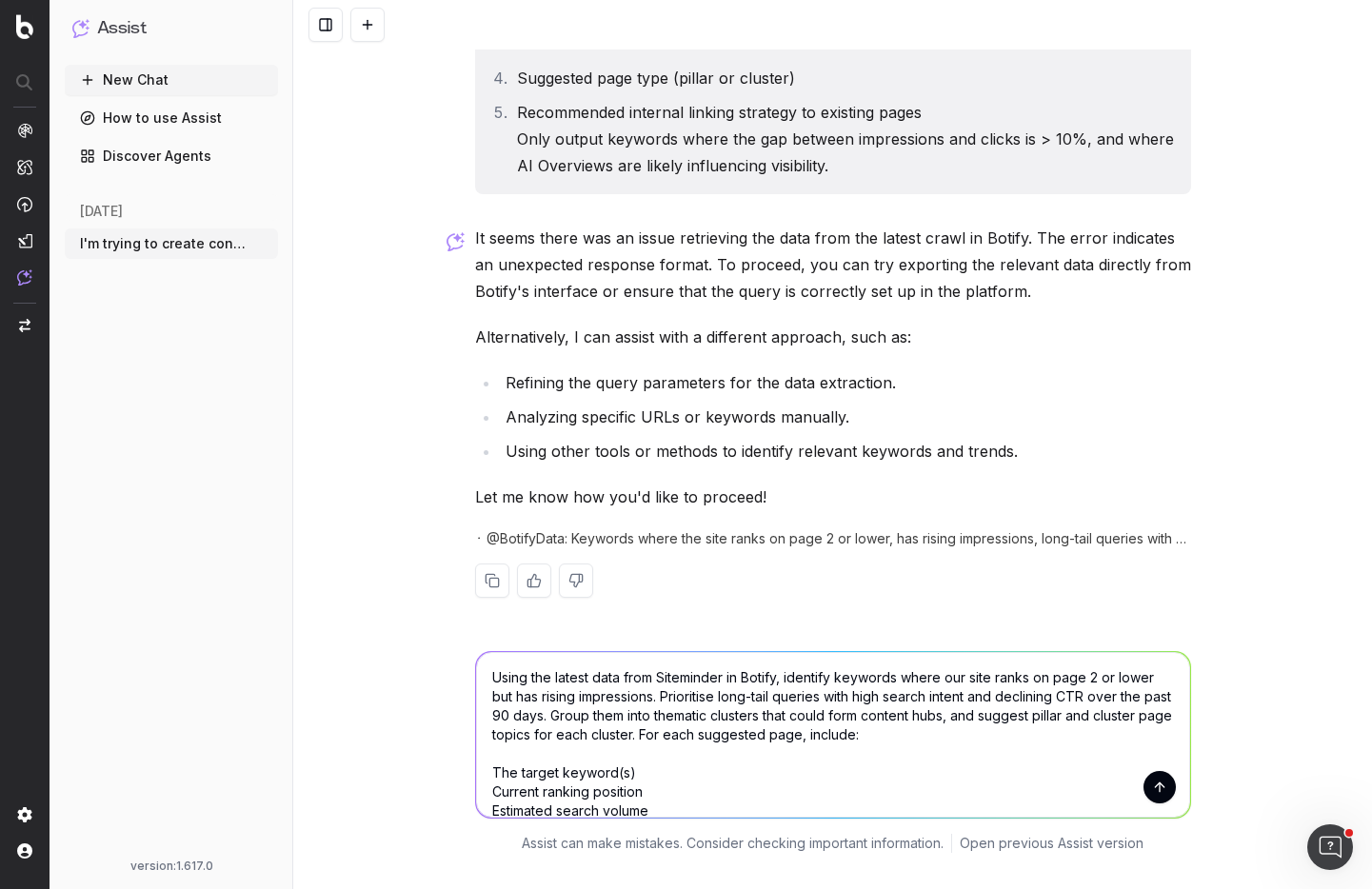
click at [541, 695] on textarea "Using the latest data from Siteminder in Botify, identify keywords where our si…" at bounding box center [833, 735] width 714 height 166
click at [876, 701] on textarea "Using the latest data from Siteminder in Botify, identify keywords where our si…" at bounding box center [833, 735] width 714 height 166
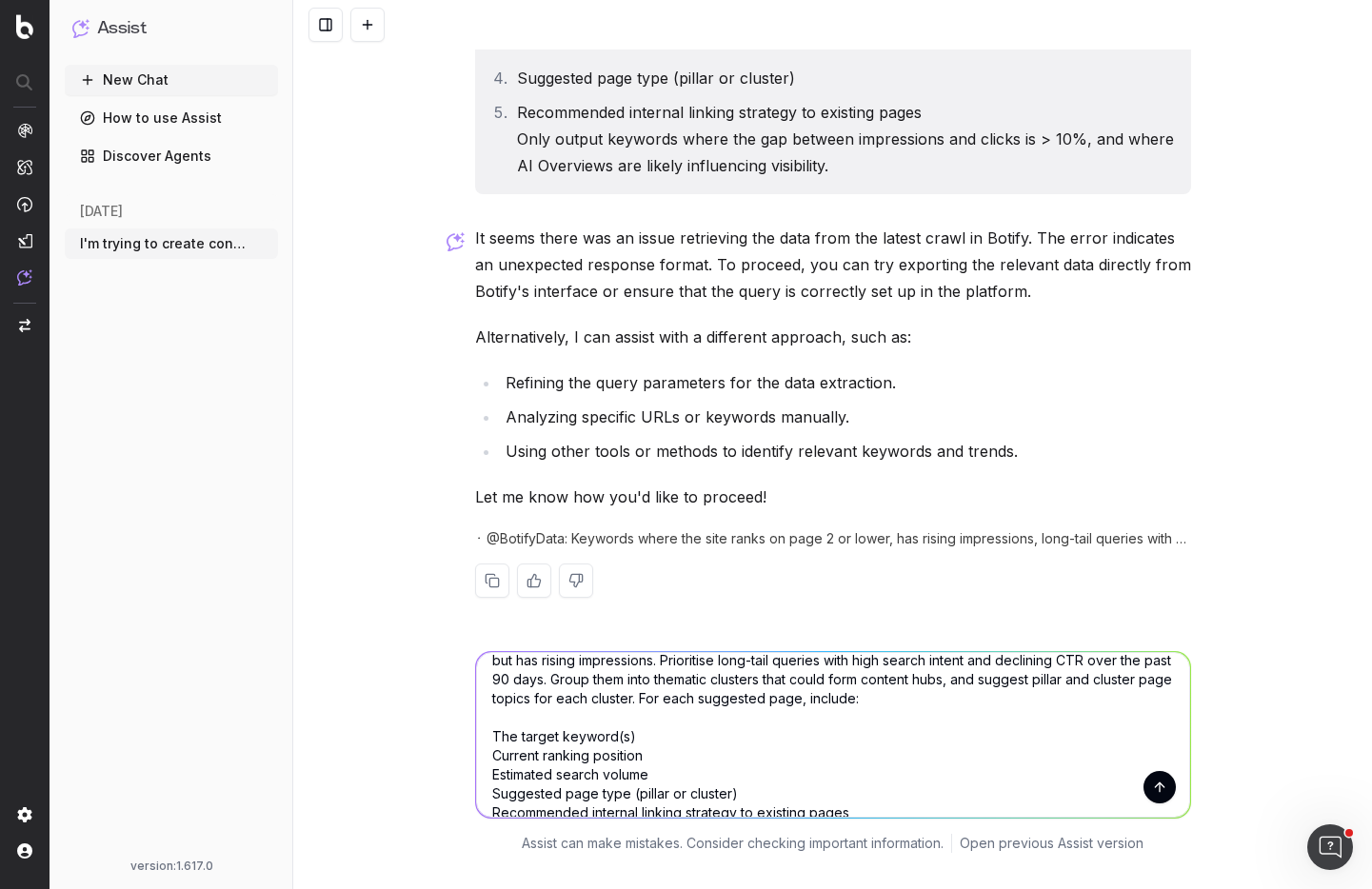
scroll to position [49, 0]
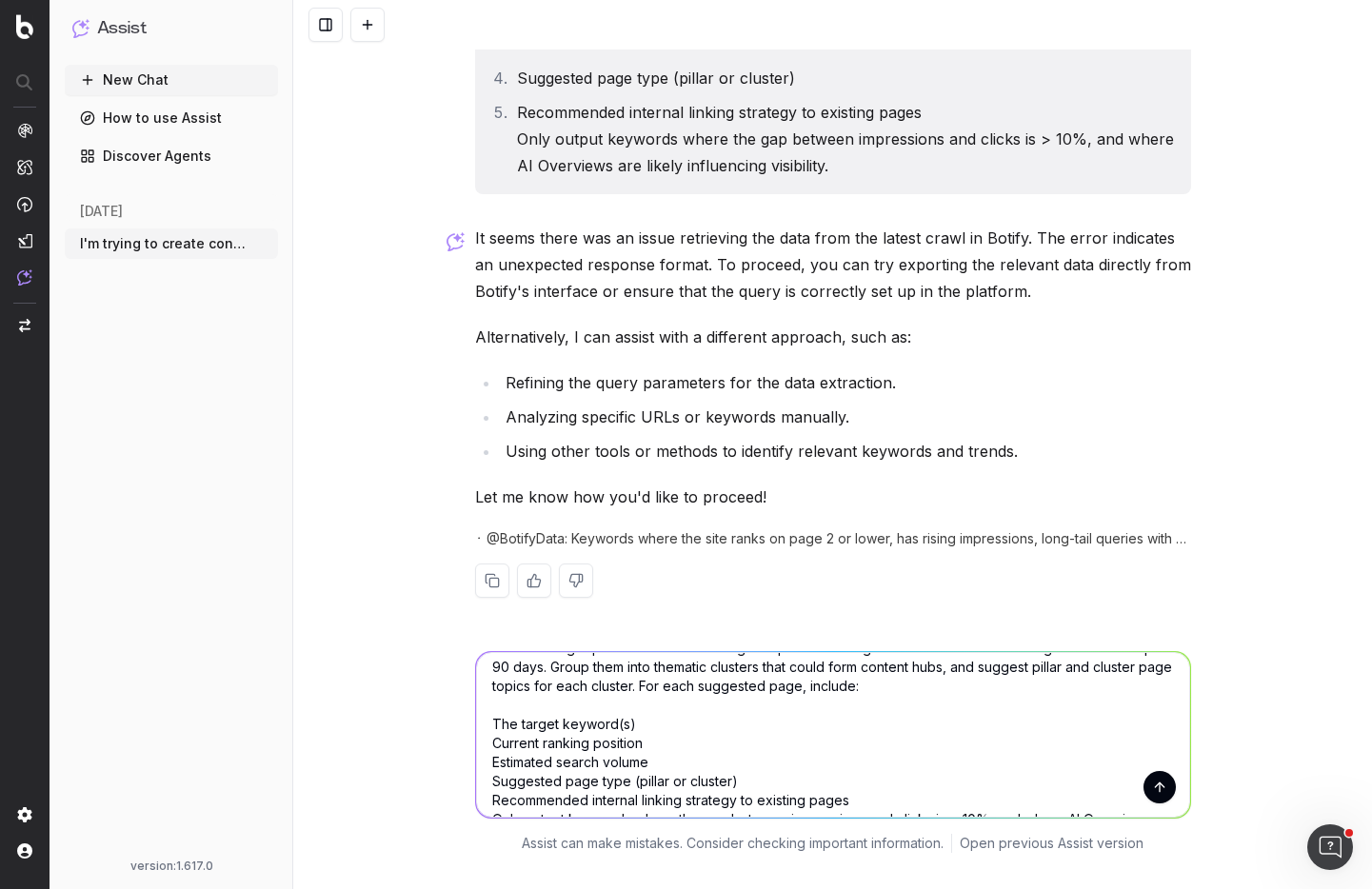
drag, startPoint x: 485, startPoint y: 714, endPoint x: 487, endPoint y: 725, distance: 11.8
click at [485, 716] on textarea "Using the latest data from Siteminder in Botify, identify keywords where our si…" at bounding box center [833, 735] width 714 height 166
click at [487, 723] on textarea "Using the latest data from Siteminder in Botify, identify keywords where our si…" at bounding box center [833, 735] width 714 height 166
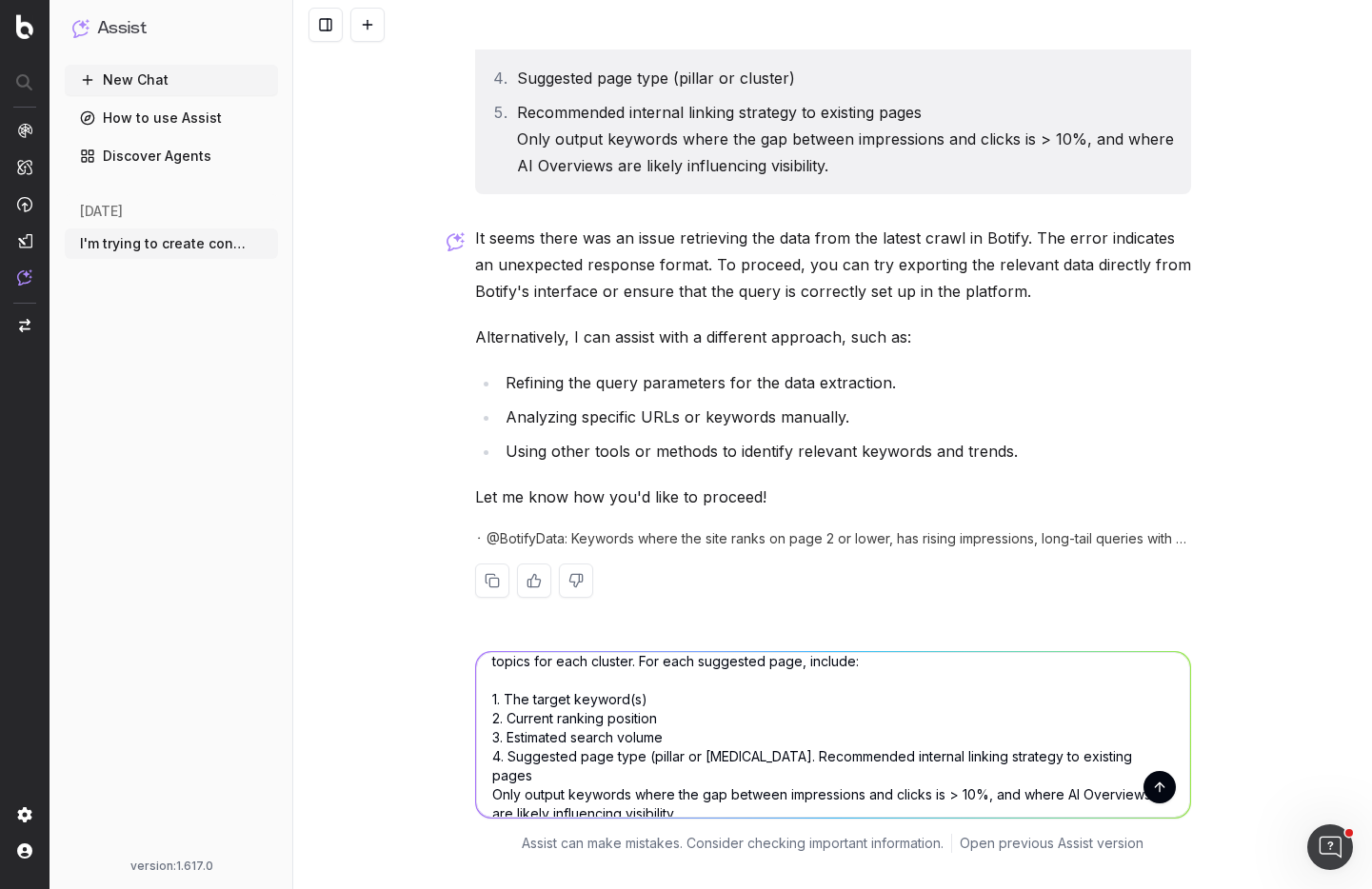
scroll to position [95, 0]
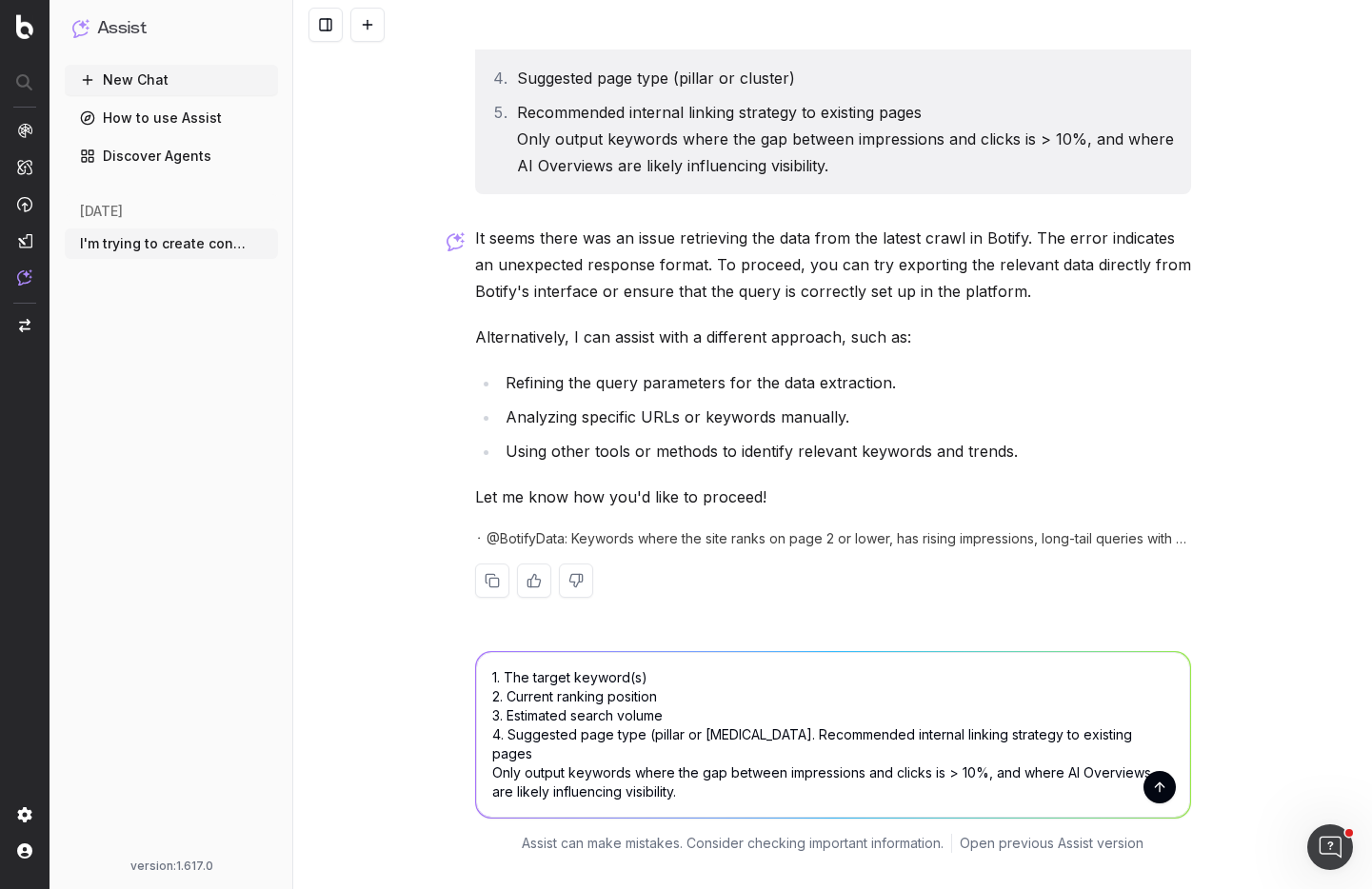
click at [496, 780] on textarea "Using the latest data from Siteminder in Botify, identify keywords where our si…" at bounding box center [833, 735] width 714 height 166
click at [485, 776] on textarea "Using the latest data from Siteminder in Botify, identify keywords where our si…" at bounding box center [833, 735] width 714 height 166
type textarea "Using the latest data from Siteminder in Botify, identify keywords where our si…"
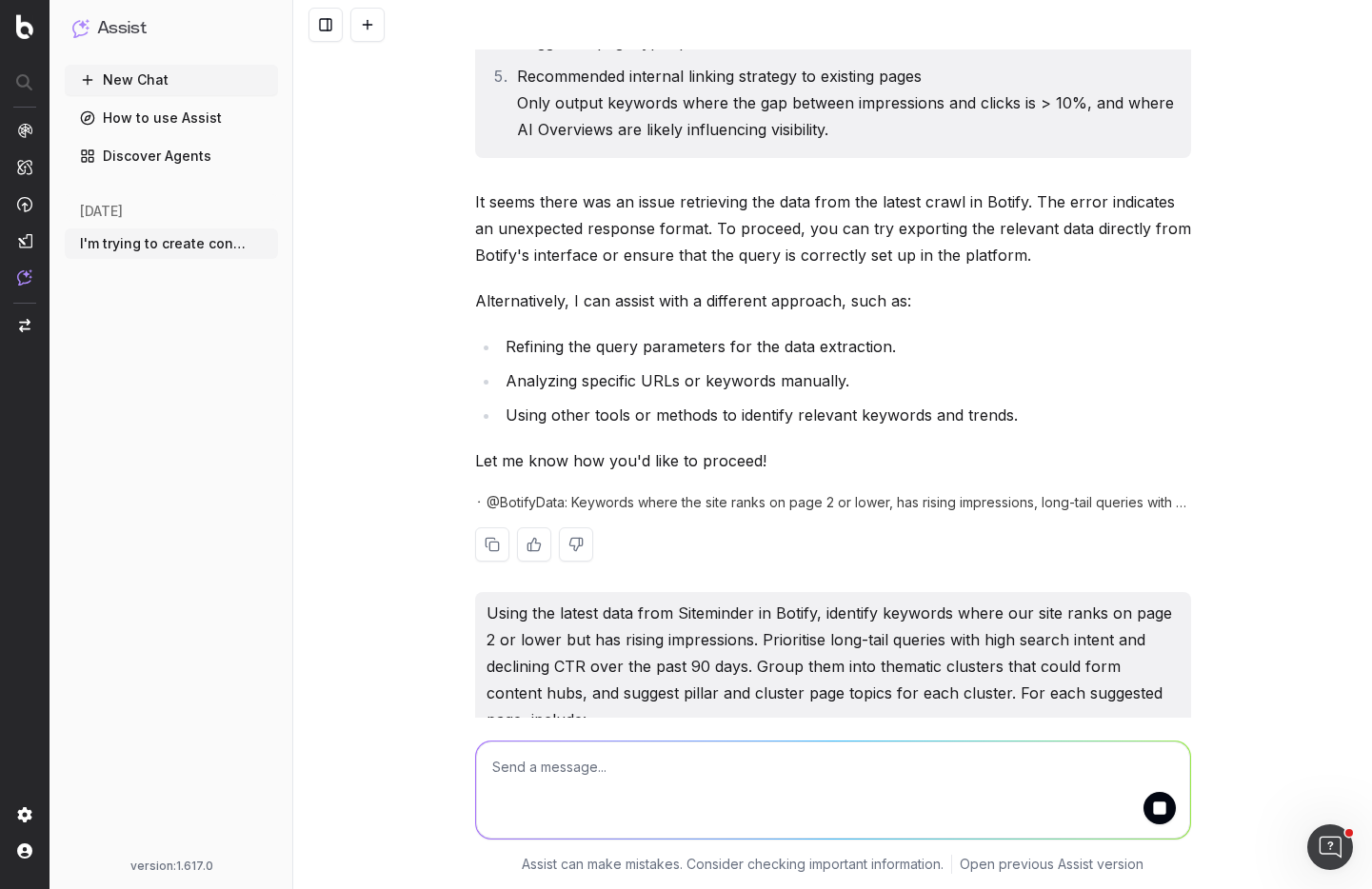
scroll to position [2884, 0]
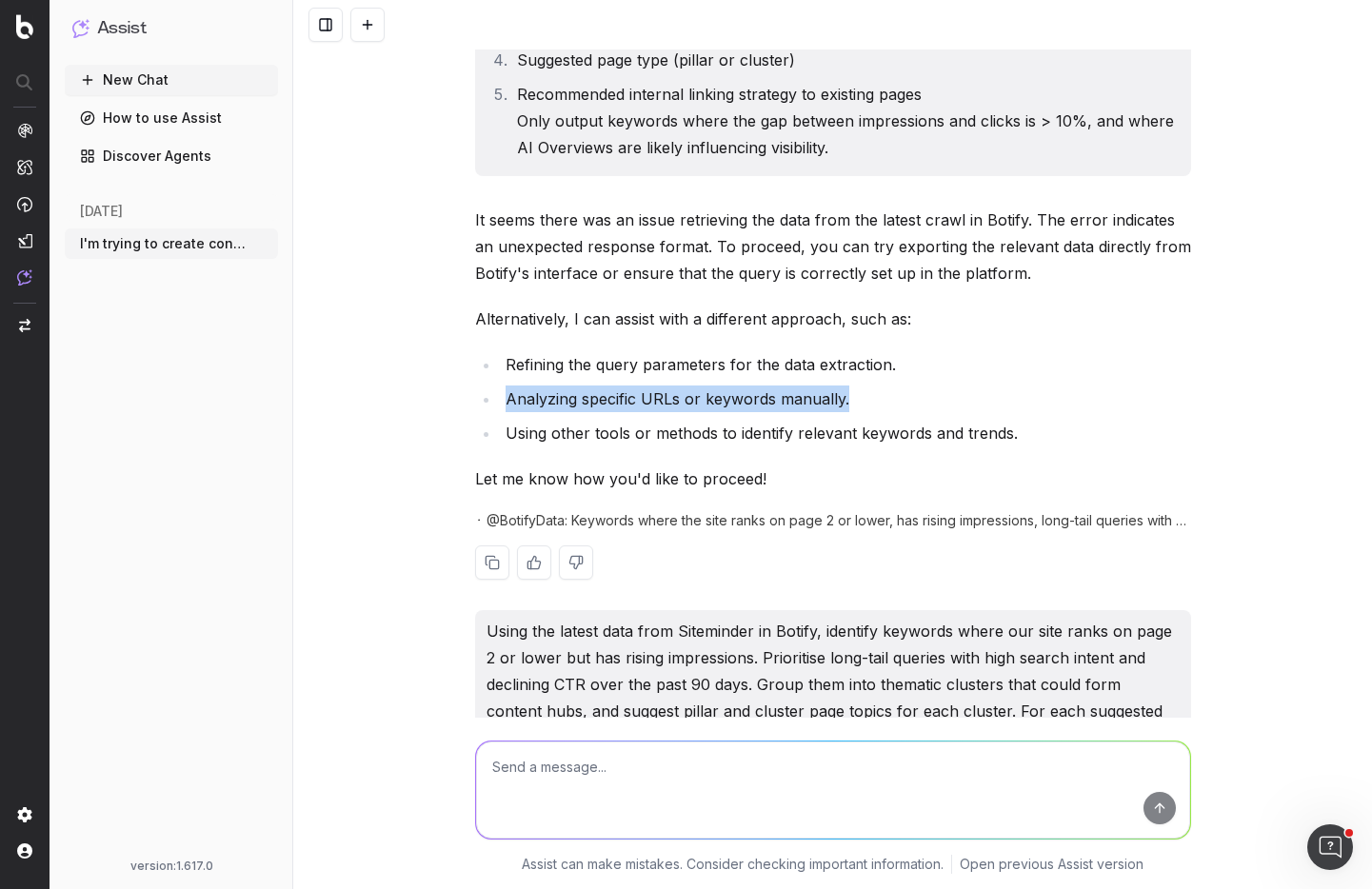
drag, startPoint x: 500, startPoint y: 400, endPoint x: 847, endPoint y: 395, distance: 347.5
click at [847, 395] on li "Analyzing specific URLs or keywords manually." at bounding box center [845, 399] width 691 height 27
click at [597, 407] on li "Analyzing specific URLs or keywords manually." at bounding box center [845, 399] width 691 height 27
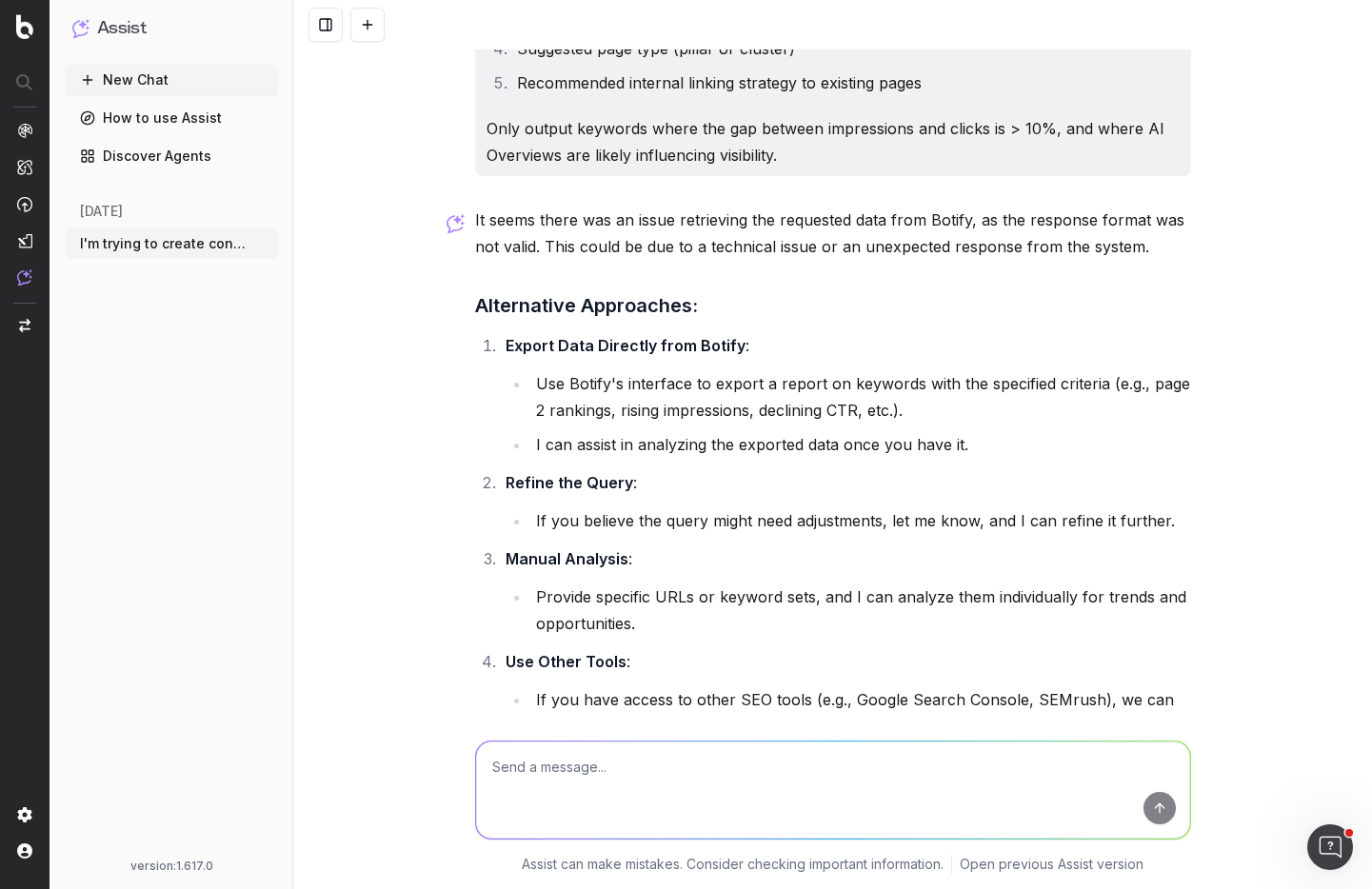
scroll to position [3907, 0]
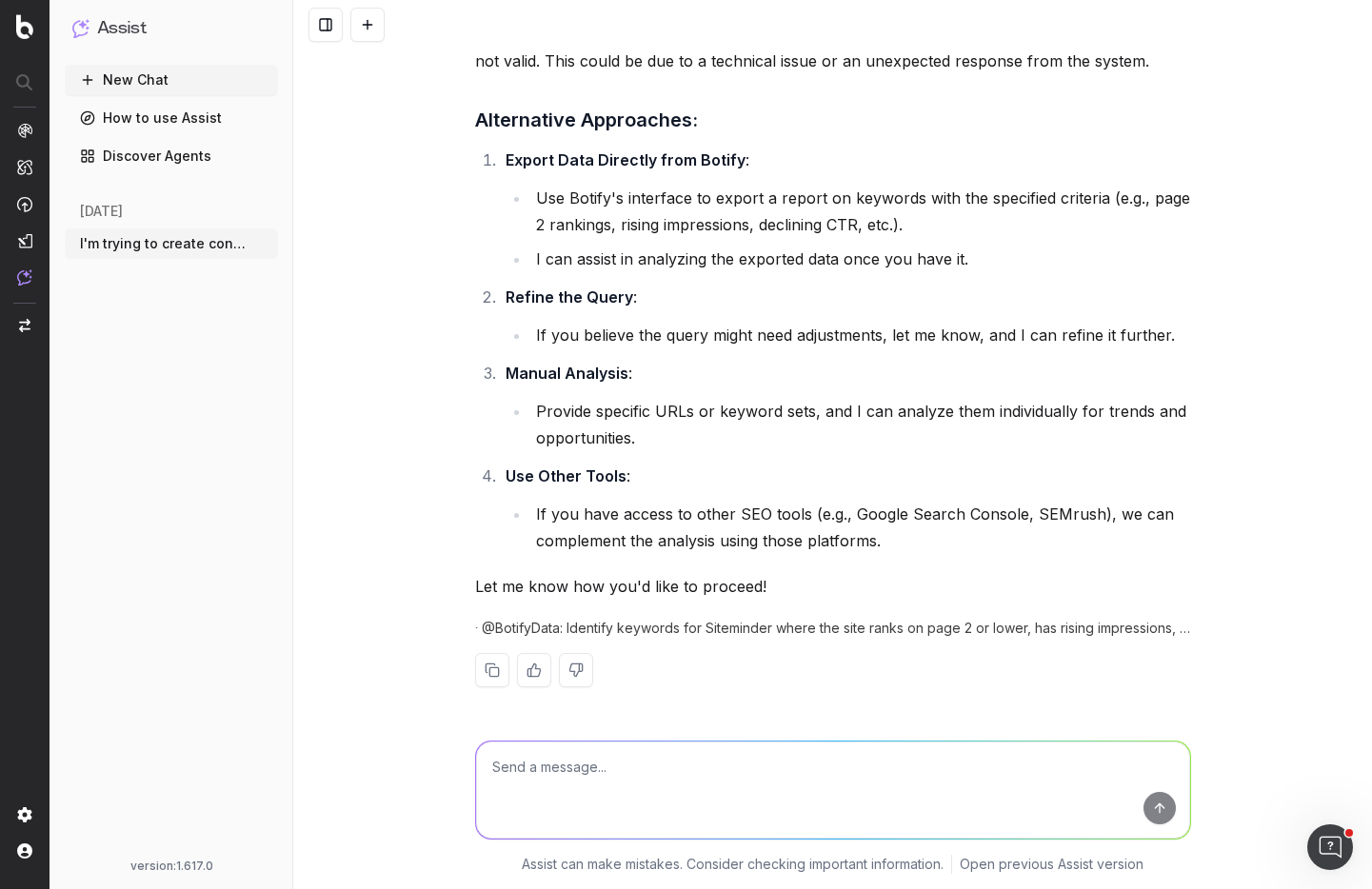
click at [815, 785] on textarea at bounding box center [833, 790] width 714 height 97
type textarea "in the past 90 days, list the pages that saw growing trend in impressions while…"
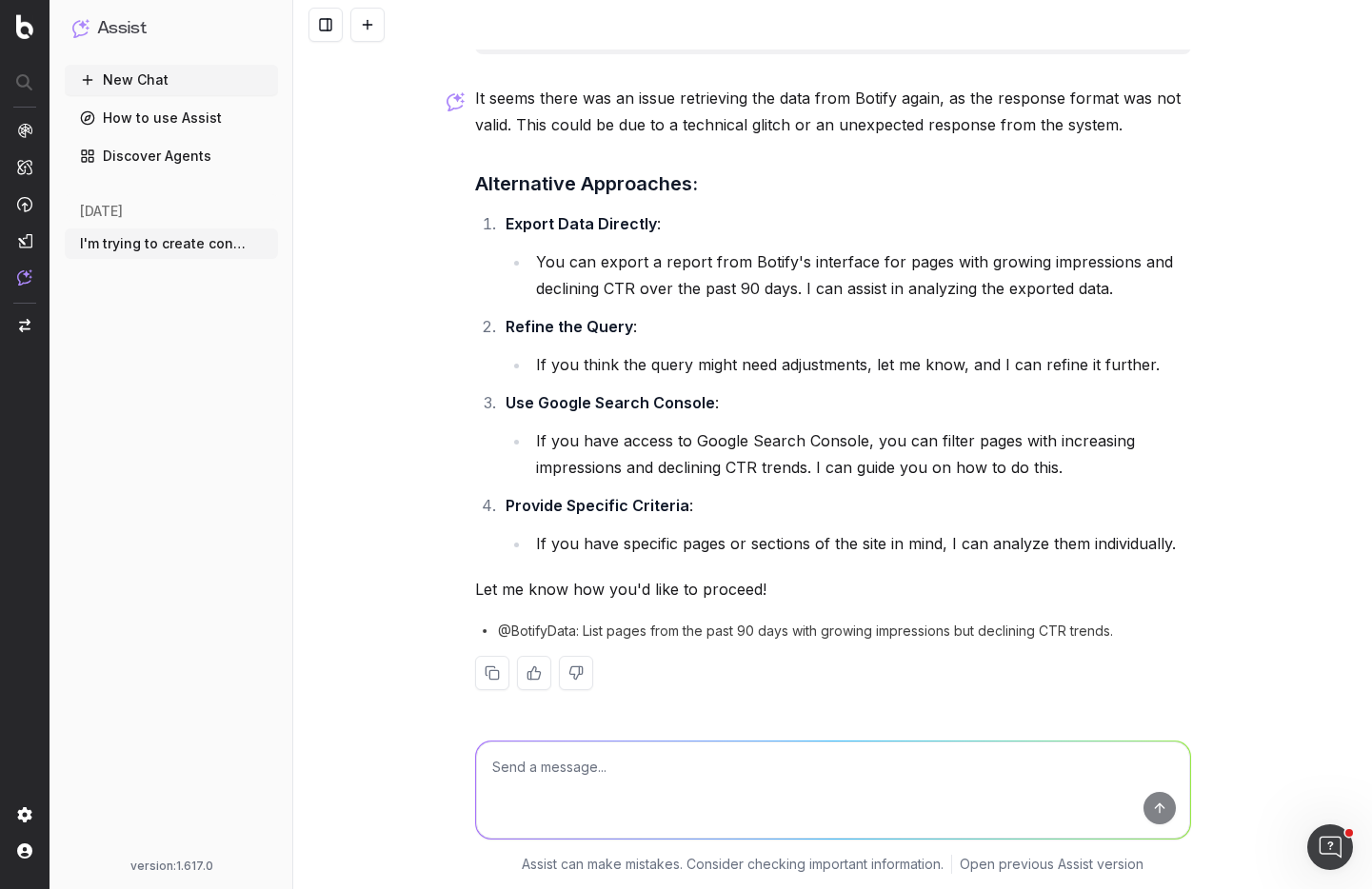
scroll to position [4642, 0]
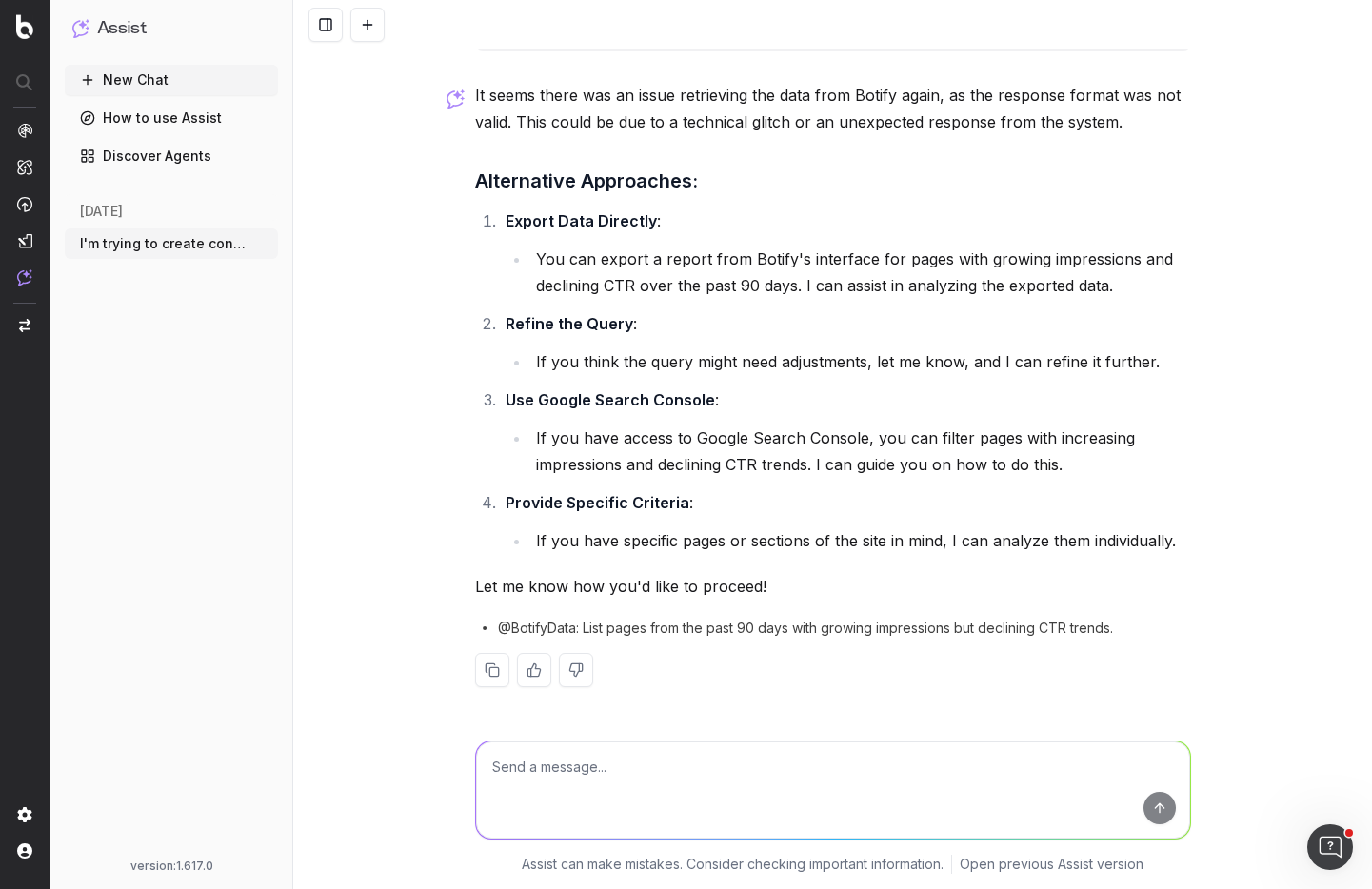
click at [679, 625] on span "@BotifyData: List pages from the past 90 days with growing impressions but decl…" at bounding box center [805, 628] width 615 height 19
click at [1163, 619] on div "@BotifyData: List pages from the past 90 days with growing impressions but decl…" at bounding box center [833, 628] width 716 height 19
click at [563, 664] on button at bounding box center [576, 670] width 34 height 34
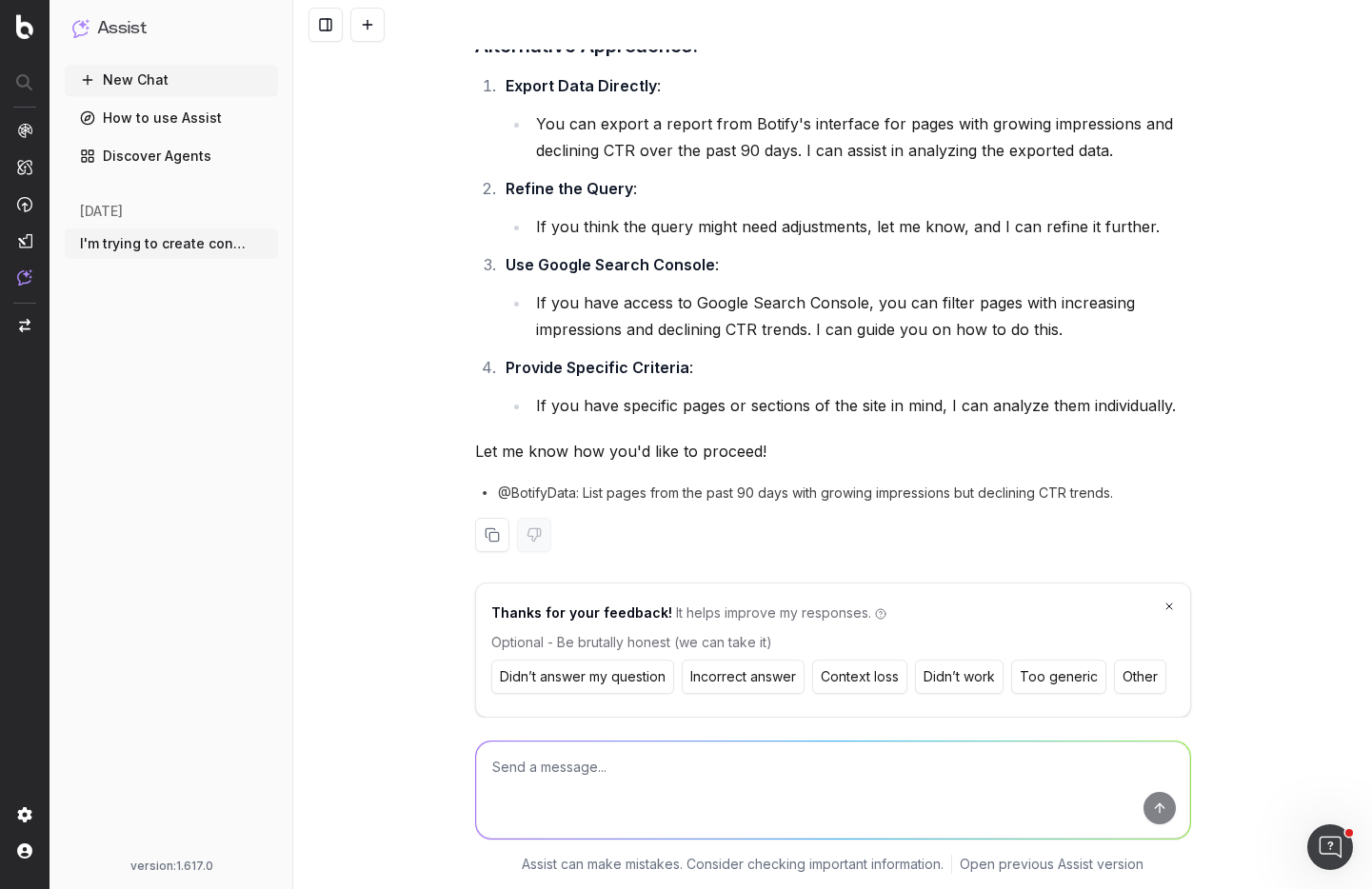
click at [975, 683] on button "Didn’t work" at bounding box center [959, 677] width 89 height 34
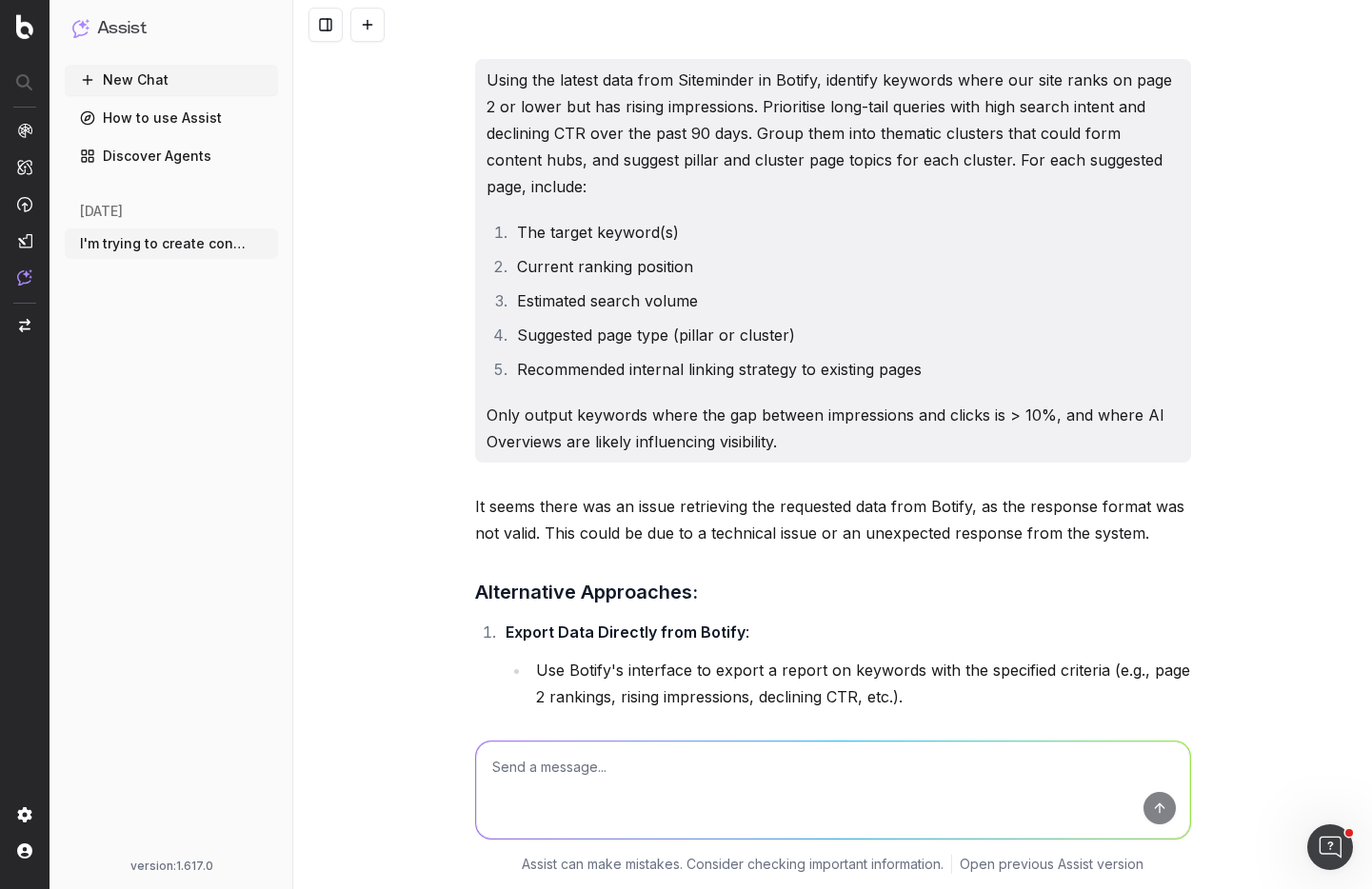
scroll to position [3431, 0]
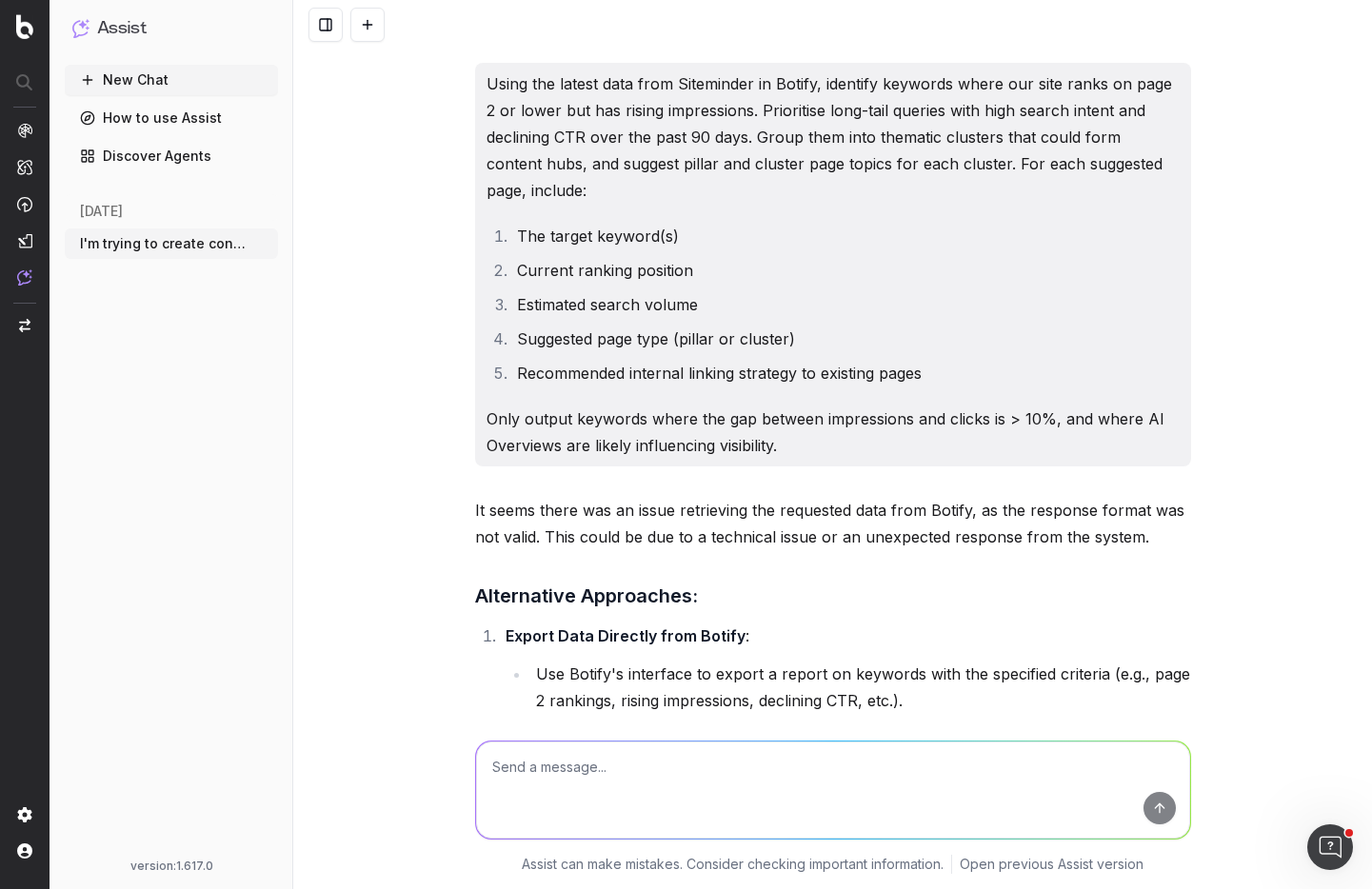
click at [1217, 340] on div "I'm trying to create content hub for the channel manager topic. What are other …" at bounding box center [832, 444] width 1079 height 889
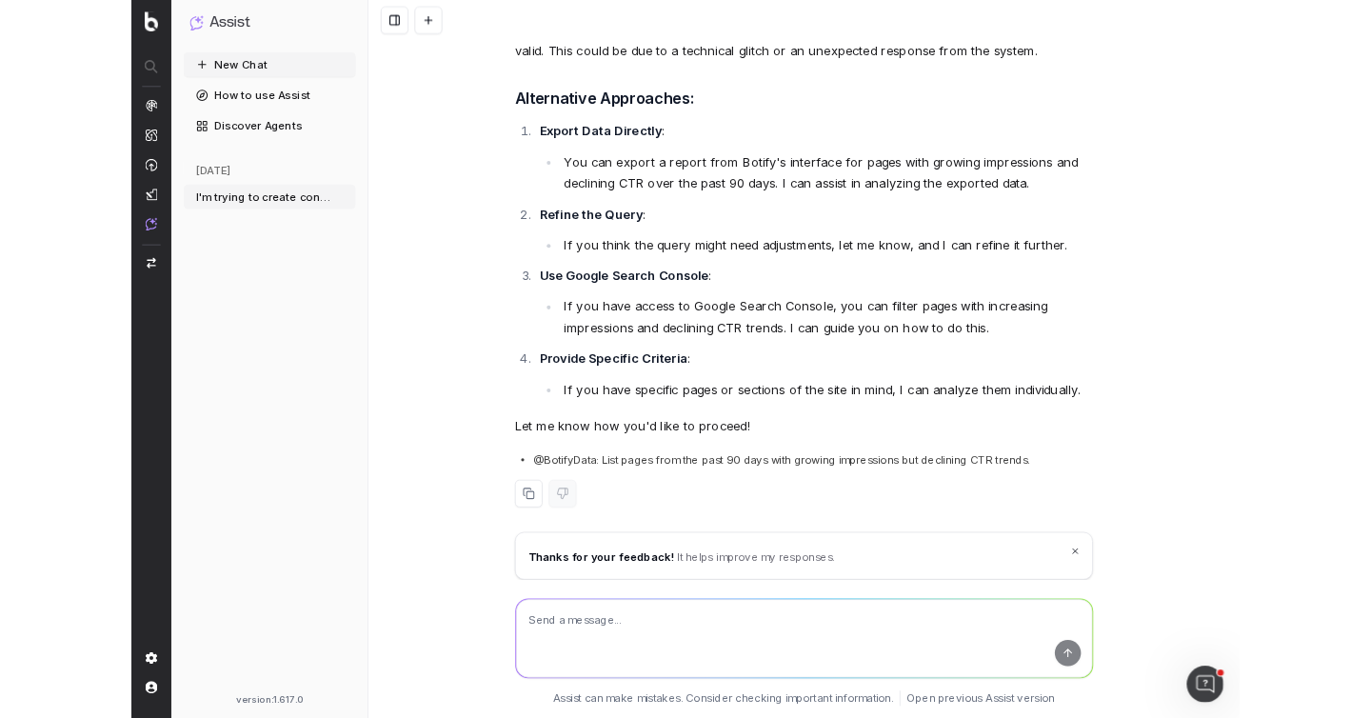
scroll to position [4701, 0]
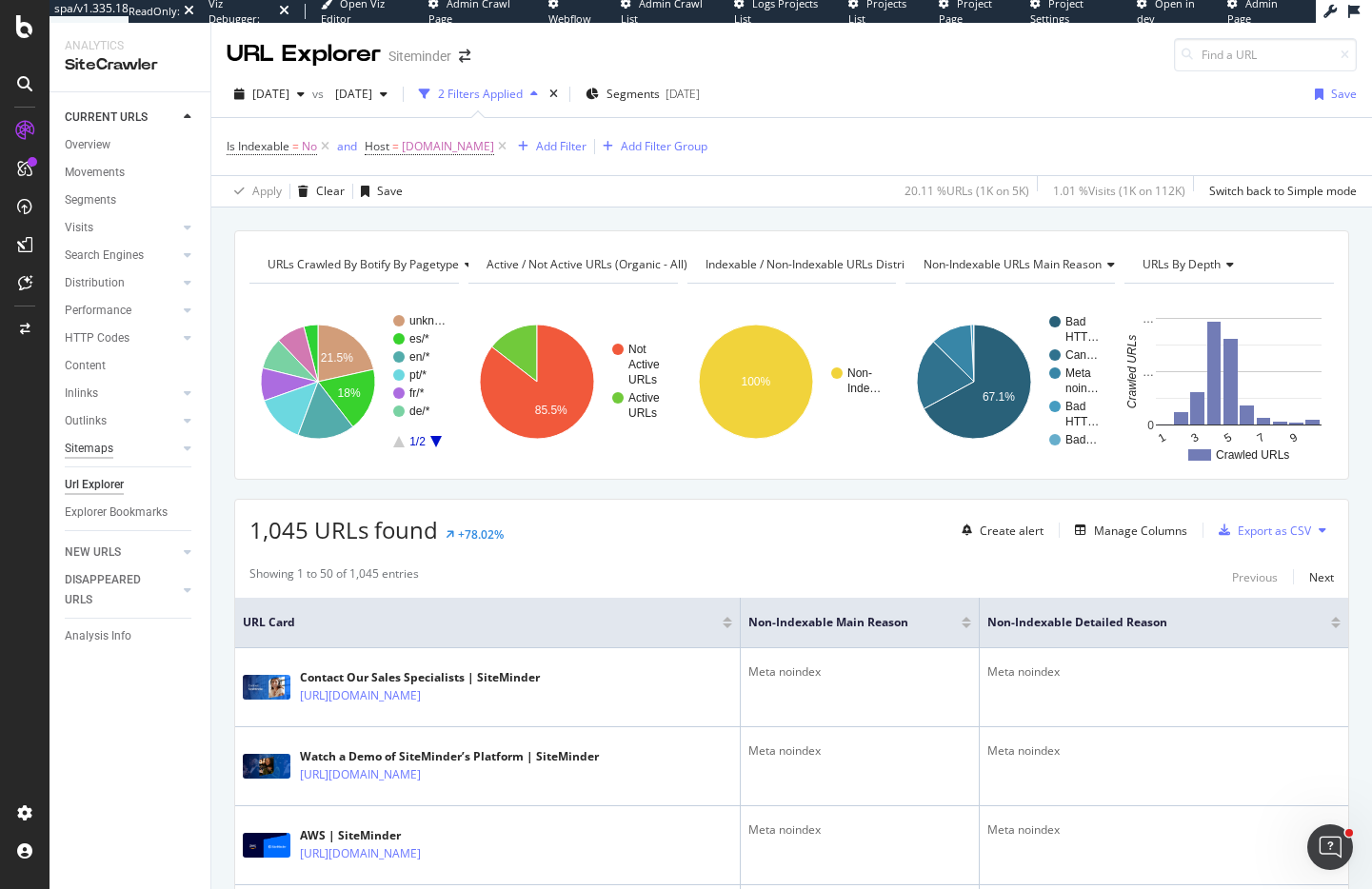
click at [111, 441] on div "Sitemaps" at bounding box center [89, 449] width 49 height 20
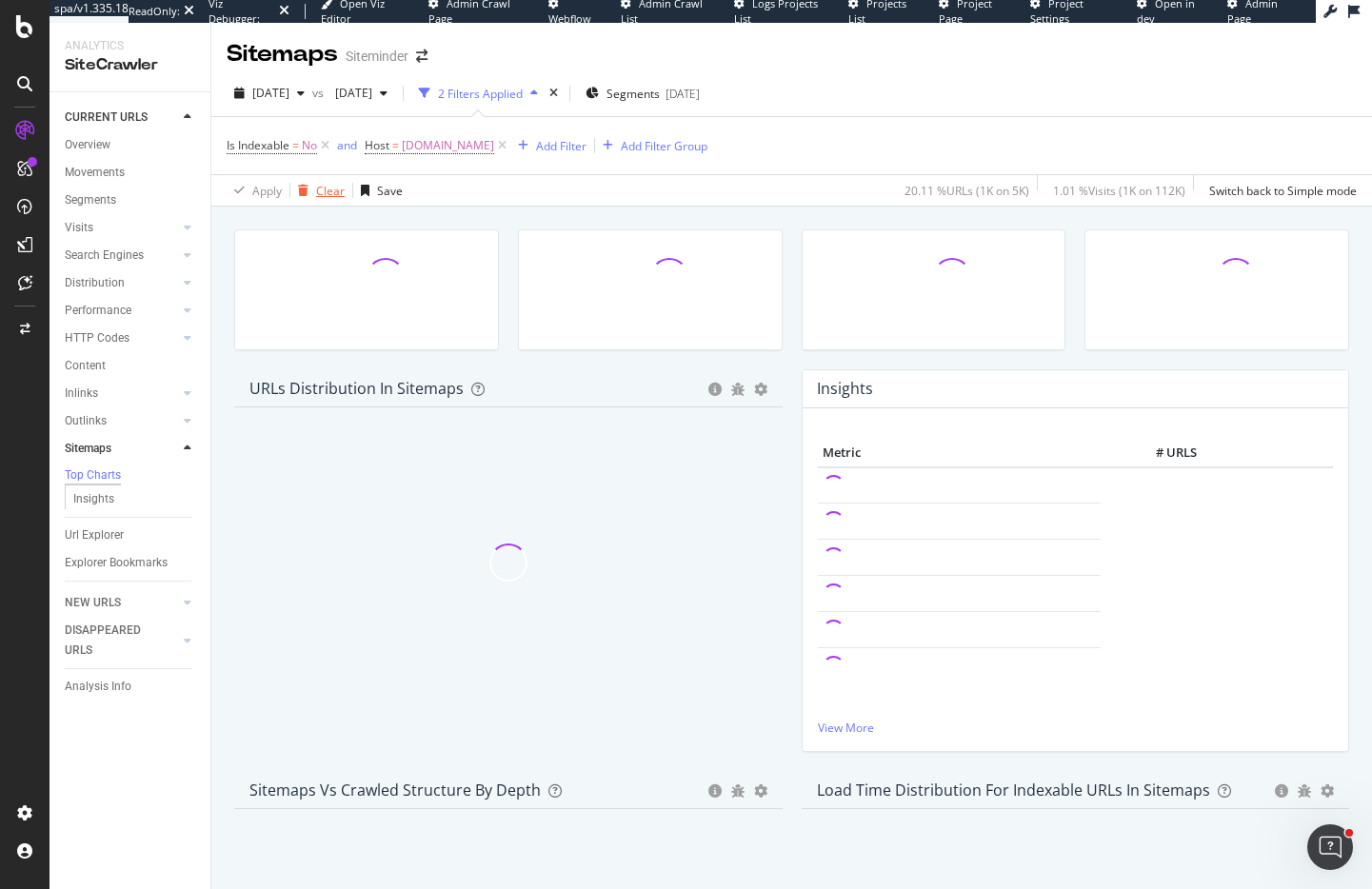
click at [316, 196] on div "Clear" at bounding box center [330, 191] width 29 height 16
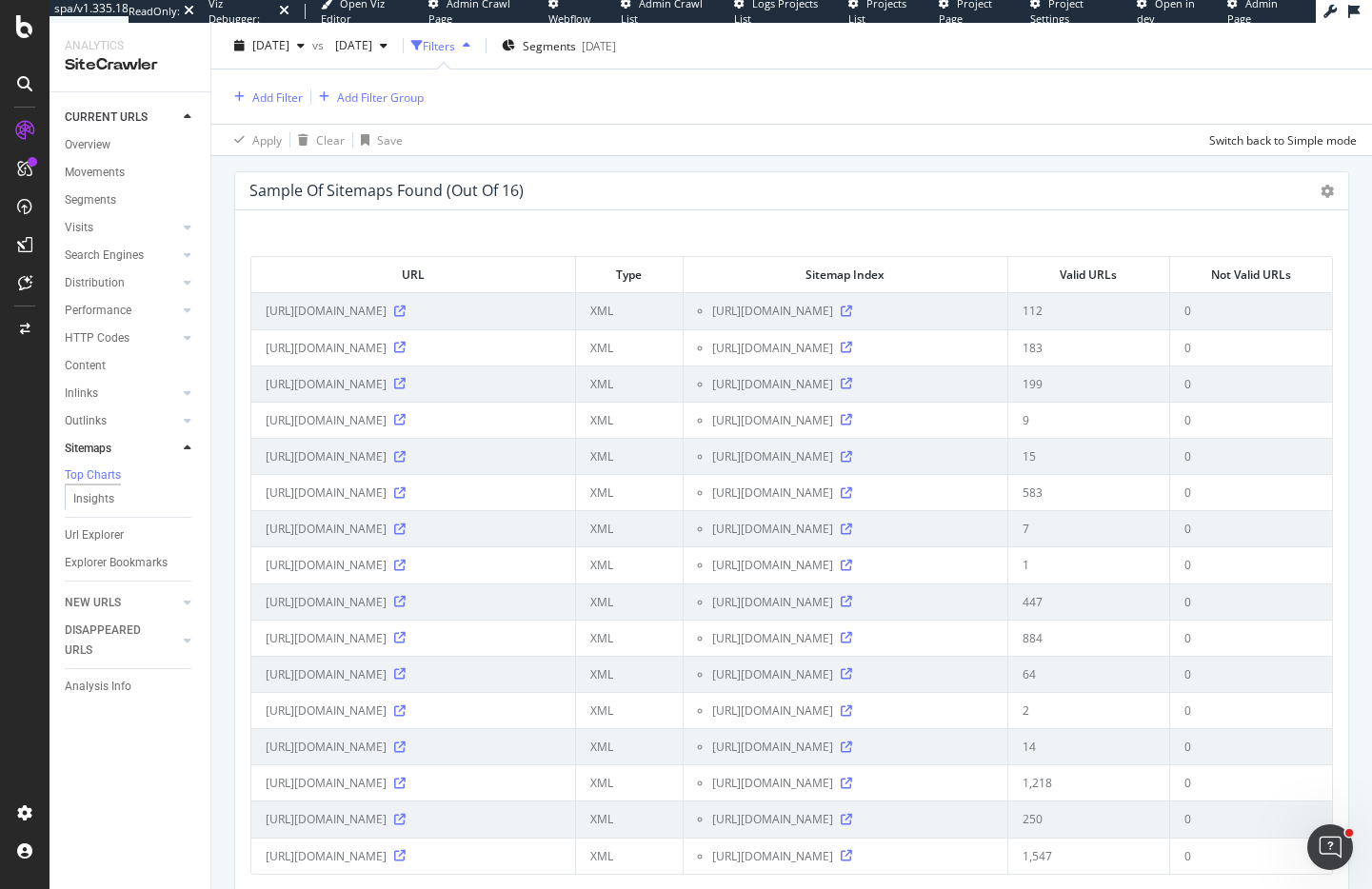
scroll to position [2314, 0]
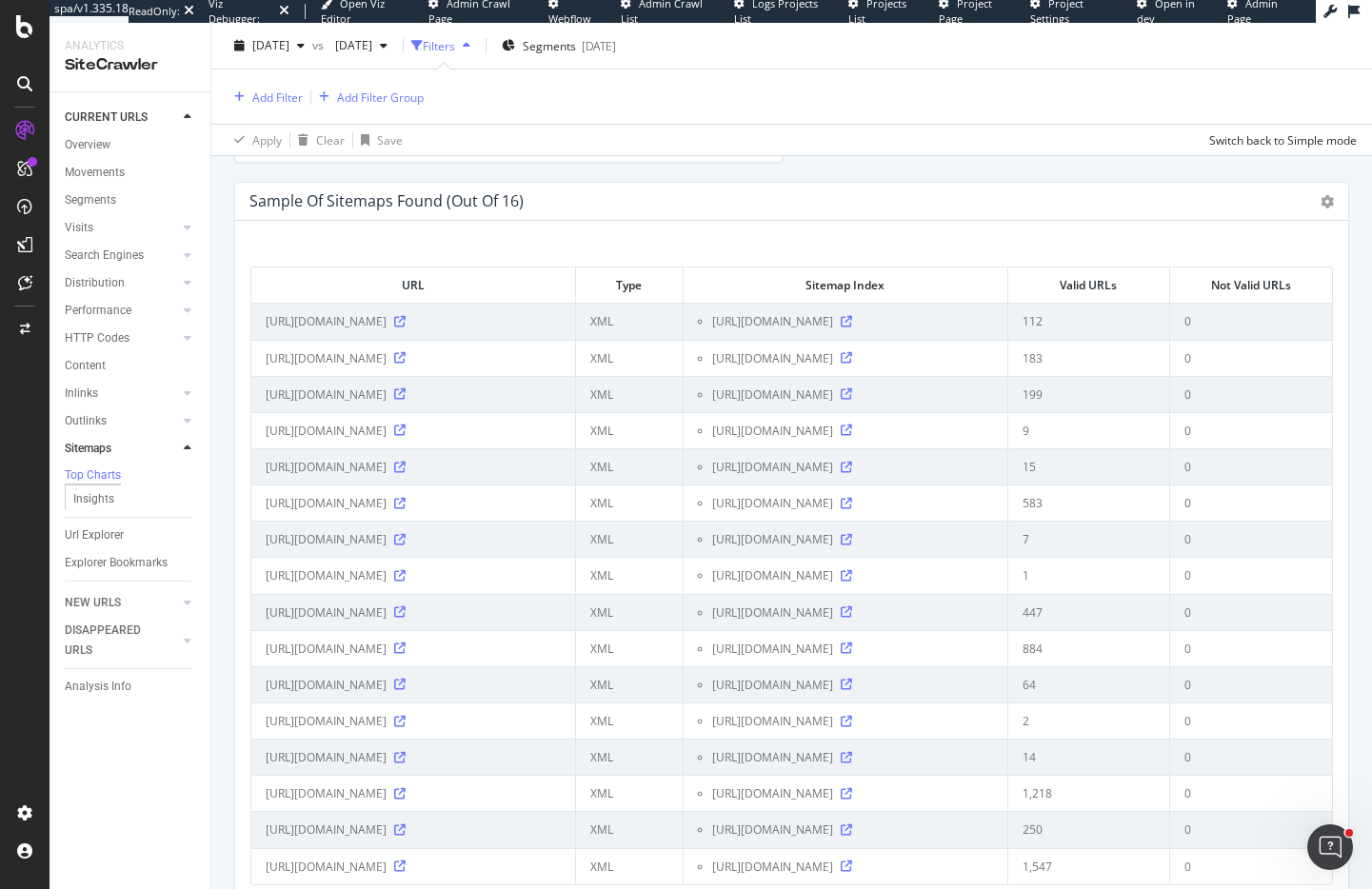
click at [1336, 261] on div "Sample of Sitemaps Found (out of 16) Table Expand Export as CSV × Close Chart s…" at bounding box center [792, 554] width 1134 height 744
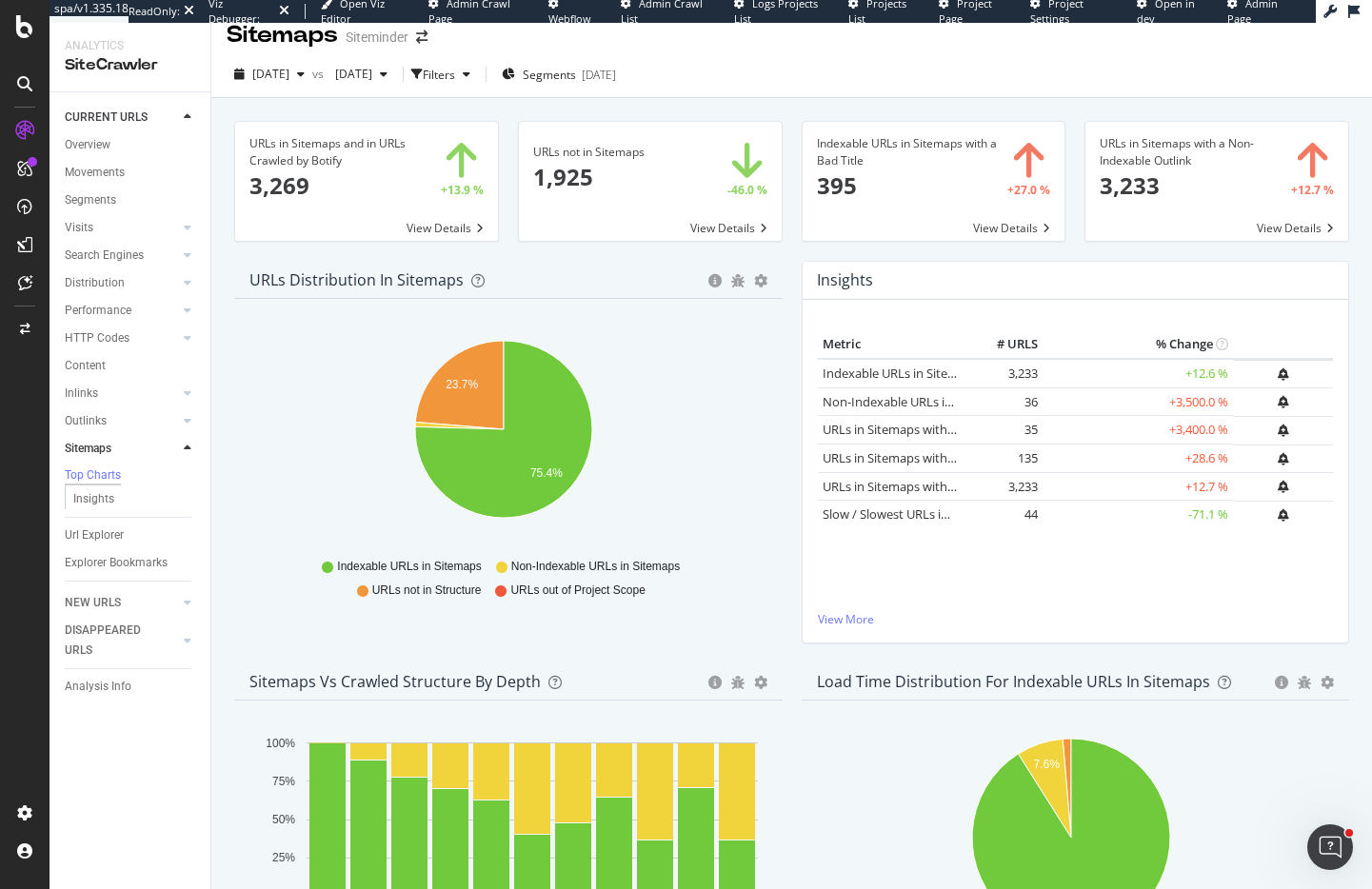
scroll to position [0, 0]
